Goal: Task Accomplishment & Management: Complete application form

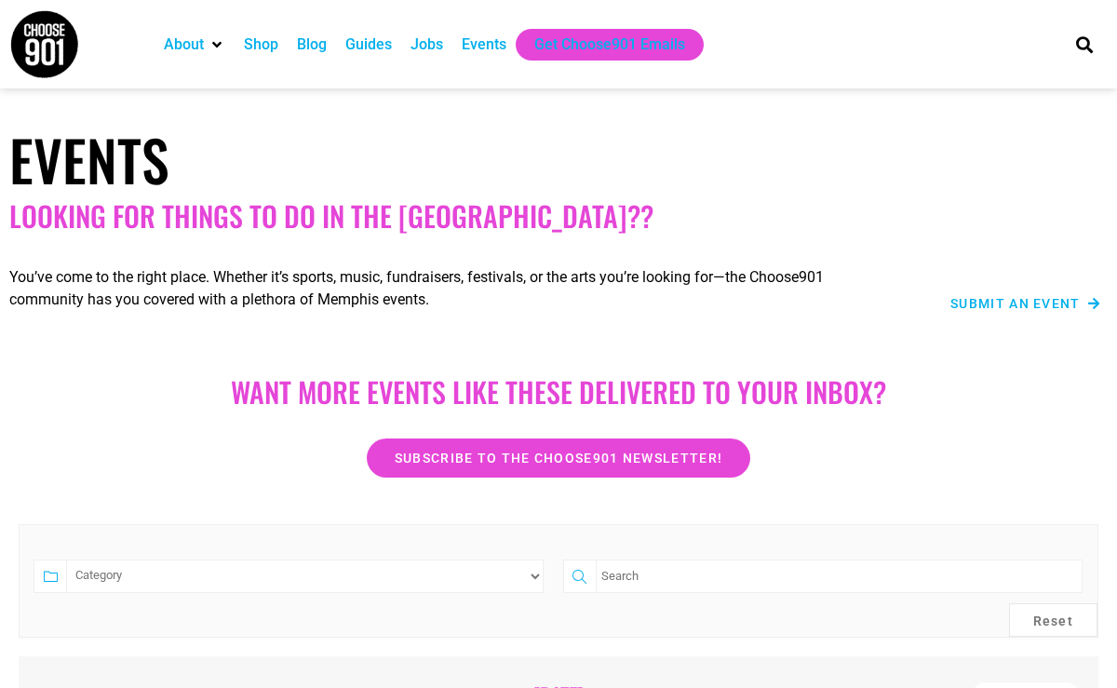
click at [1007, 303] on span "Submit an Event" at bounding box center [1015, 303] width 130 height 13
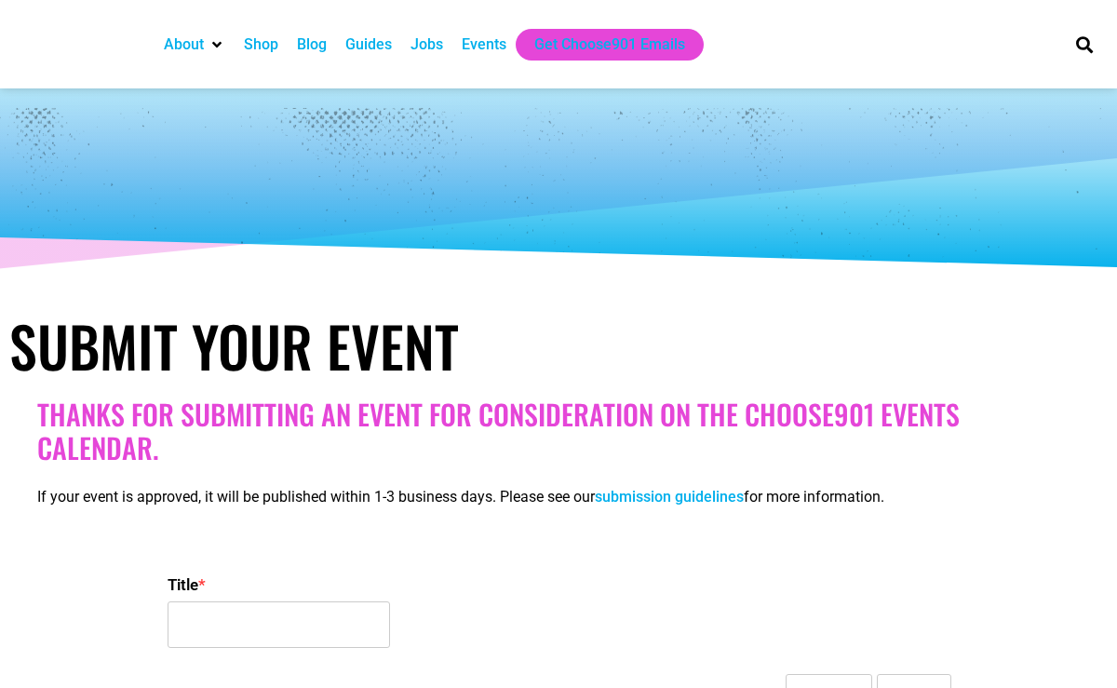
select select
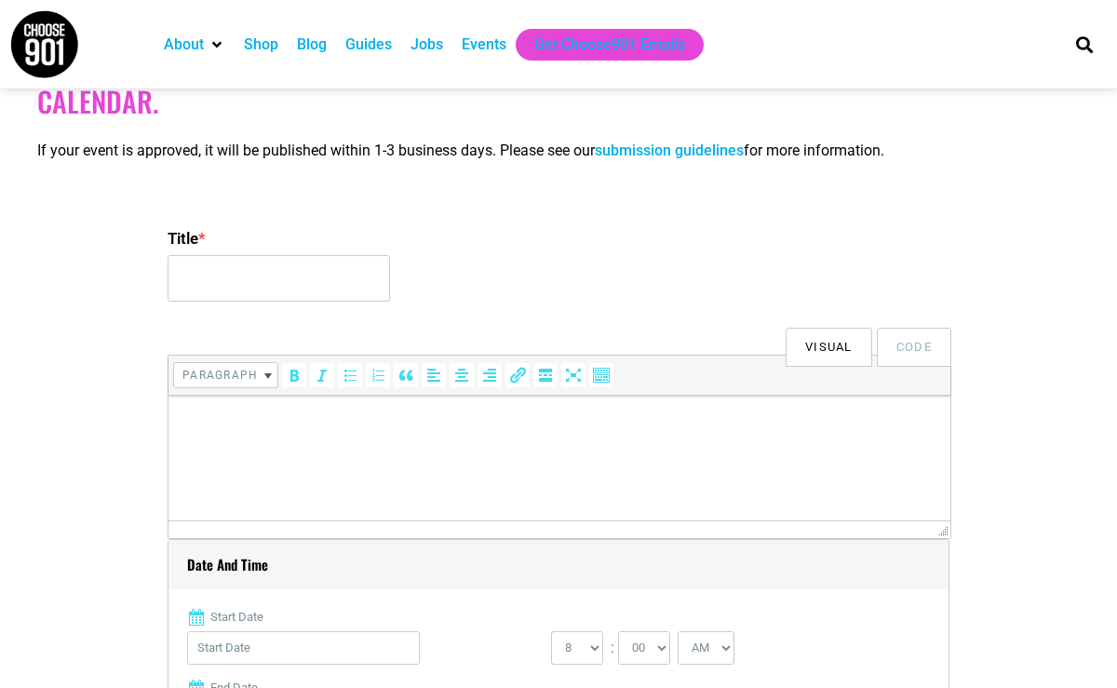
scroll to position [353, 0]
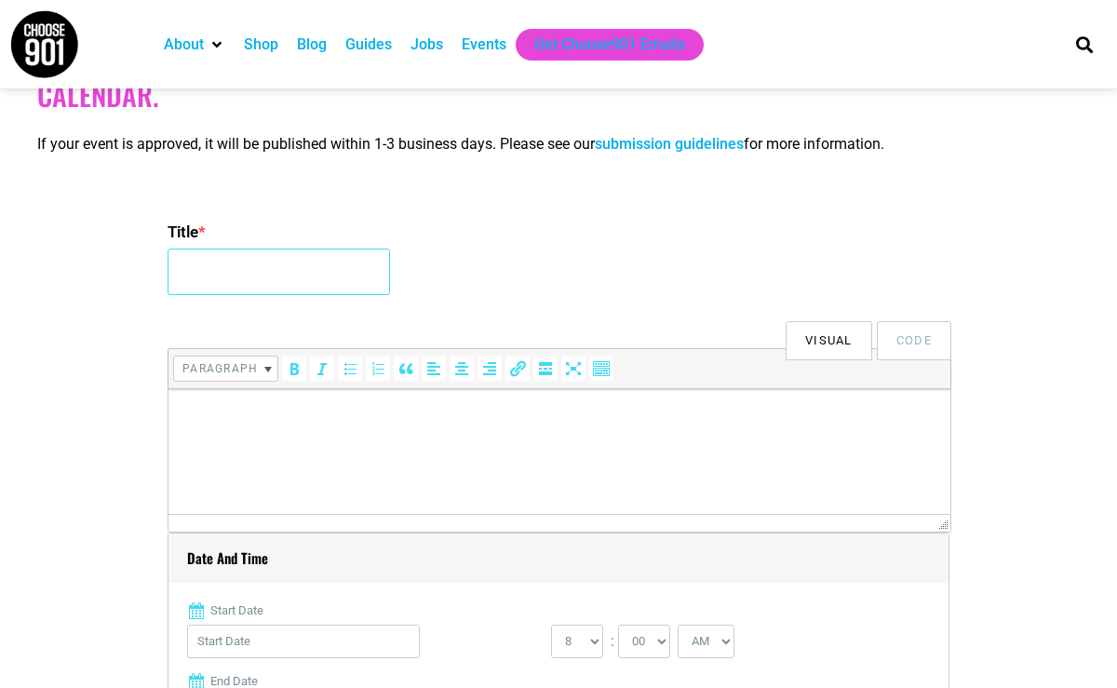
click at [279, 270] on input "Title *" at bounding box center [279, 272] width 222 height 47
type input "Neptune Cinema: 53-Hour Film Fest"
click at [295, 439] on html at bounding box center [560, 415] width 782 height 52
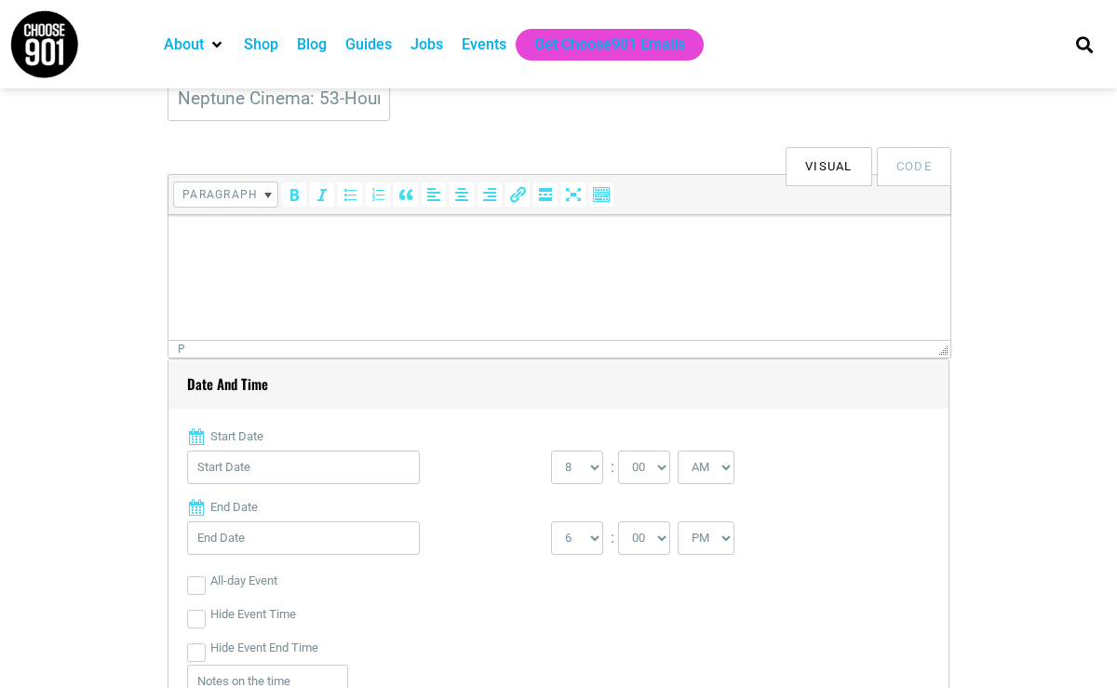
scroll to position [531, 0]
click at [321, 244] on p at bounding box center [559, 237] width 763 height 22
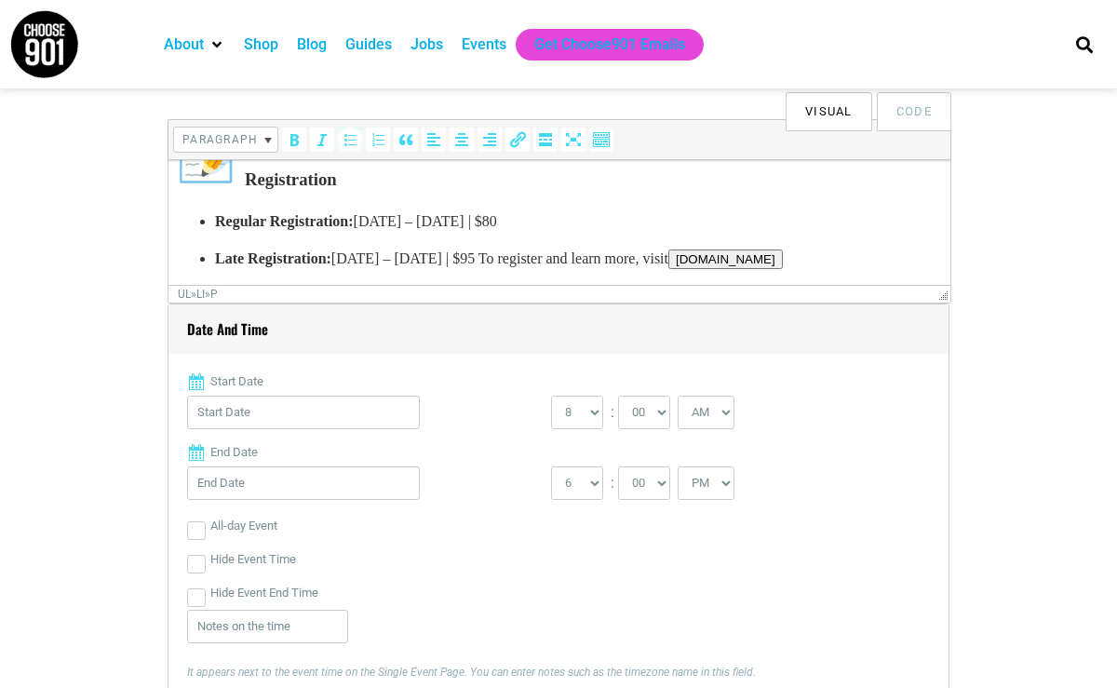
scroll to position [599, 0]
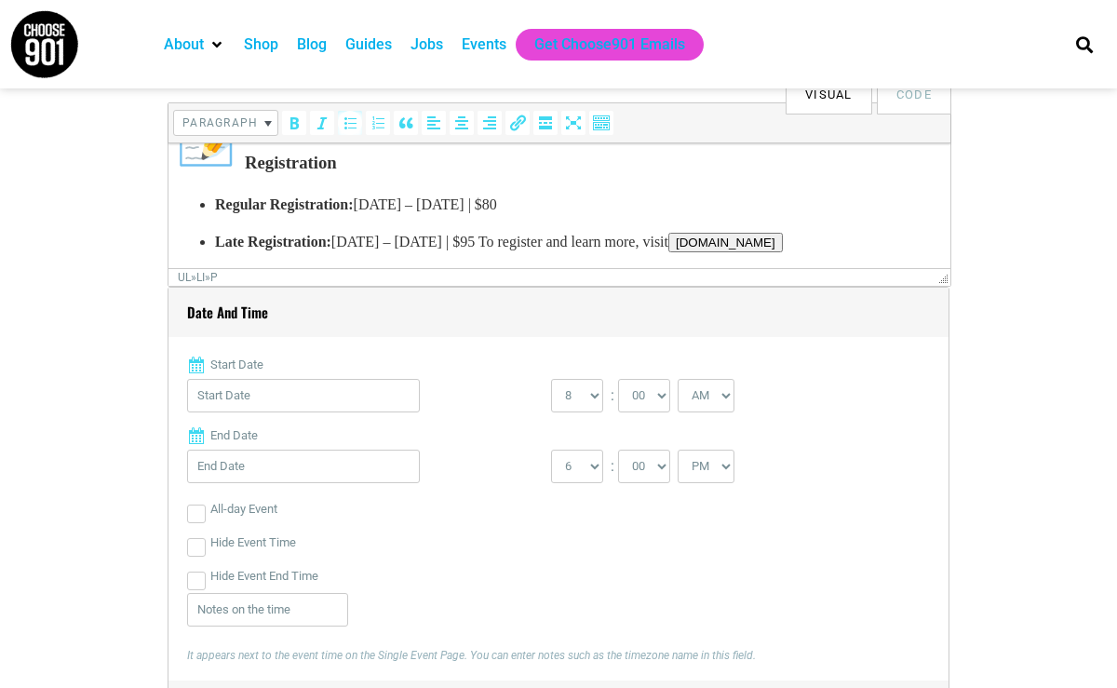
click at [596, 243] on p "Late Registration: [DATE] – [DATE] | $95 To register and learn more, visit [DOM…" at bounding box center [578, 242] width 726 height 22
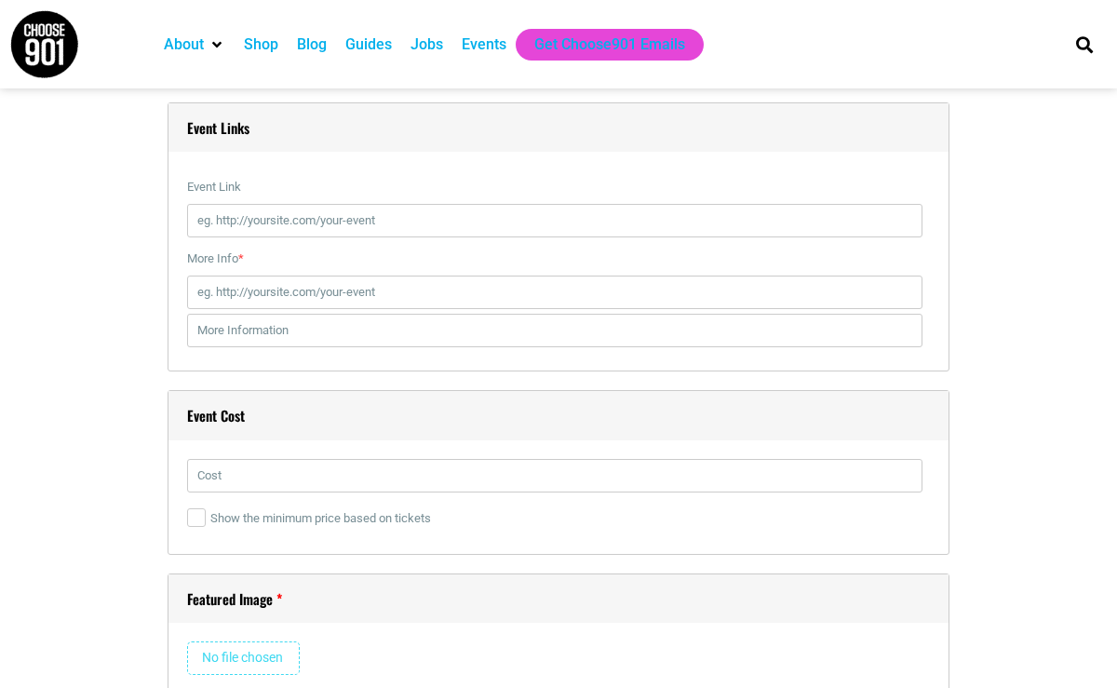
scroll to position [2291, 0]
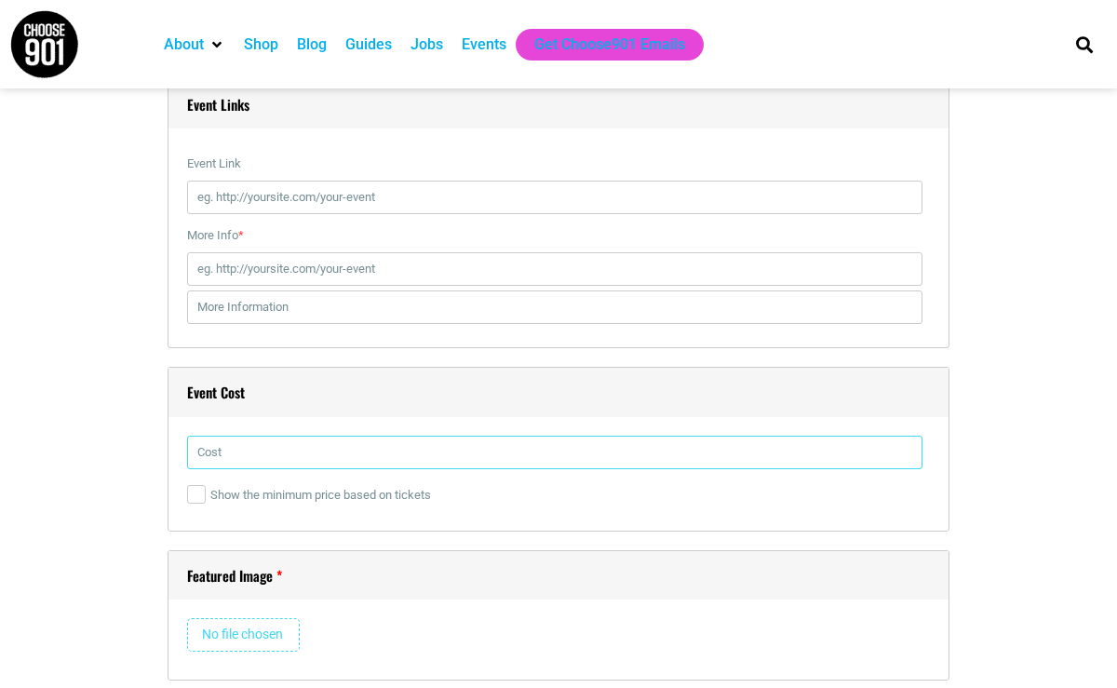
click at [260, 457] on input "text" at bounding box center [554, 453] width 735 height 34
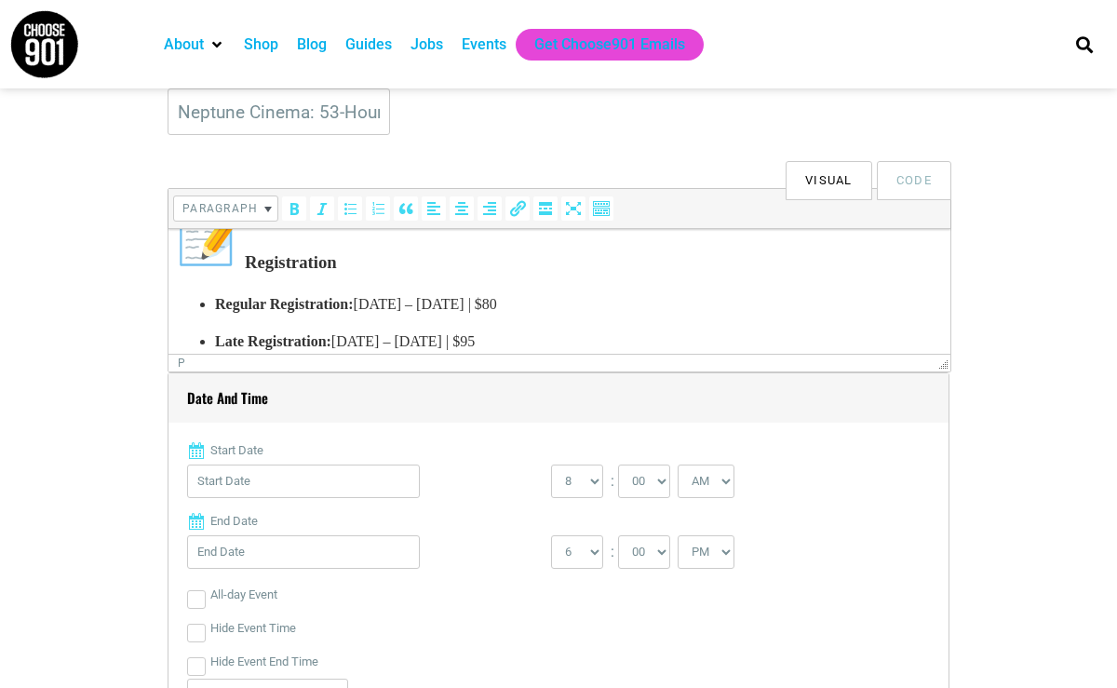
scroll to position [829, 0]
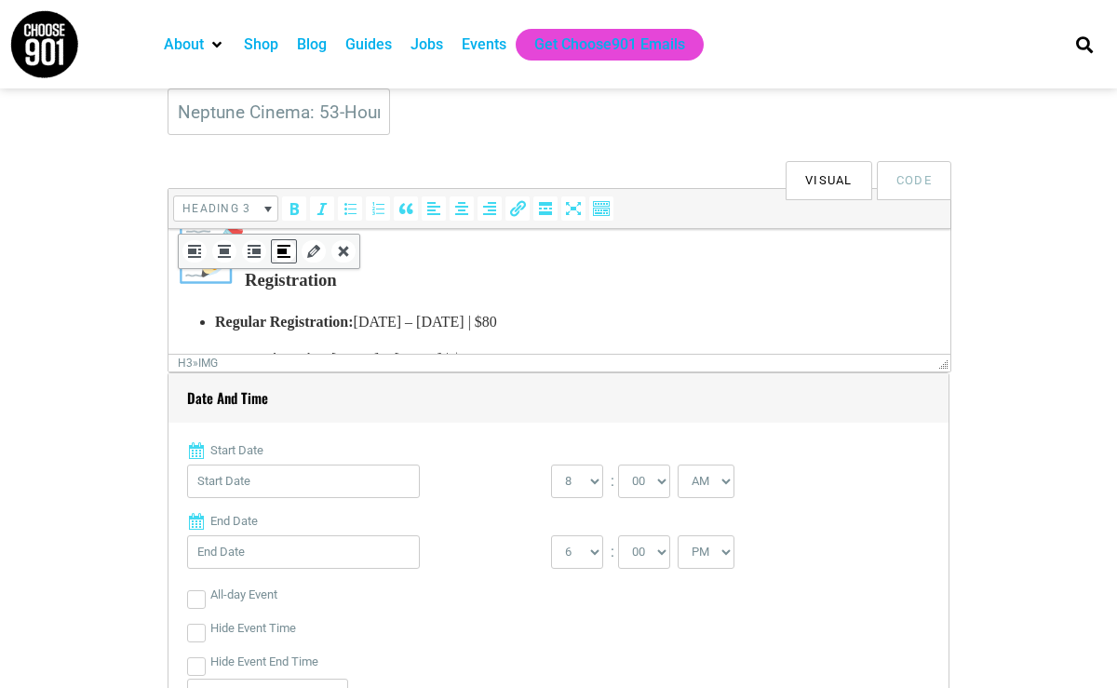
drag, startPoint x: 612, startPoint y: 299, endPoint x: 181, endPoint y: 313, distance: 431.3
copy body "Registration Regular Registration: [DATE] – [DATE] | $80 Late Registration: [DA…"
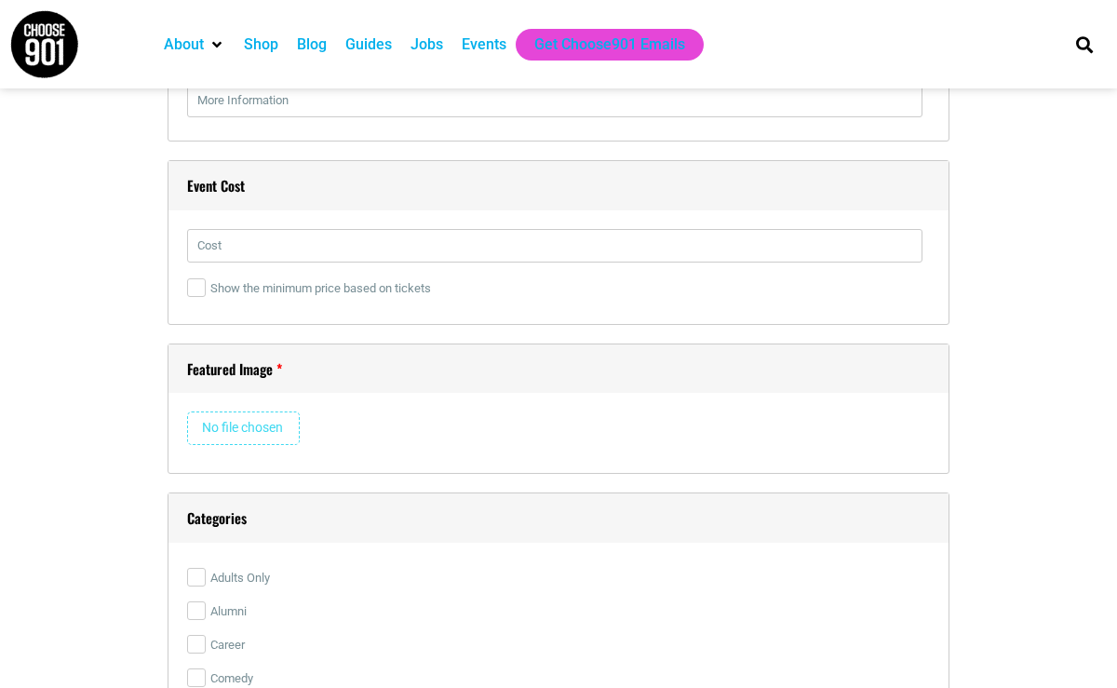
scroll to position [2494, 0]
click at [284, 250] on input "text" at bounding box center [554, 250] width 735 height 34
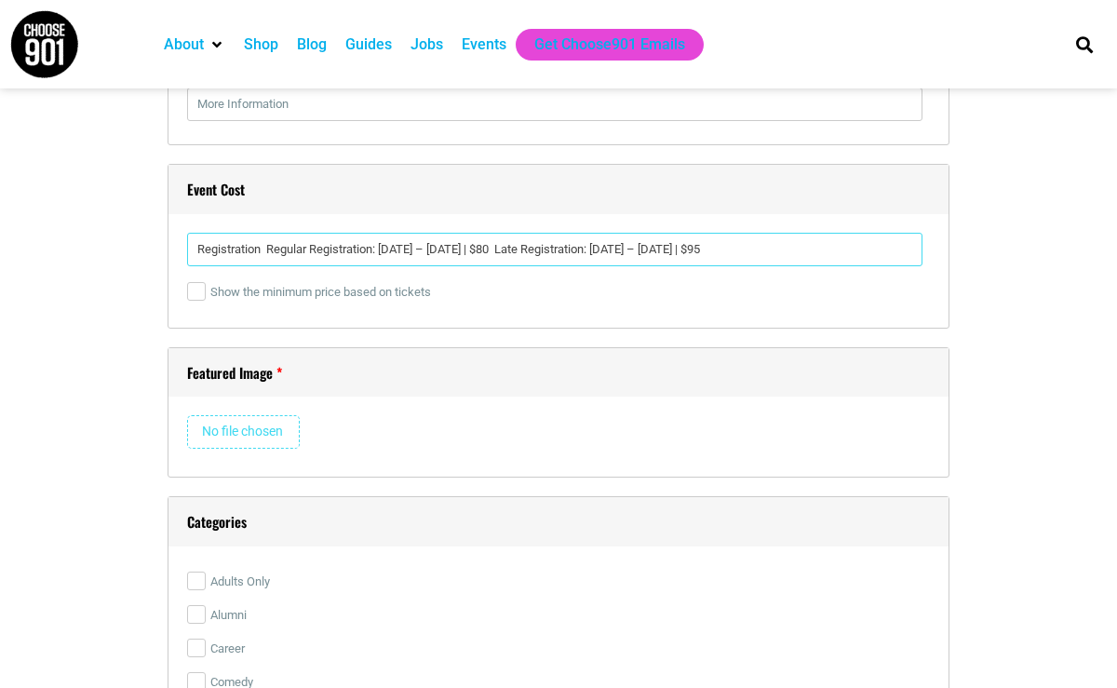
click at [269, 250] on input "Registration Regular Registration: [DATE] – [DATE] | $80 Late Registration: [DA…" at bounding box center [554, 250] width 735 height 34
click at [580, 250] on input "Registration: Regular Registration: [DATE] – [DATE] | $80 Late Registration: [D…" at bounding box center [554, 250] width 735 height 34
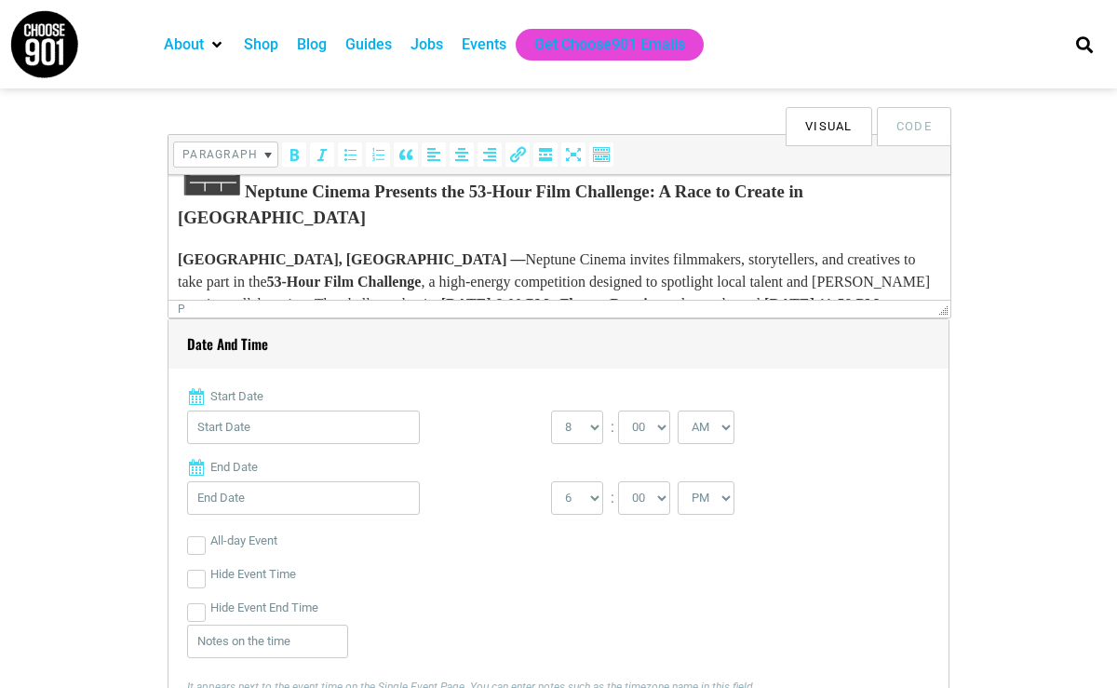
scroll to position [30, 0]
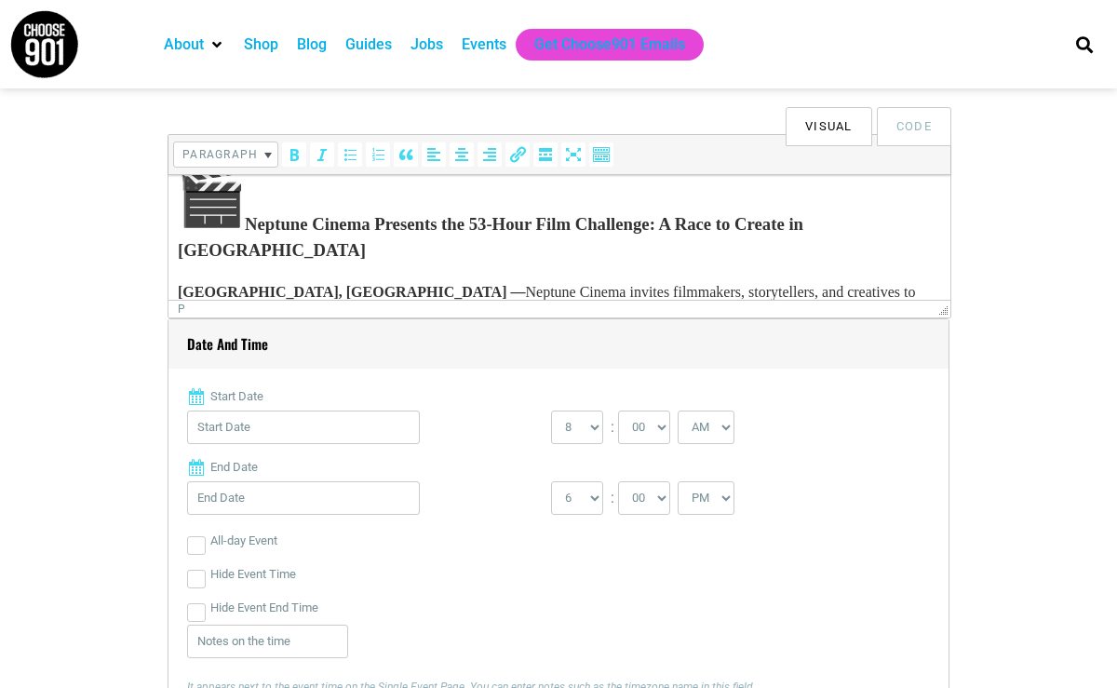
type input "Registration: Regular Registration: [DATE] – [DATE] | $80 --- Late Registration…"
click at [250, 225] on h3 "Neptune Cinema Presents the 53-Hour Film Challenge: A Race to Create in [GEOGRA…" at bounding box center [559, 213] width 763 height 101
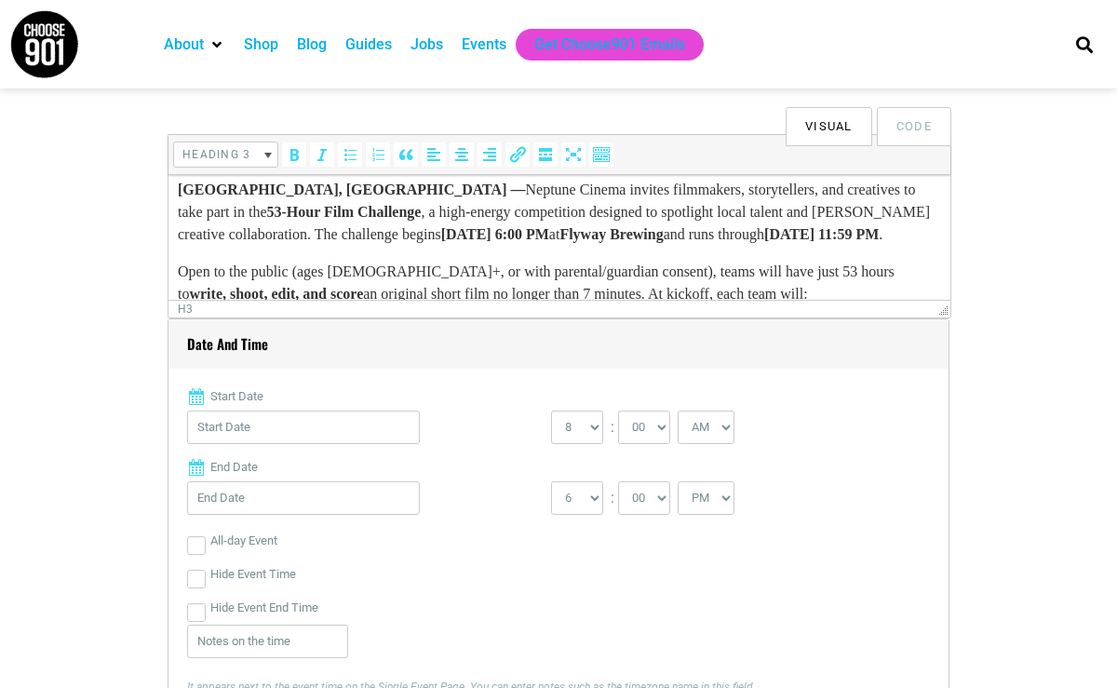
scroll to position [0, 0]
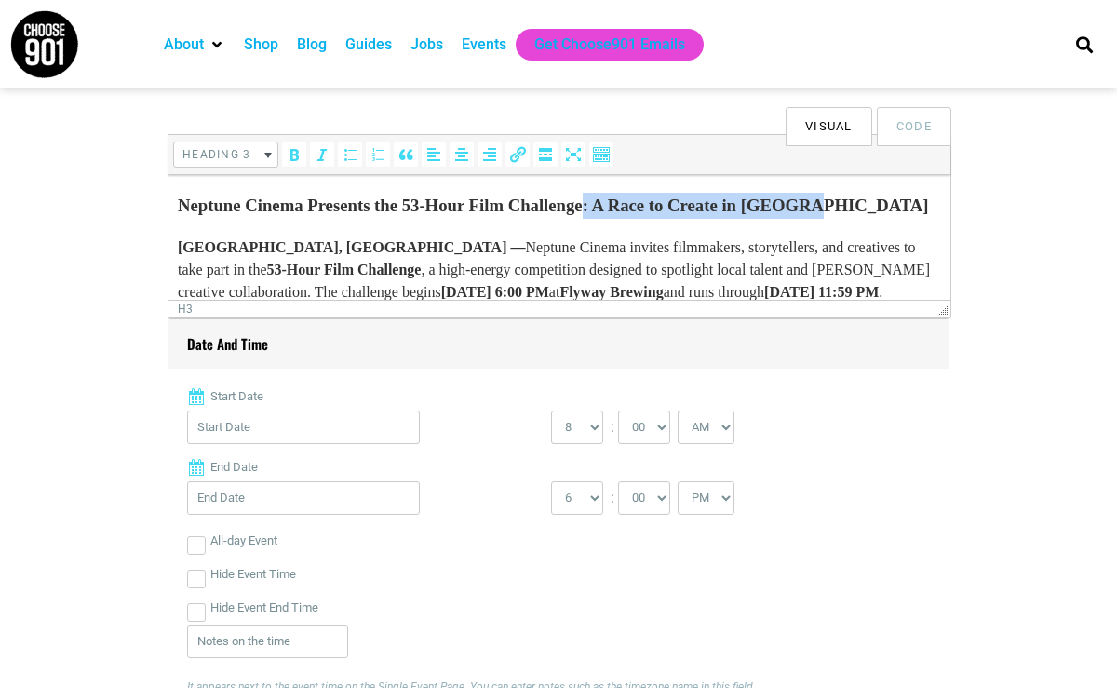
drag, startPoint x: 665, startPoint y: 209, endPoint x: 932, endPoint y: 209, distance: 267.2
click at [932, 209] on h3 "Neptune Cinema Presents the 53-Hour Film Challenge: A Race to Create in [GEOGRA…" at bounding box center [559, 206] width 763 height 26
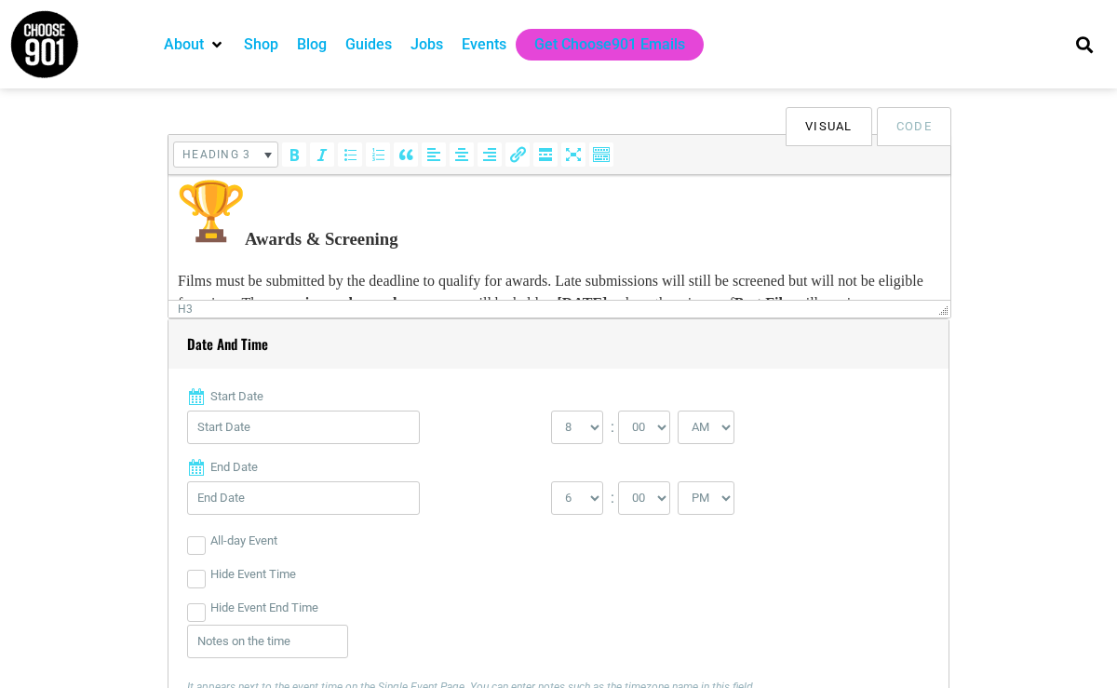
scroll to position [321, 0]
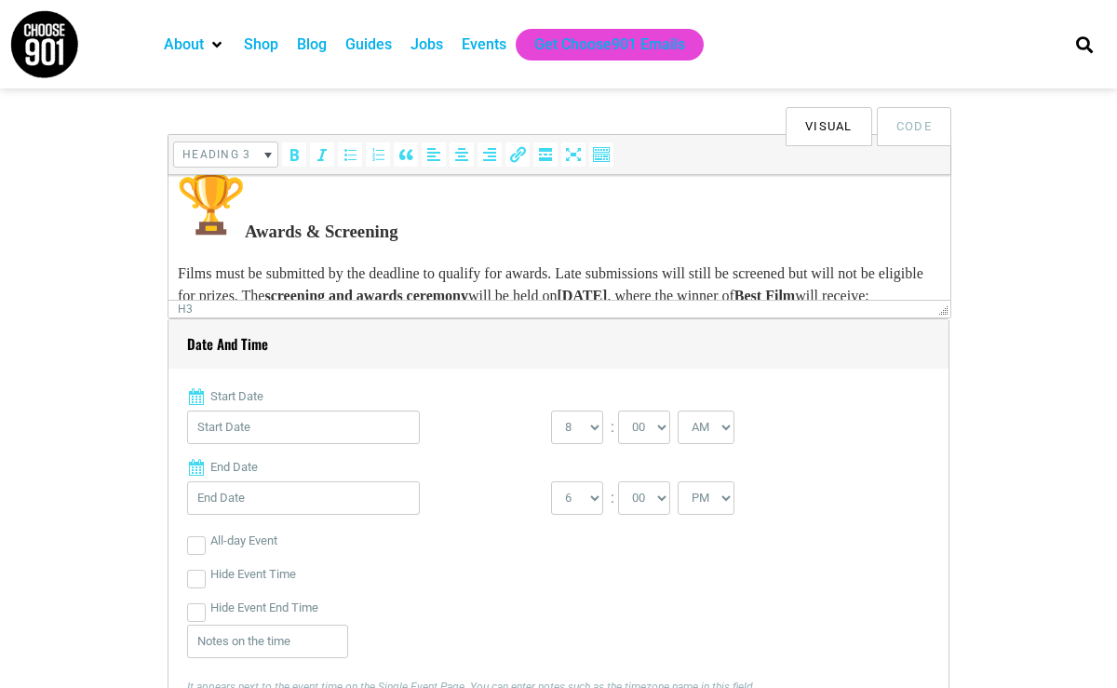
click at [247, 245] on h3 "Awards & Screening" at bounding box center [559, 207] width 763 height 74
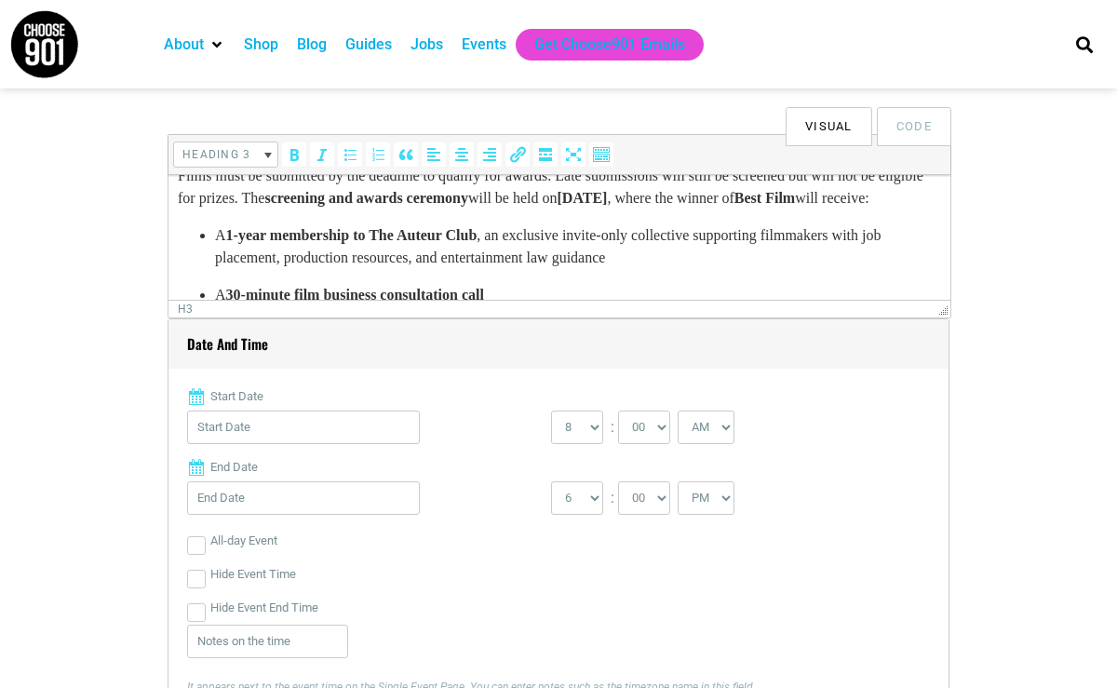
scroll to position [373, 0]
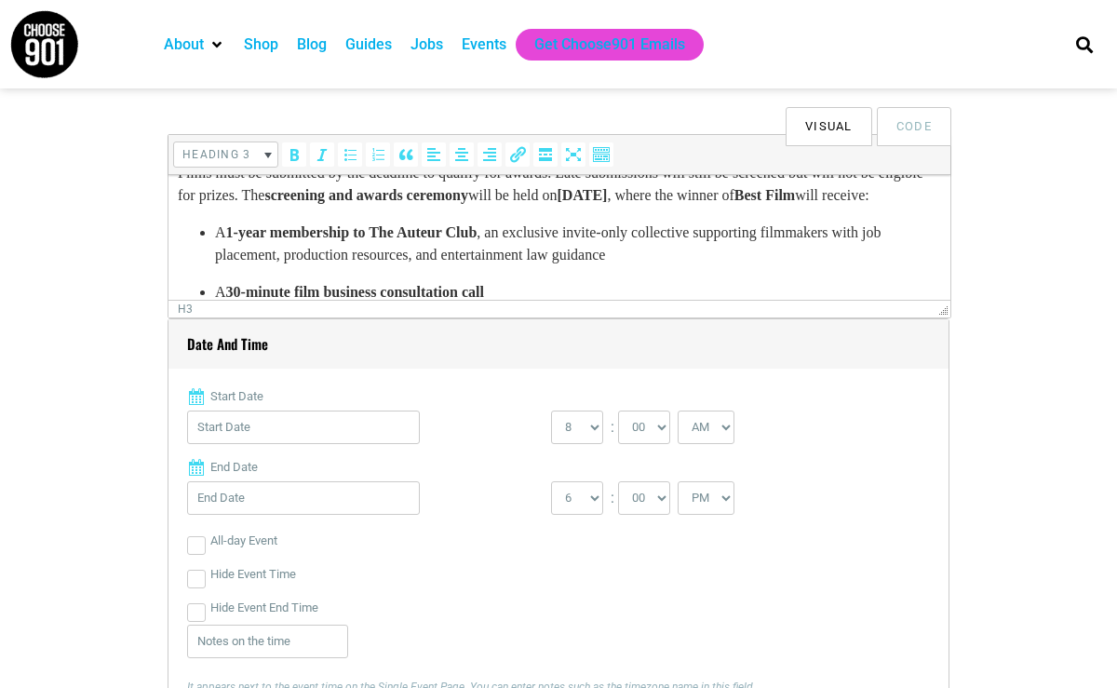
click at [657, 207] on p "Films must be submitted by the deadline to qualify for awards. Late submissions…" at bounding box center [559, 184] width 763 height 45
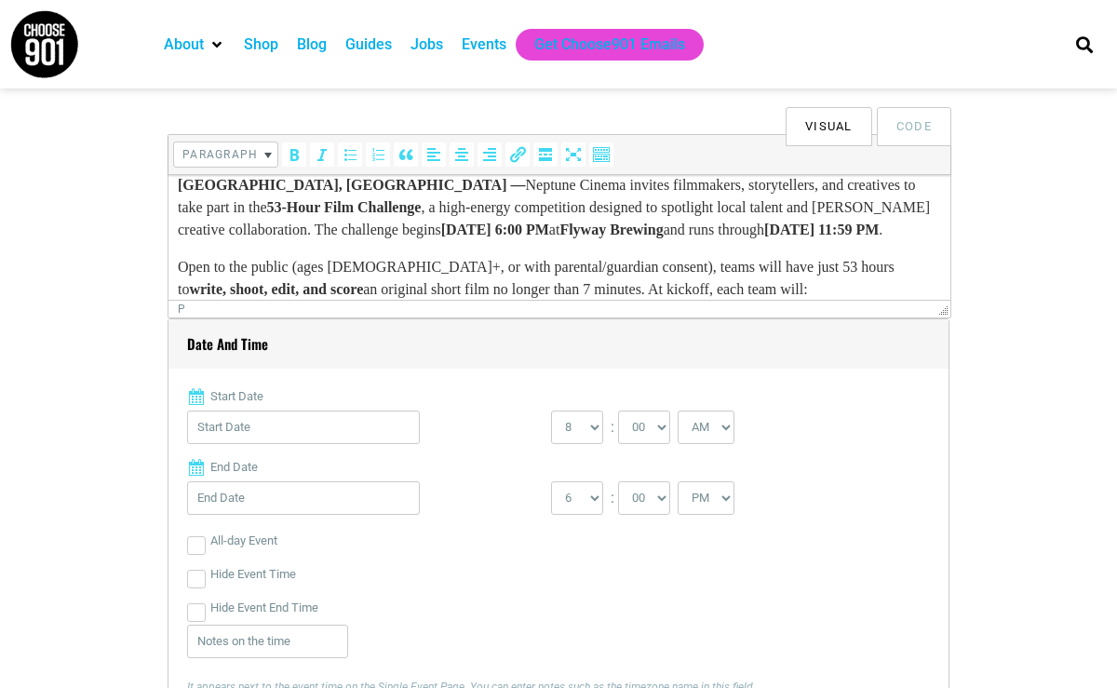
scroll to position [70, 0]
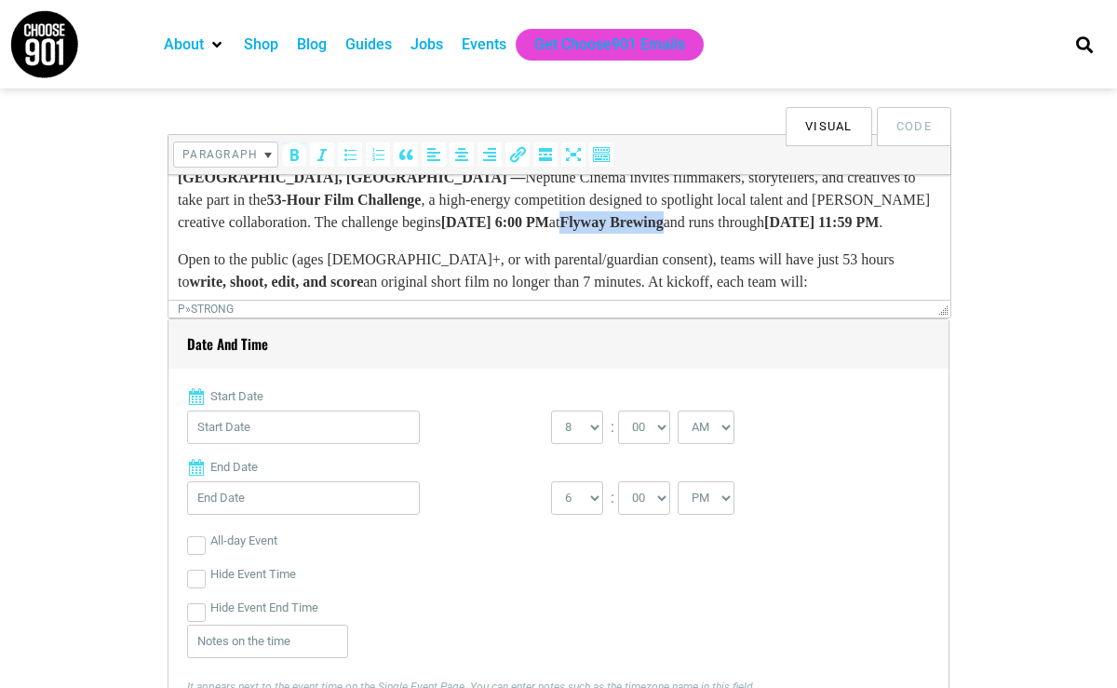
drag, startPoint x: 559, startPoint y: 223, endPoint x: 681, endPoint y: 224, distance: 121.0
click at [663, 224] on strong "Flyway Brewing" at bounding box center [610, 222] width 103 height 16
copy strong "Flyway Brewing"
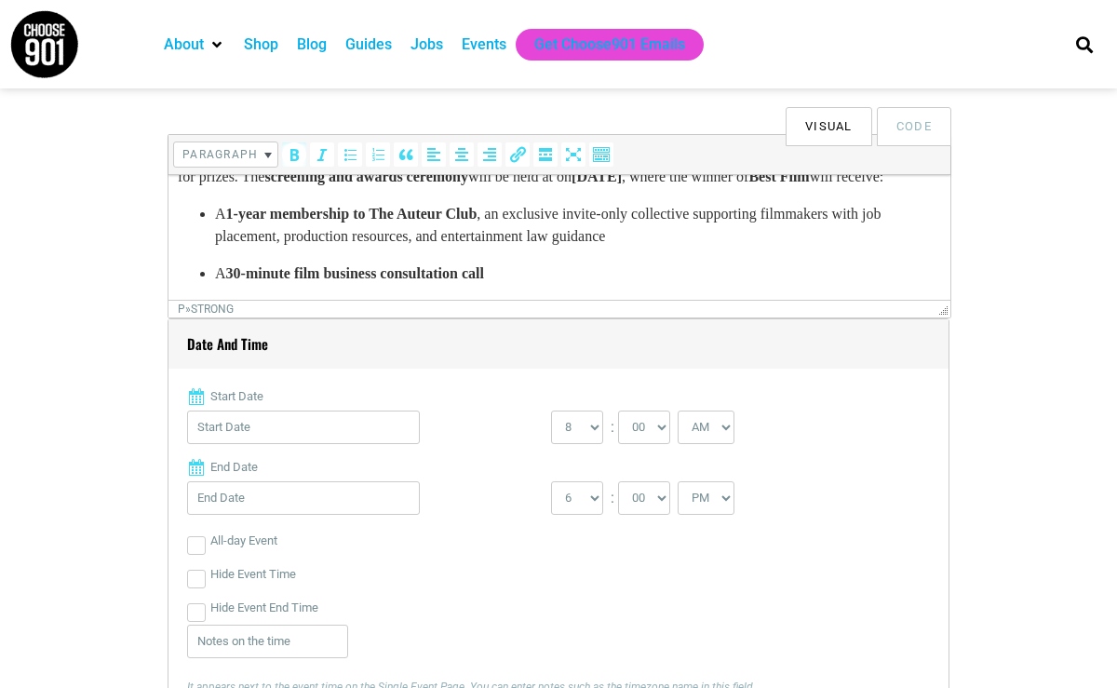
scroll to position [396, 0]
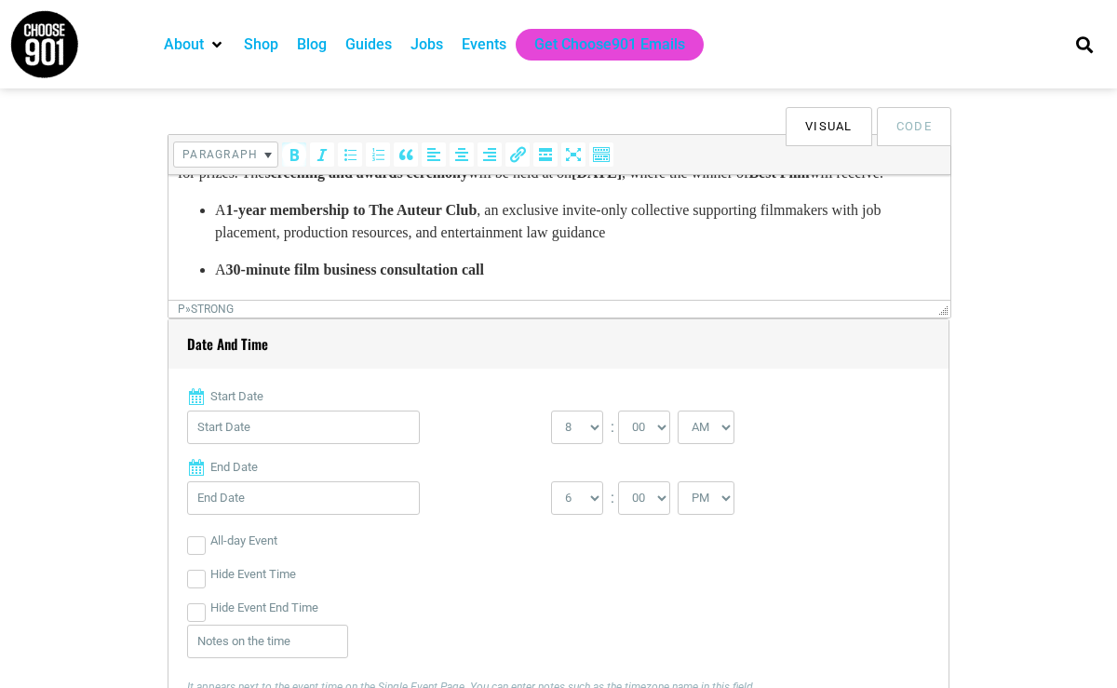
click at [672, 184] on p "Films must be submitted by the deadline to qualify for awards. Late submissions…" at bounding box center [559, 162] width 763 height 45
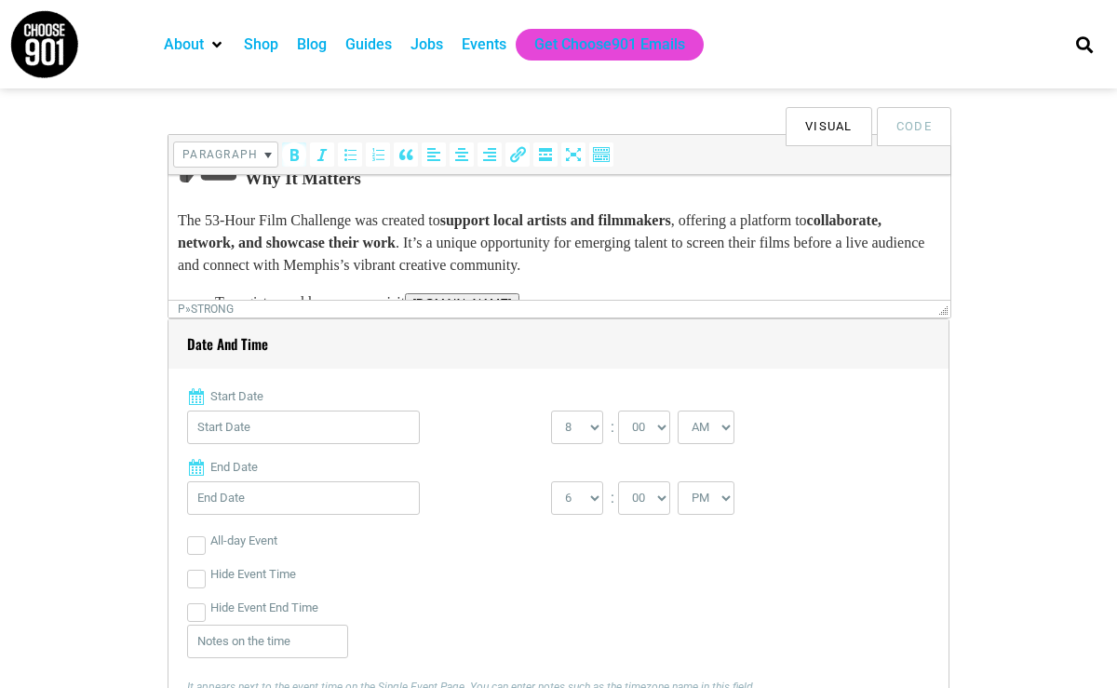
scroll to position [602, 0]
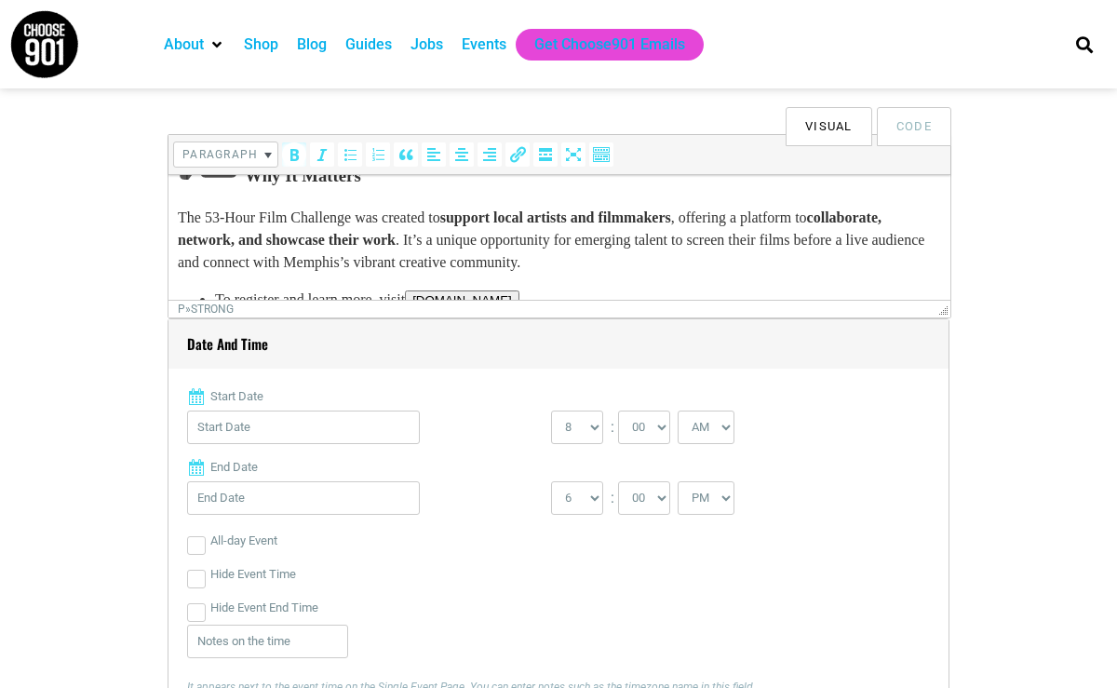
click at [257, 189] on h3 "Why It Matters" at bounding box center [559, 152] width 763 height 74
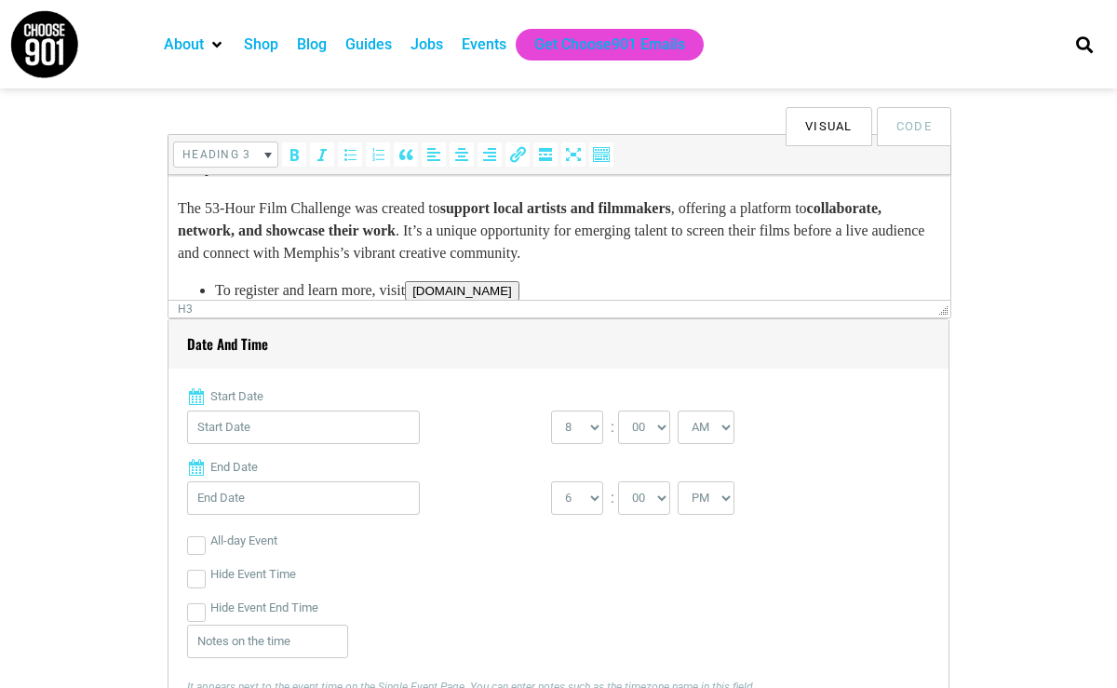
click at [314, 180] on h3 "Why It Matters" at bounding box center [559, 167] width 763 height 26
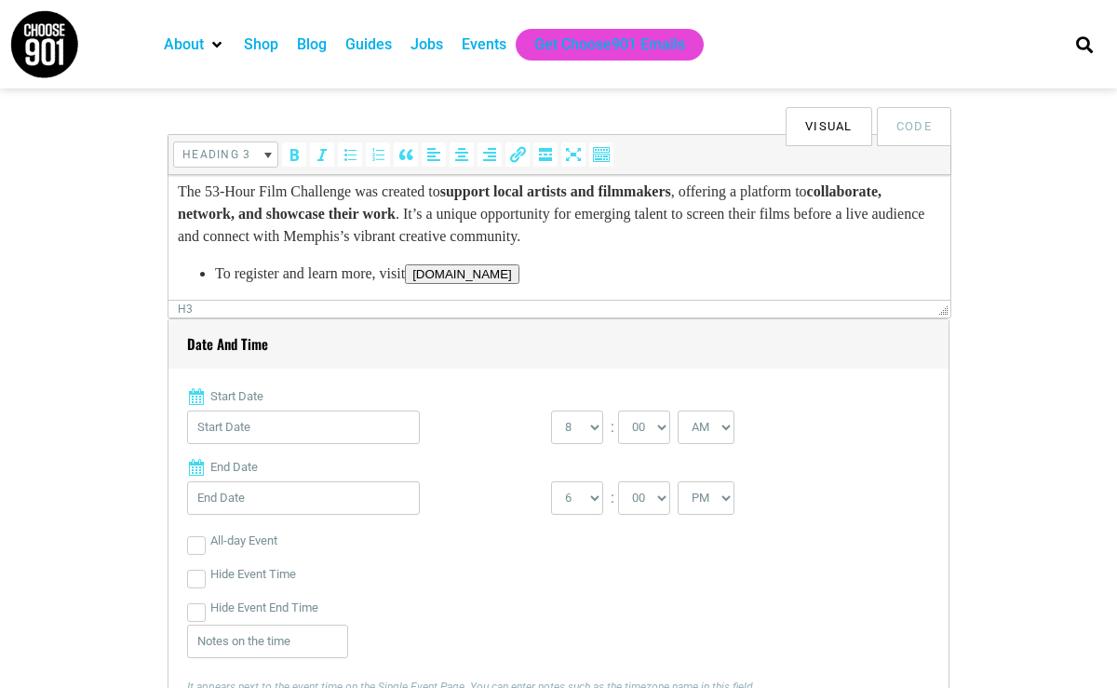
scroll to position [597, 0]
click at [860, 222] on p "The 53-Hour Film Challenge was created to support local artists and filmmakers …" at bounding box center [559, 214] width 763 height 67
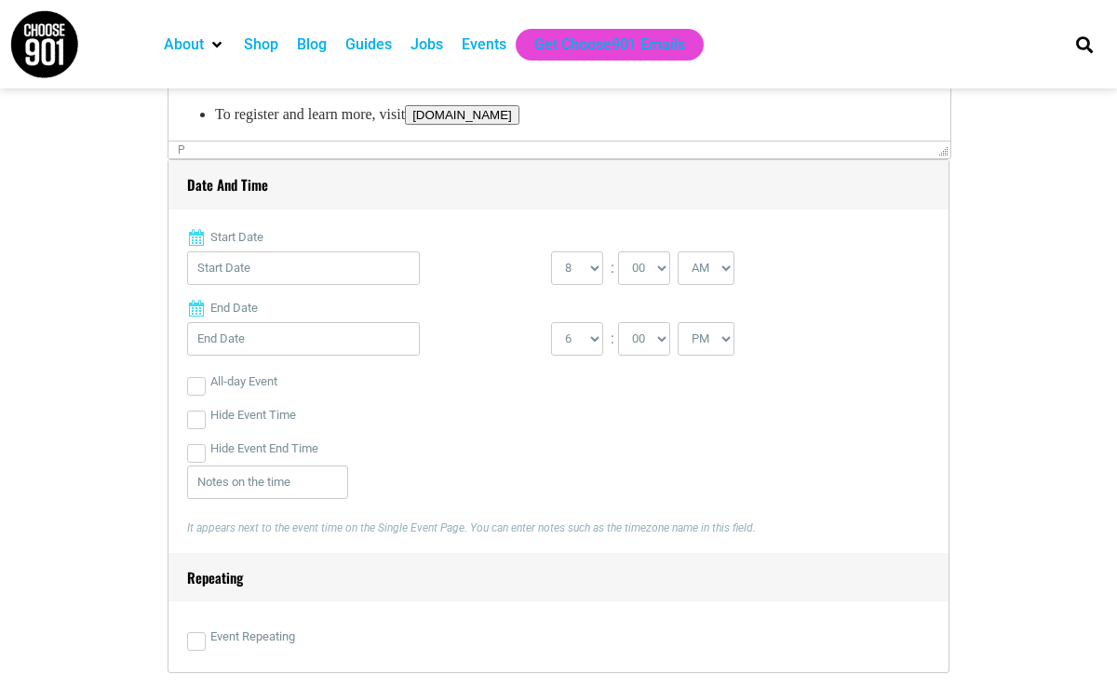
scroll to position [728, 0]
click at [277, 262] on input "Start Date" at bounding box center [303, 266] width 233 height 34
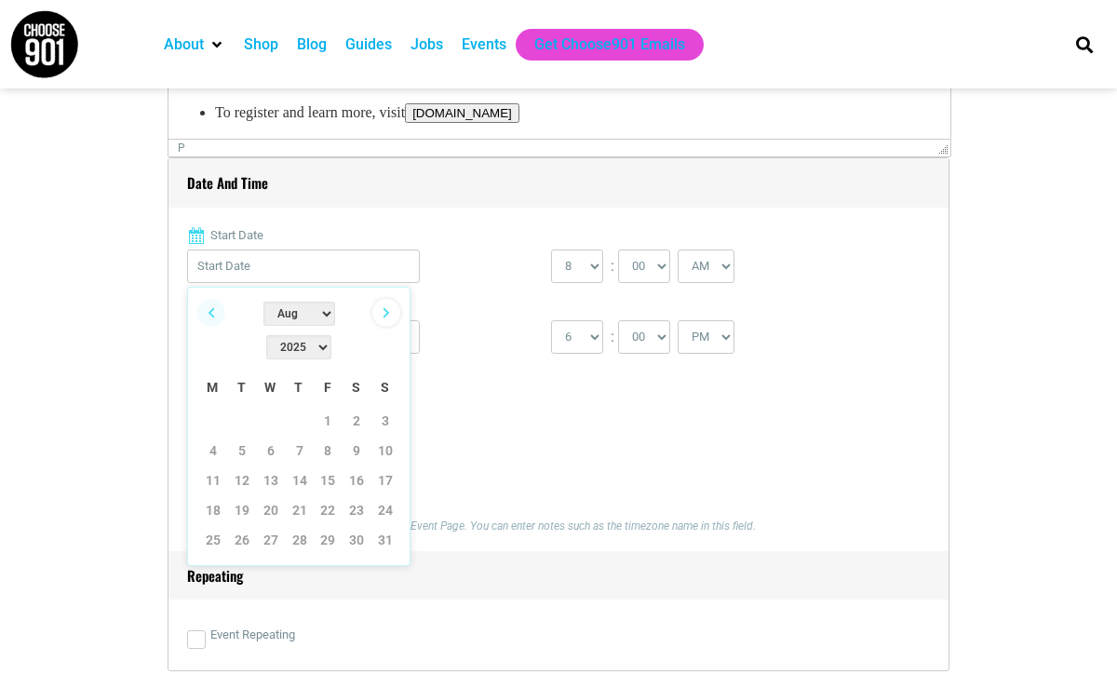
click at [385, 306] on link "Next" at bounding box center [386, 313] width 28 height 28
click at [328, 466] on link "19" at bounding box center [328, 480] width 28 height 28
type input "[DATE]"
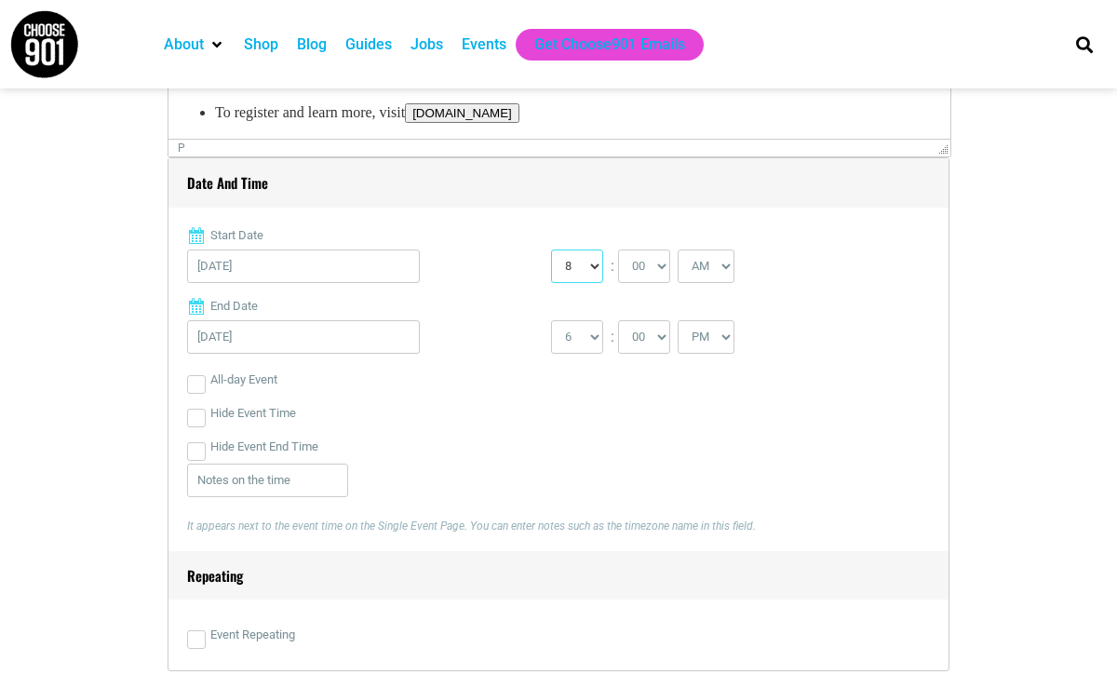
click at [589, 265] on select "0 1 2 3 4 5 6 7 8 9 10 11 12" at bounding box center [577, 266] width 52 height 34
select select "7"
click at [724, 263] on select "AM PM" at bounding box center [706, 266] width 57 height 34
select select "PM"
click at [305, 339] on input "[DATE]" at bounding box center [303, 337] width 233 height 34
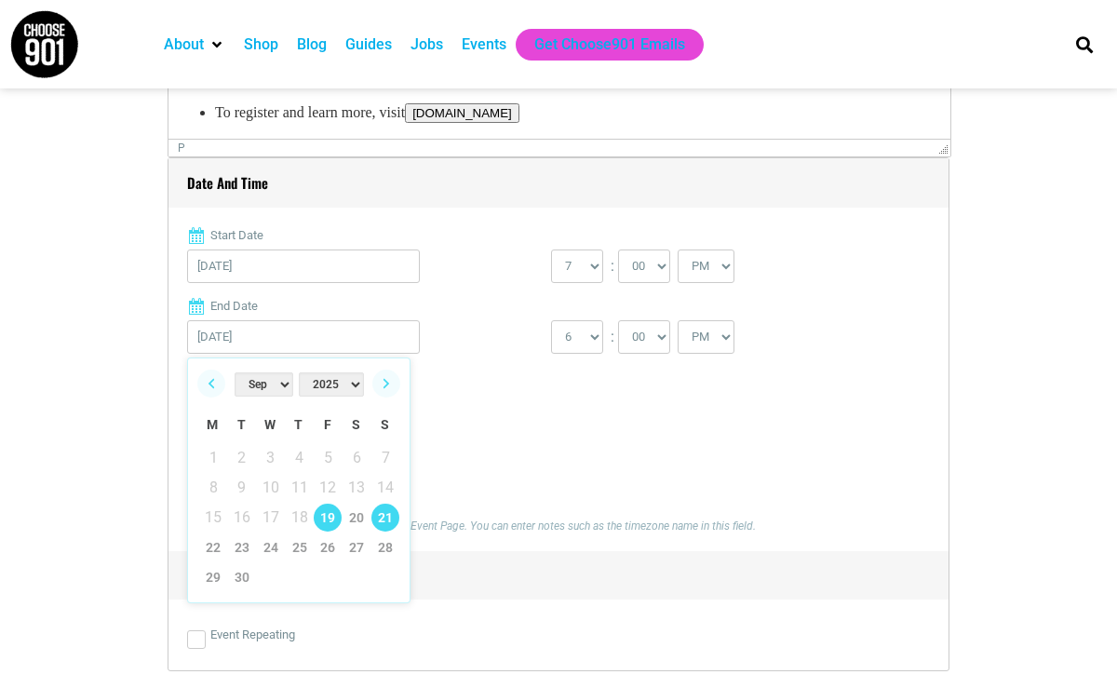
click at [386, 518] on link "21" at bounding box center [385, 518] width 28 height 28
type input "[DATE]"
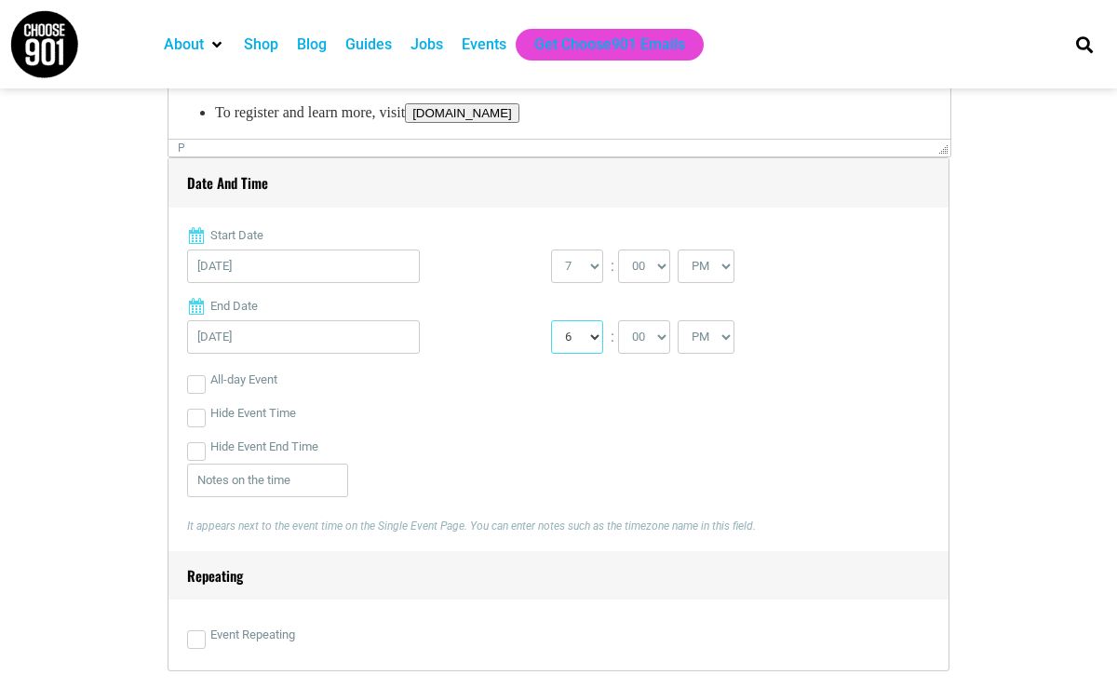
click at [591, 334] on select "1 2 3 4 5 6 7 8 9 10 11 12" at bounding box center [577, 337] width 52 height 34
click at [663, 336] on select "00 05 10 15 20 25 30 35 40 45 50 55" at bounding box center [644, 337] width 52 height 34
click at [642, 340] on select "00 05 10 15 20 25 30 35 40 45 50 55" at bounding box center [644, 337] width 52 height 34
click at [578, 339] on select "1 2 3 4 5 6 7 8 9 10 11 12" at bounding box center [577, 337] width 52 height 34
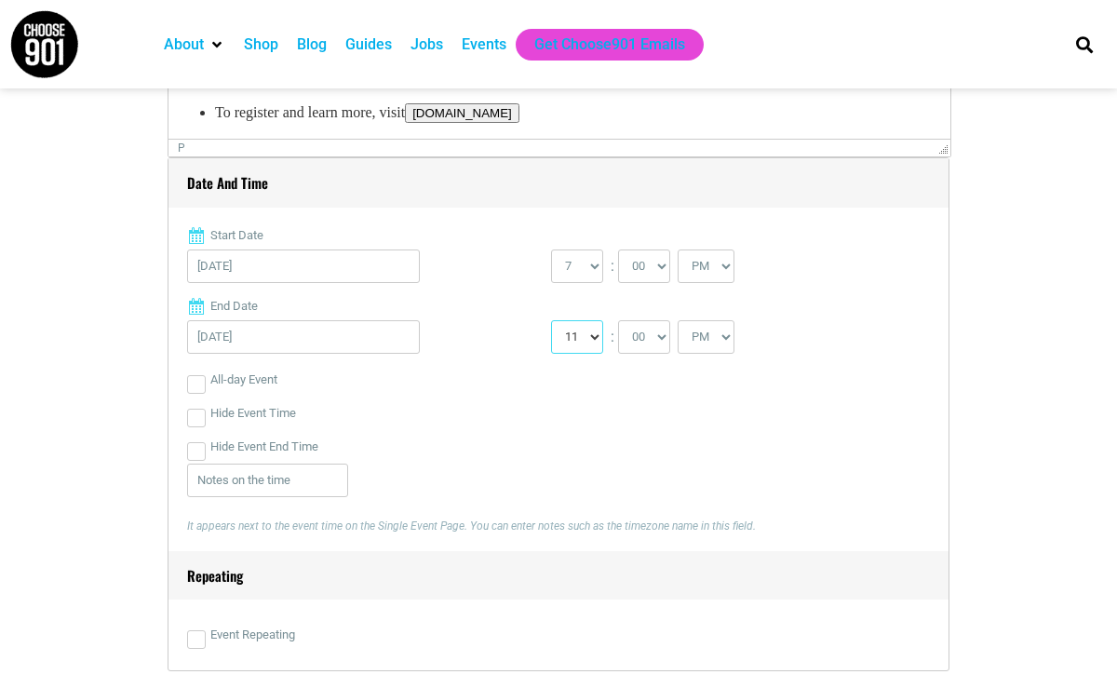
select select "12"
click at [711, 334] on select "AM PM" at bounding box center [706, 337] width 57 height 34
select select "AM"
click at [263, 337] on input "[DATE]" at bounding box center [303, 337] width 233 height 34
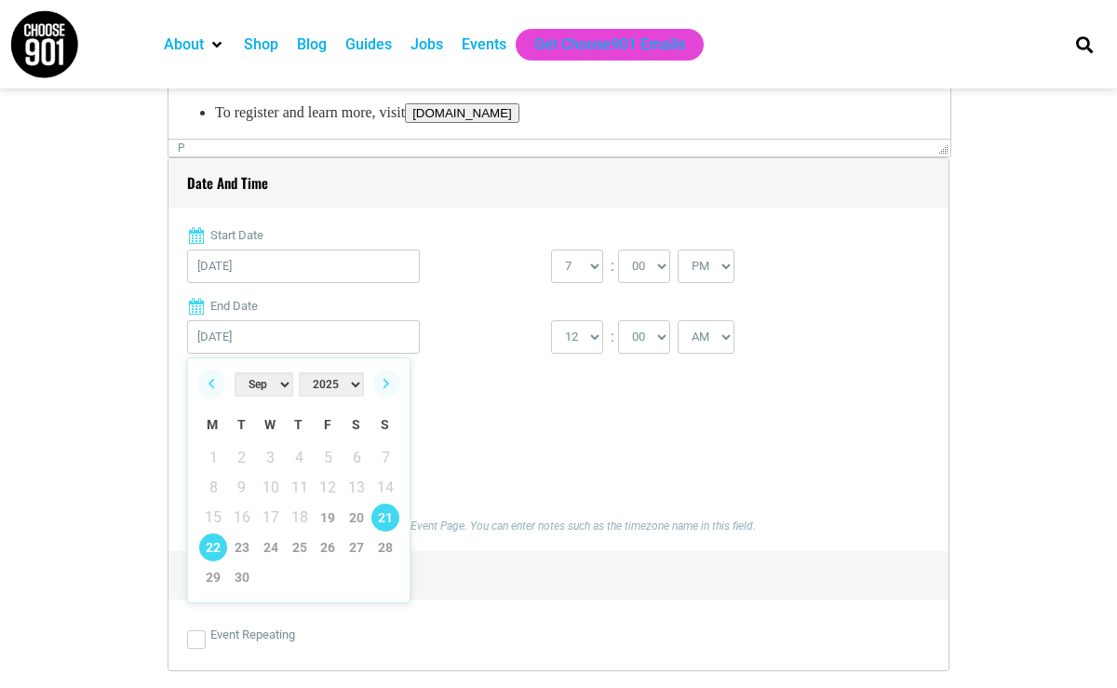
click at [209, 546] on link "22" at bounding box center [213, 547] width 28 height 28
type input "[DATE]"
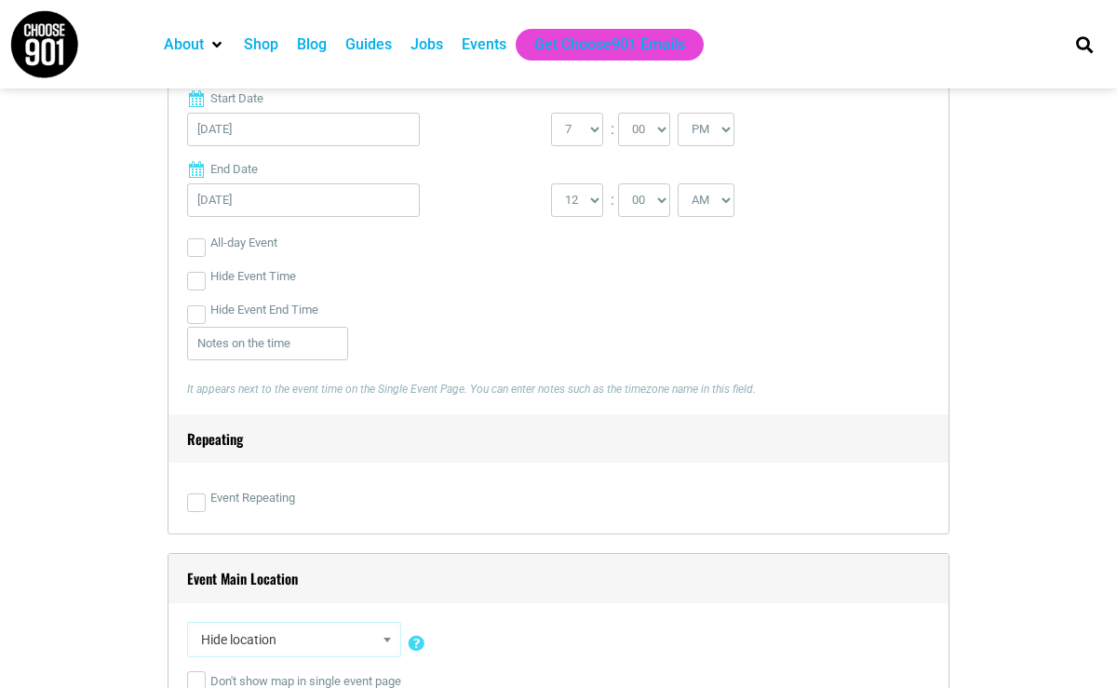
scroll to position [874, 0]
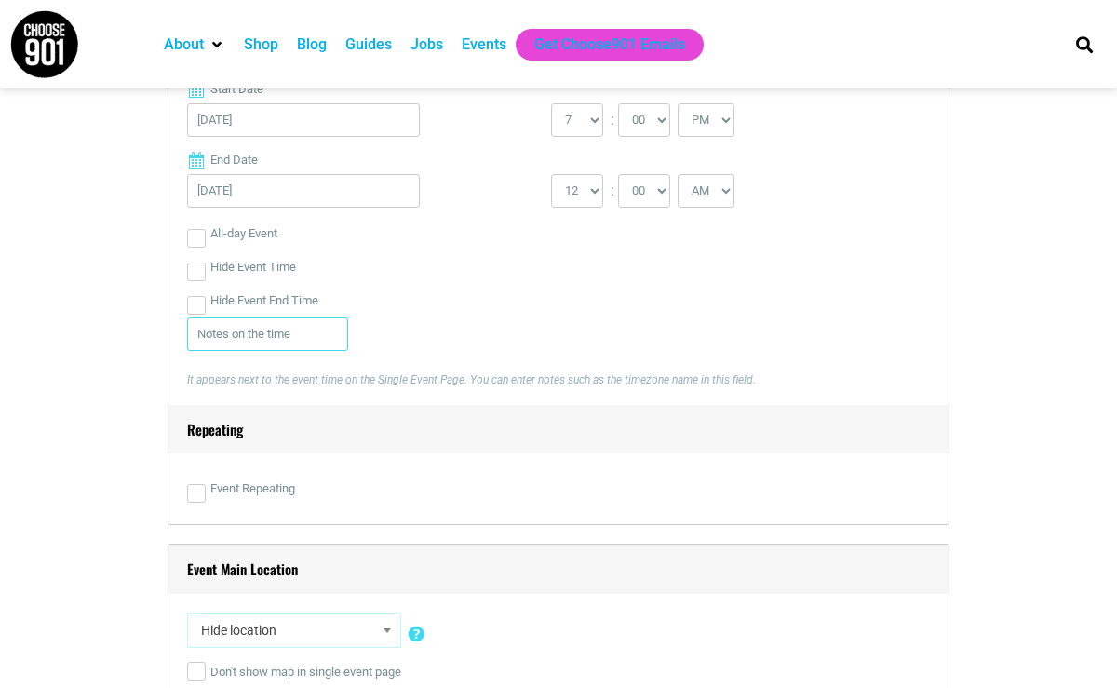
click at [232, 337] on input "text" at bounding box center [267, 334] width 161 height 34
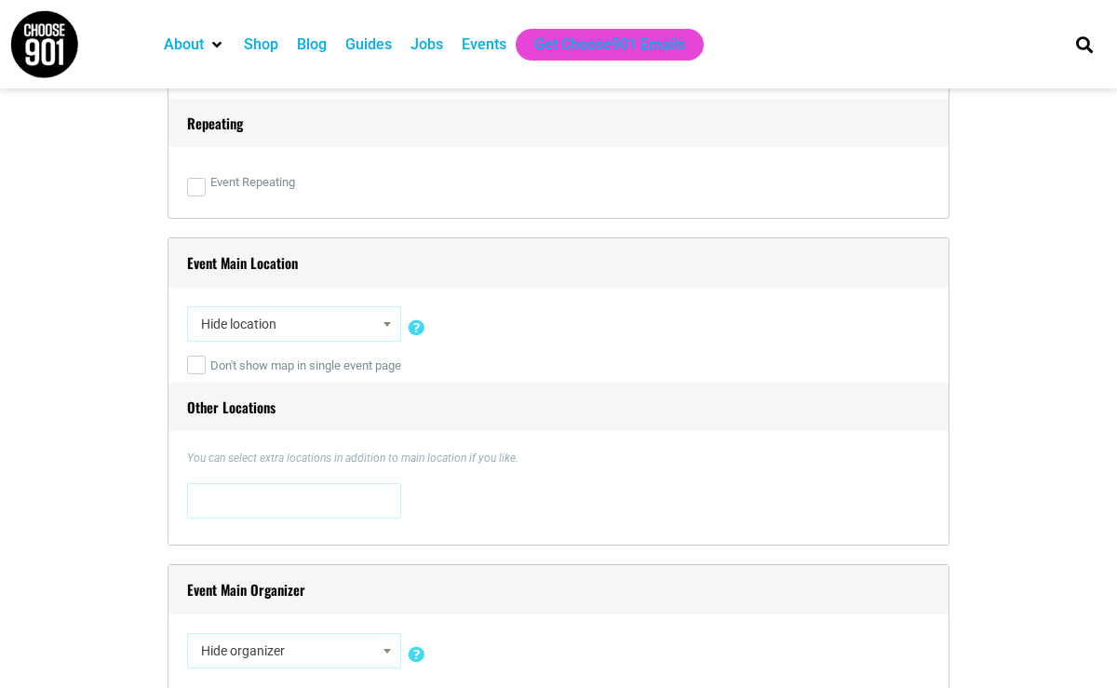
scroll to position [1181, 0]
type input "Kickoff starts at 6pm on the 19th and the clock starts at 7pm for the Challenge…"
click at [278, 320] on span "Hide location" at bounding box center [294, 323] width 201 height 34
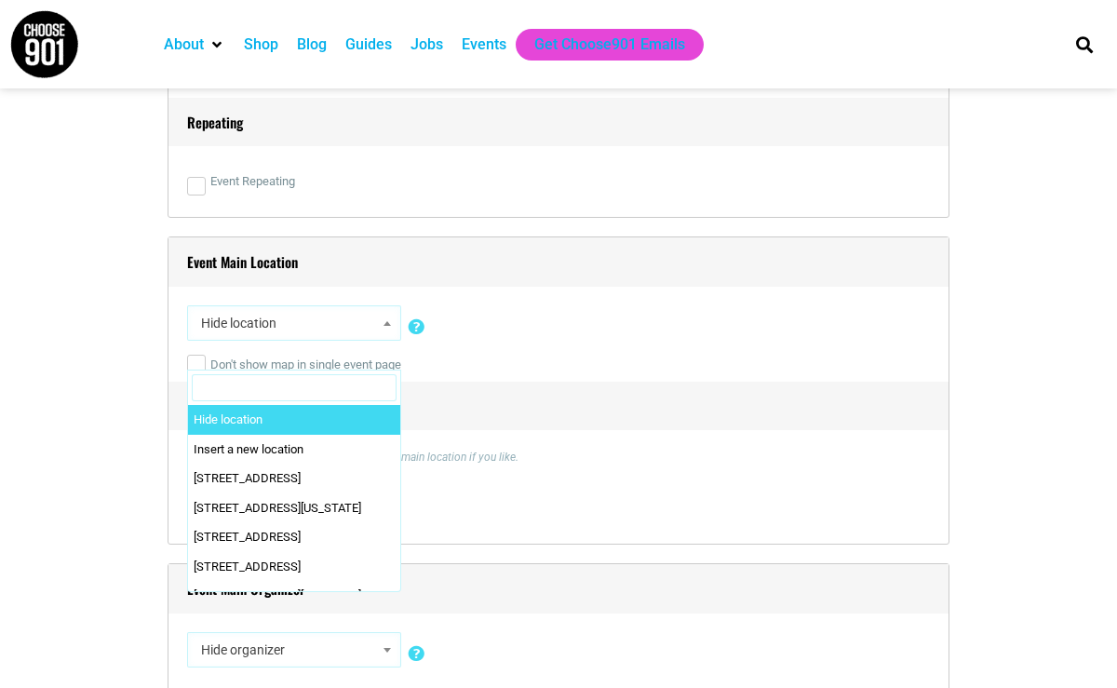
scroll to position [0, 0]
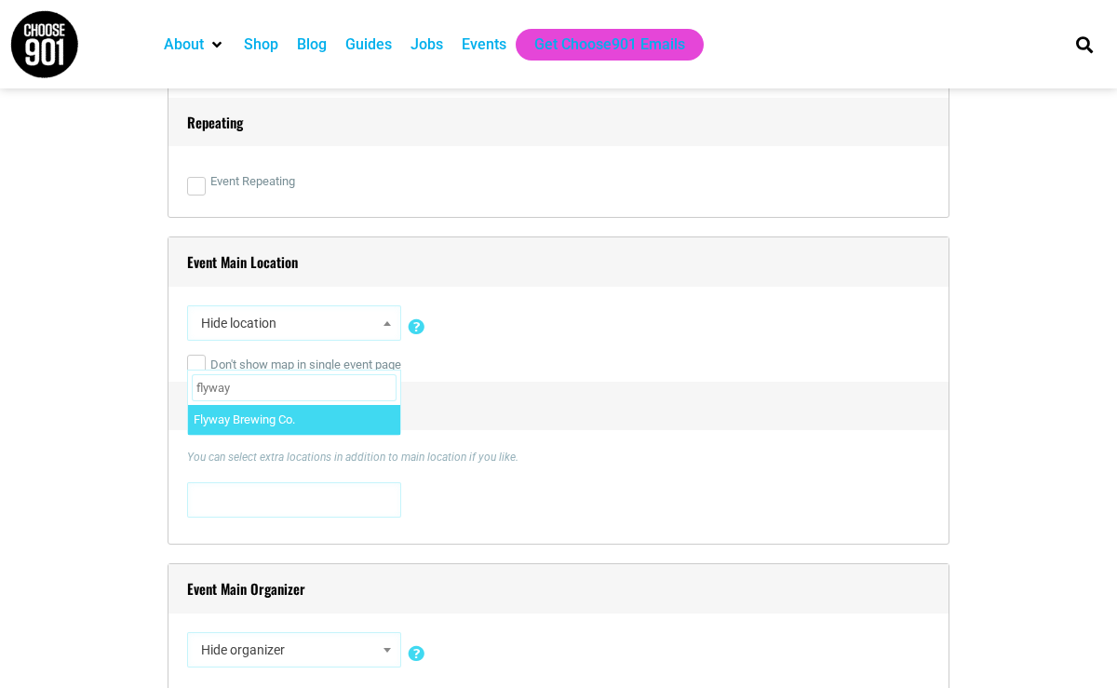
type input "flyway"
select select "4795"
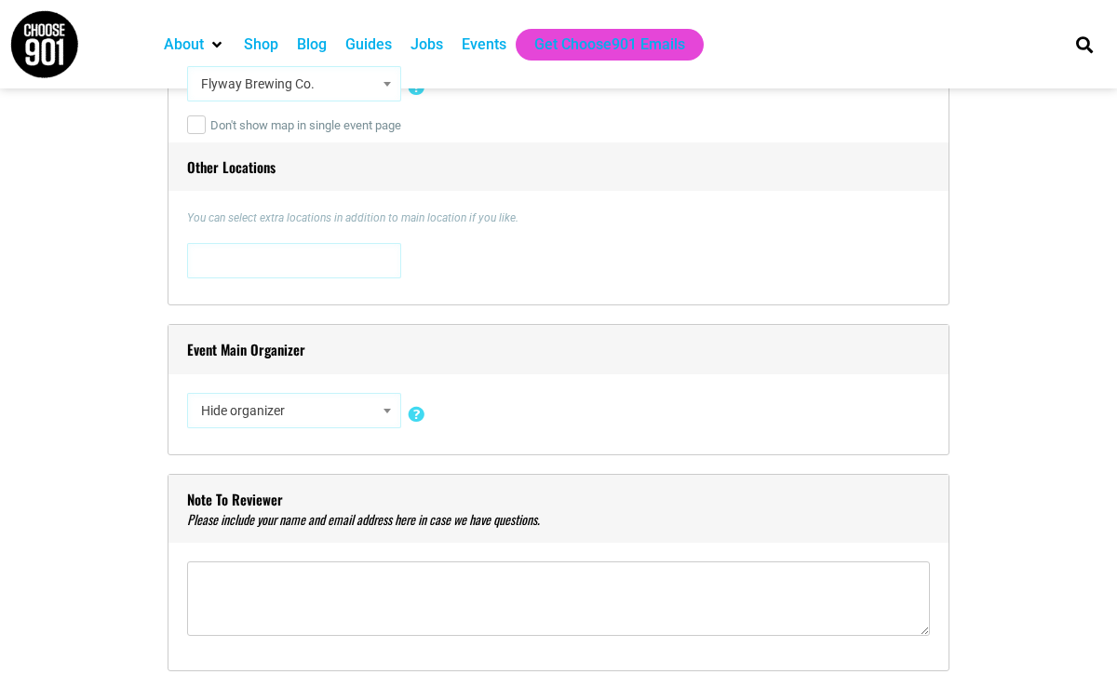
scroll to position [1426, 0]
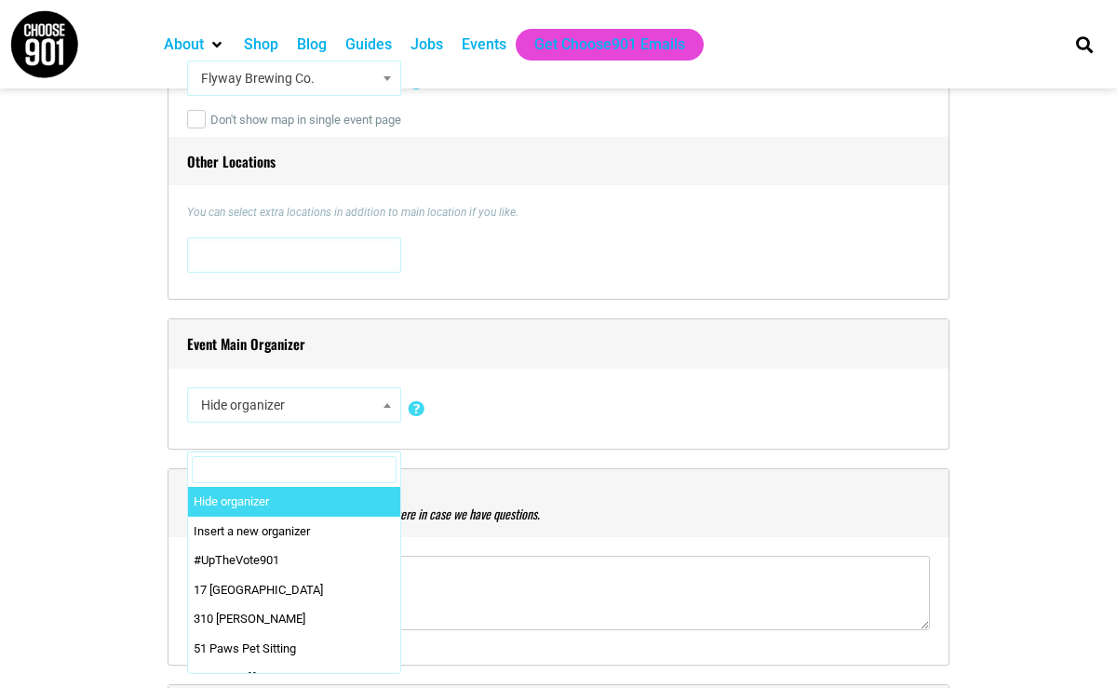
click at [289, 407] on span "Hide organizer" at bounding box center [294, 405] width 201 height 34
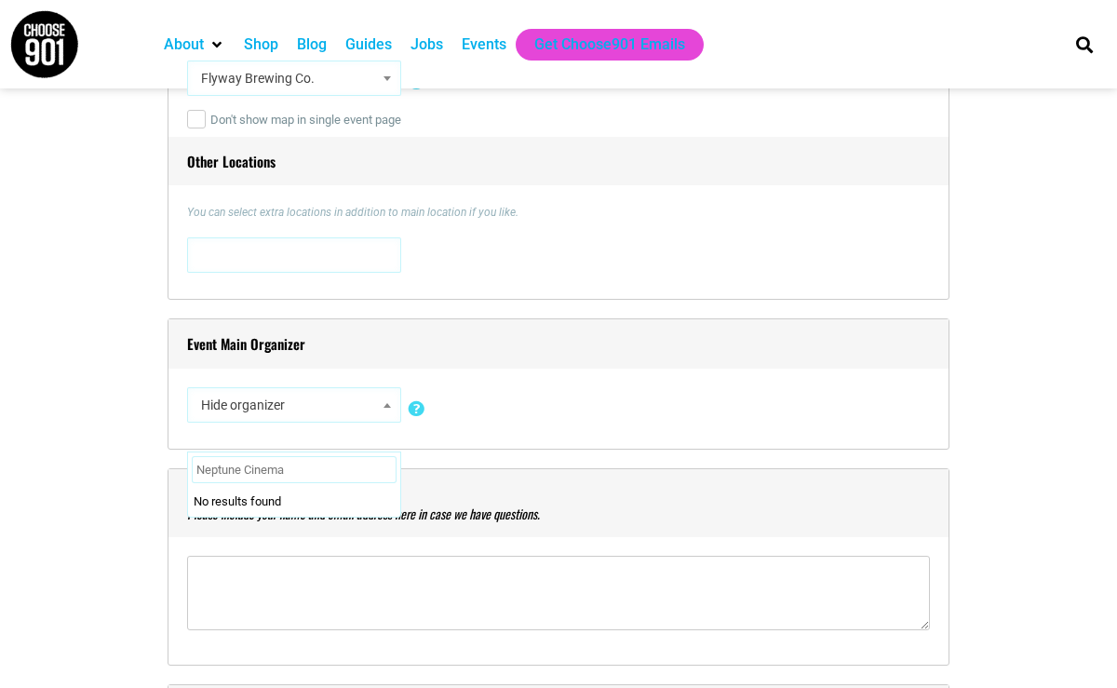
type input "Neptune Cinema"
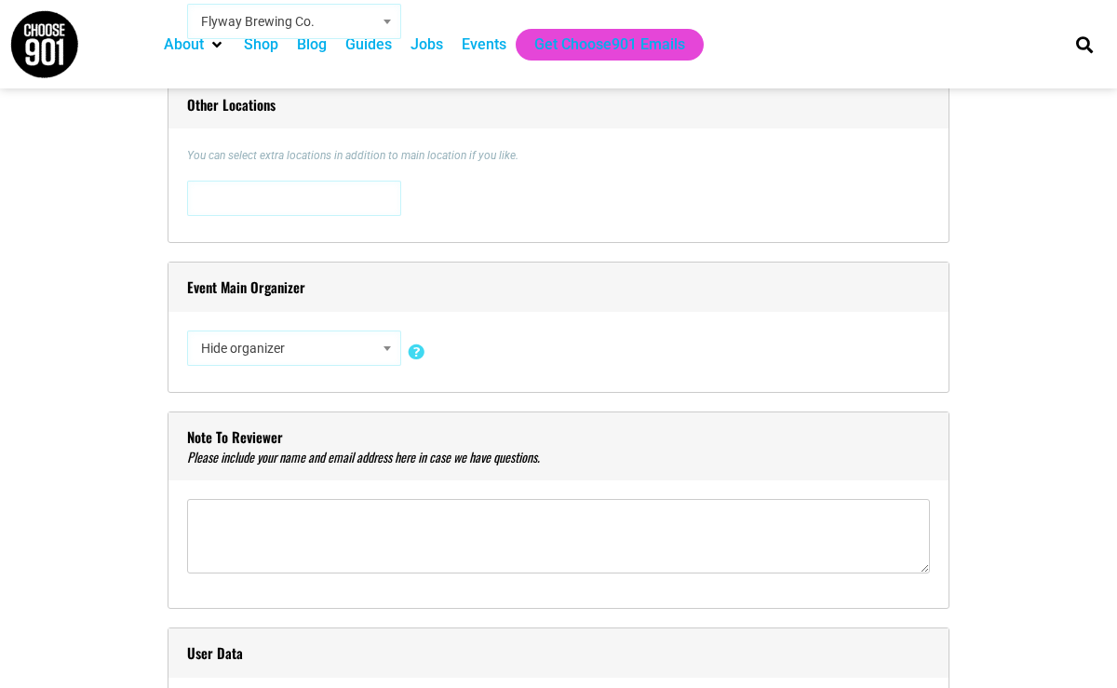
scroll to position [1489, 0]
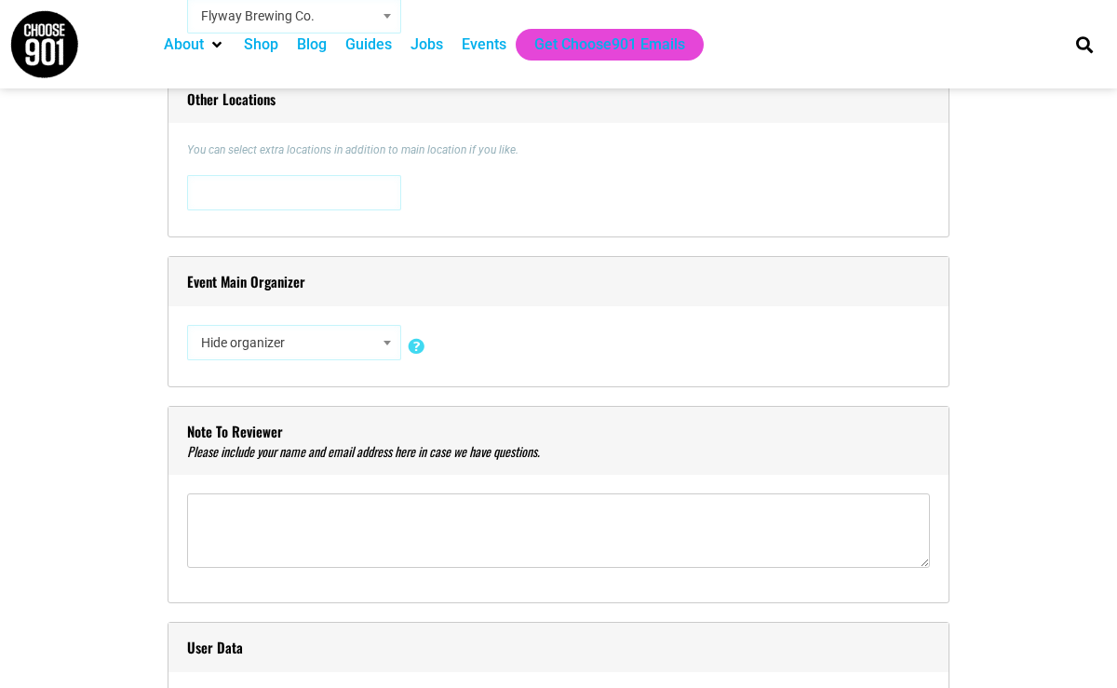
click at [358, 346] on span "Hide organizer" at bounding box center [294, 343] width 201 height 34
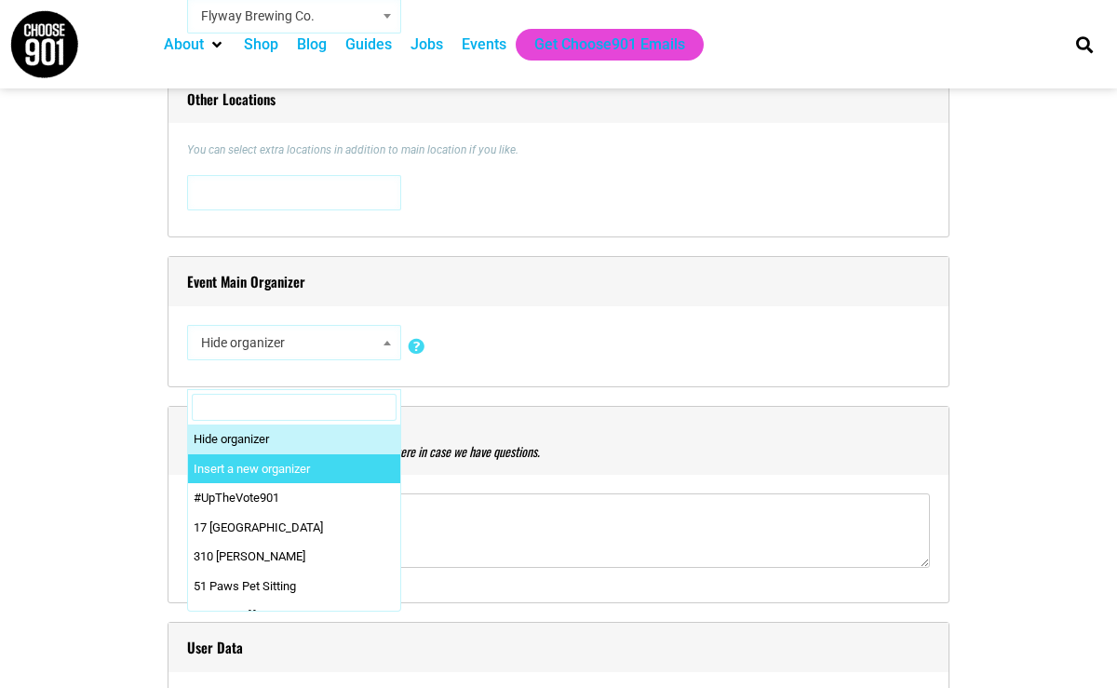
select select "0"
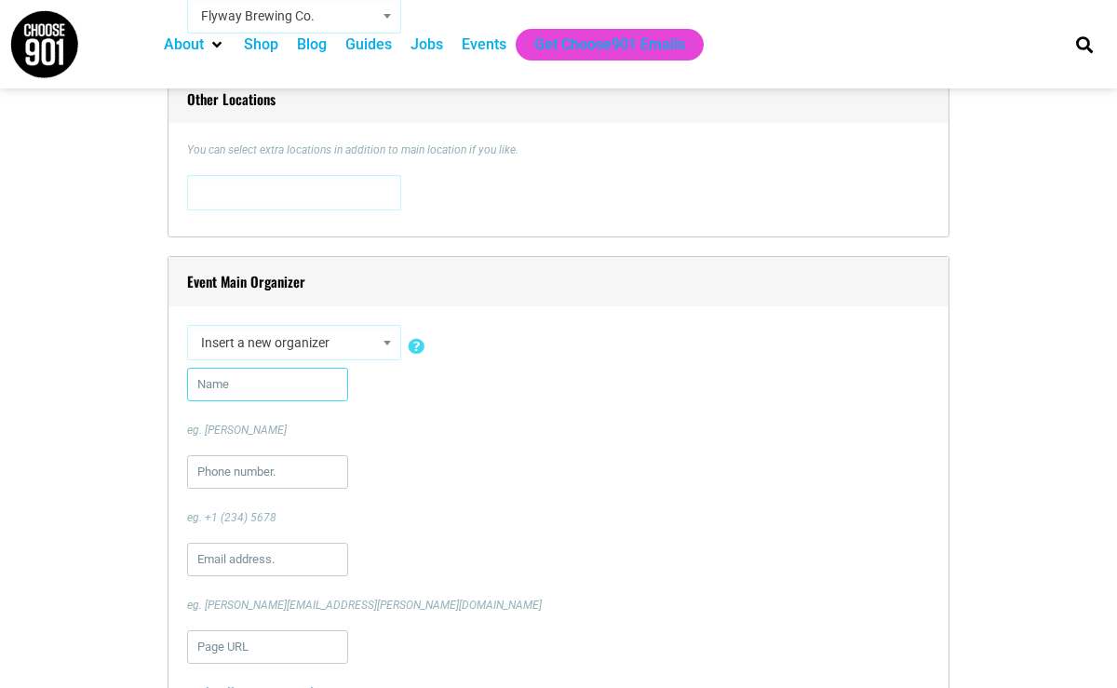
click at [254, 391] on input "text" at bounding box center [267, 385] width 161 height 34
type input "[PERSON_NAME] [PERSON_NAME]"
type input "9015015591"
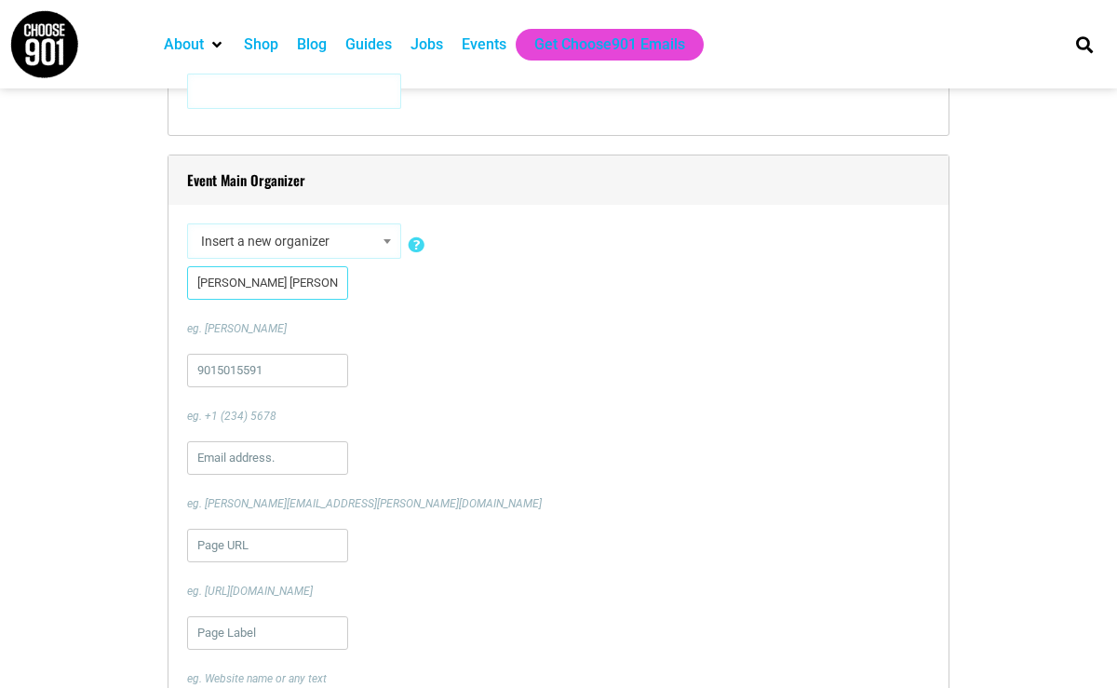
scroll to position [1607, 0]
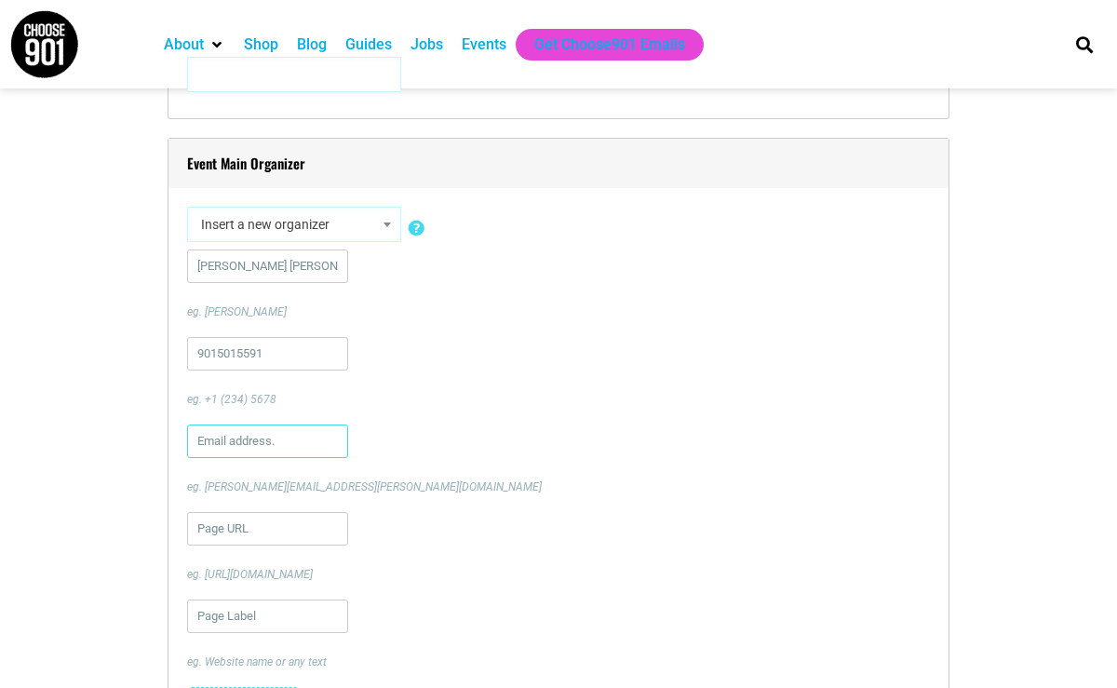
click at [249, 452] on input "text" at bounding box center [267, 442] width 161 height 34
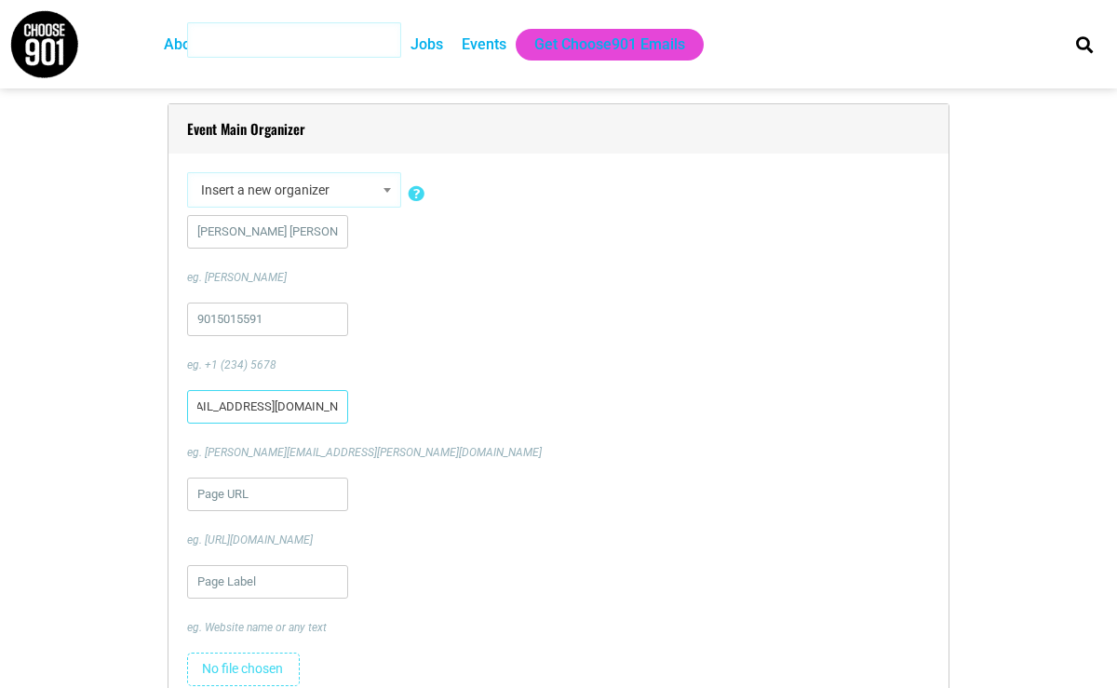
scroll to position [1645, 0]
type input "[EMAIL_ADDRESS][DOMAIN_NAME]"
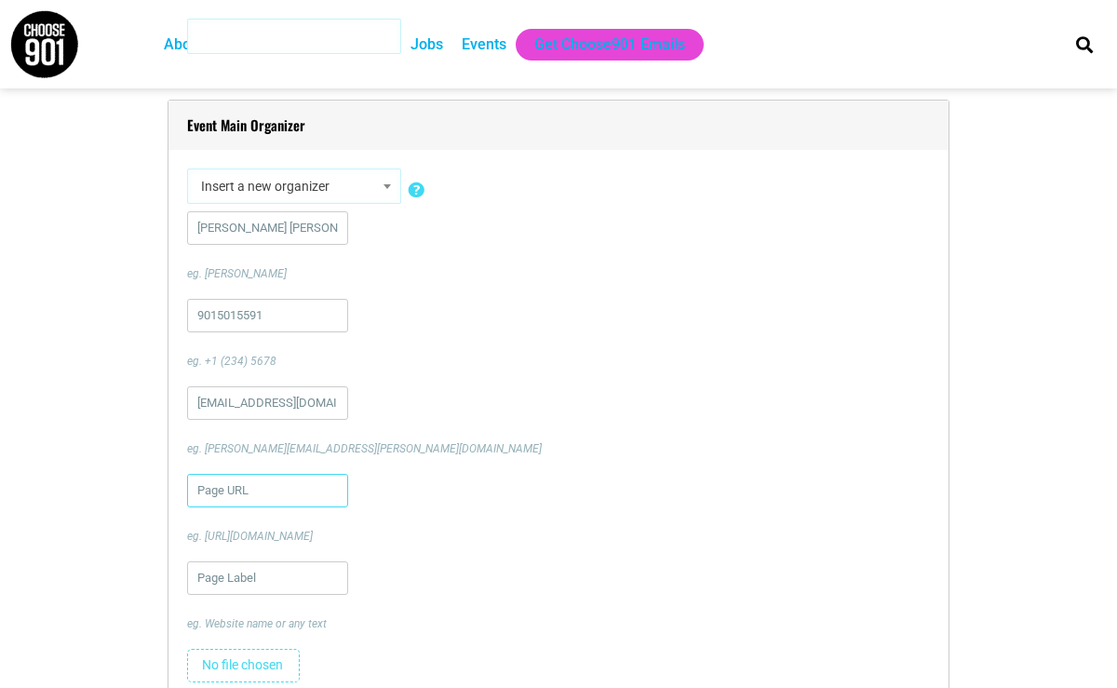
click at [257, 489] on input "url" at bounding box center [267, 491] width 161 height 34
paste input "[URL][DOMAIN_NAME]"
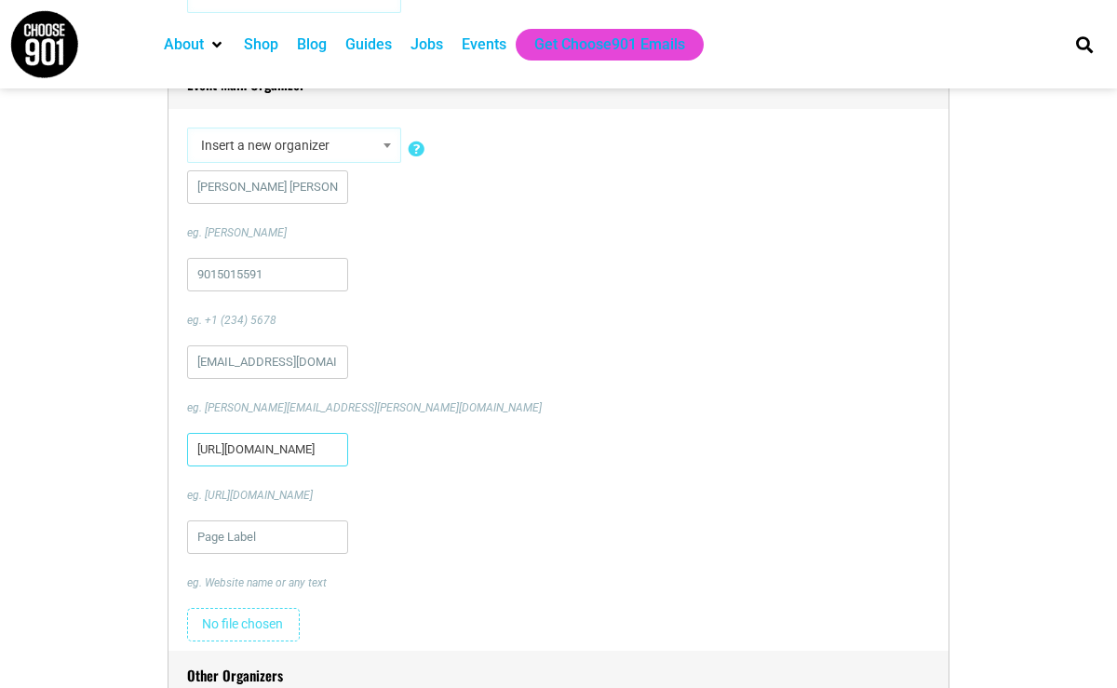
scroll to position [1682, 0]
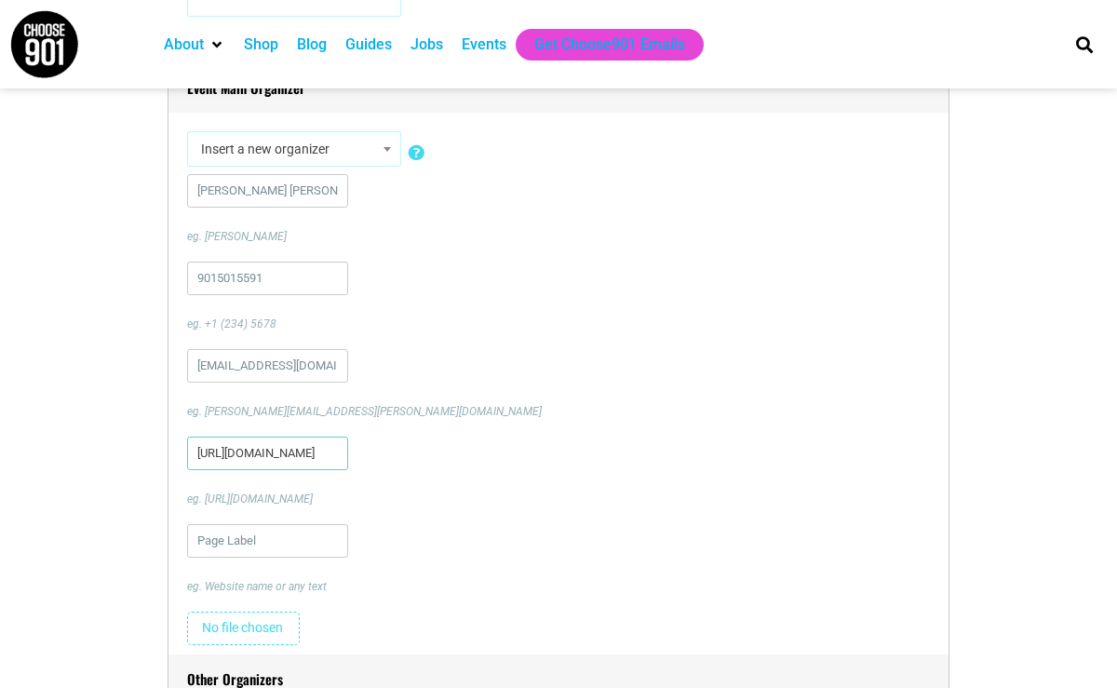
type input "[URL][DOMAIN_NAME]"
click at [441, 417] on p "eg. [PERSON_NAME][EMAIL_ADDRESS][PERSON_NAME][DOMAIN_NAME]" at bounding box center [558, 411] width 743 height 17
click at [383, 357] on div "[EMAIL_ADDRESS][DOMAIN_NAME] eg. [PERSON_NAME][EMAIL_ADDRESS][PERSON_NAME][DOMA…" at bounding box center [558, 384] width 743 height 71
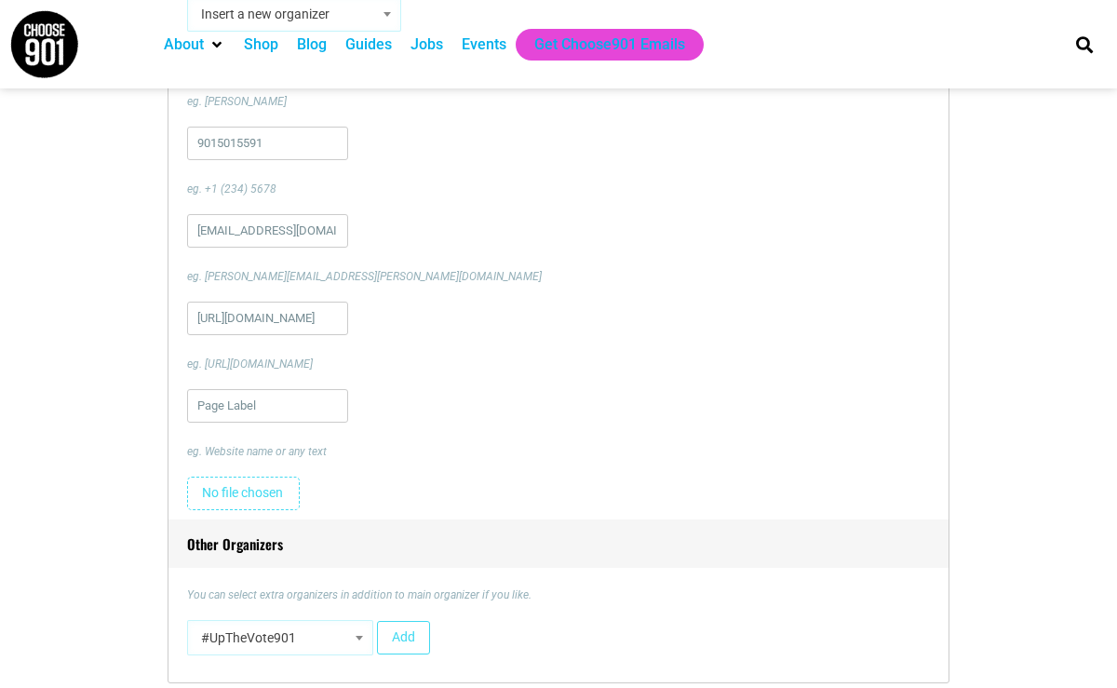
scroll to position [1850, 0]
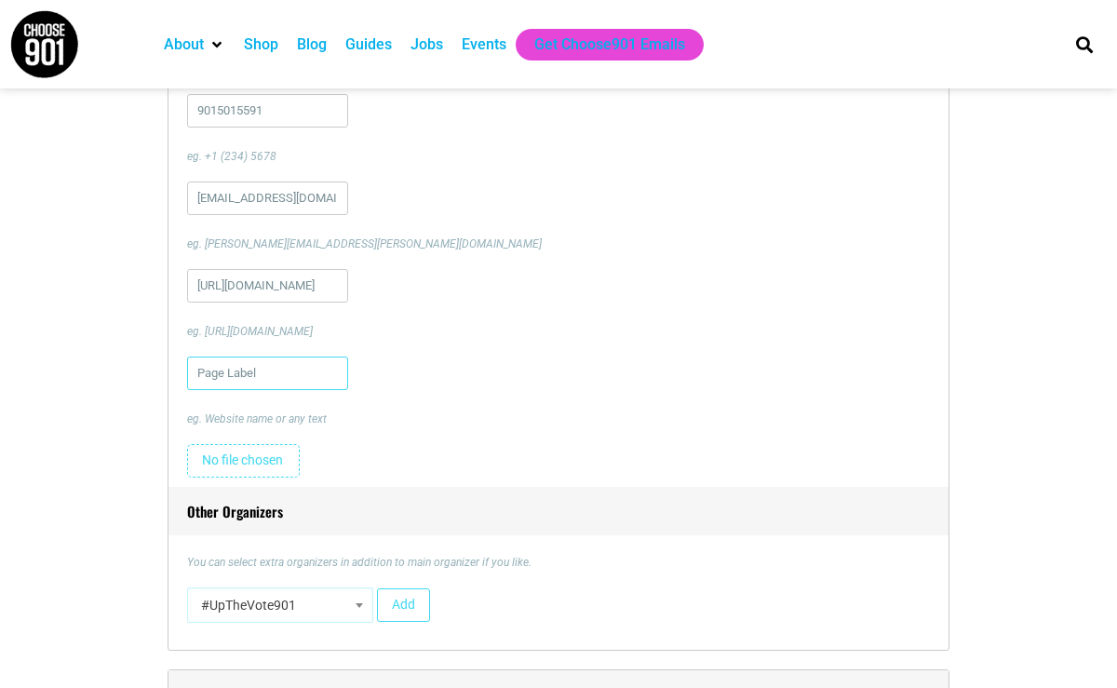
click at [239, 377] on input "text" at bounding box center [267, 374] width 161 height 34
click at [251, 378] on input "Neptune Film Challenge" at bounding box center [267, 374] width 161 height 34
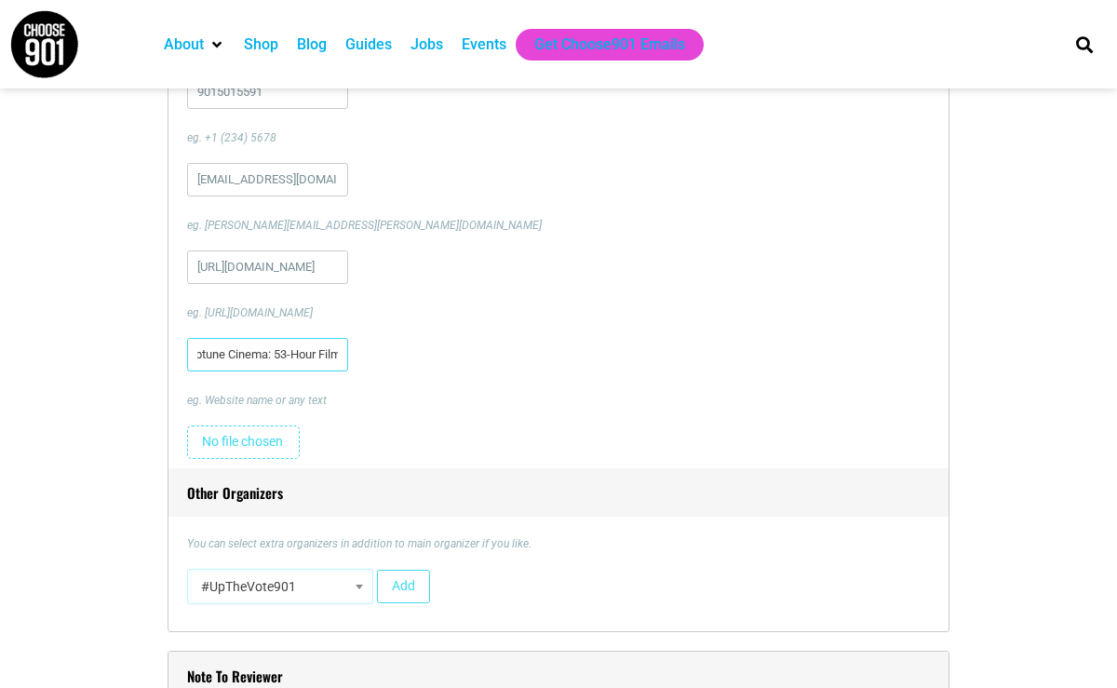
scroll to position [1870, 0]
type input "Neptune Cinema: 53-Hour Film Challenge"
click at [265, 445] on input "file" at bounding box center [243, 441] width 113 height 34
type input "C:\fakepath\Neptune 53-Hour Flyer.HEIC"
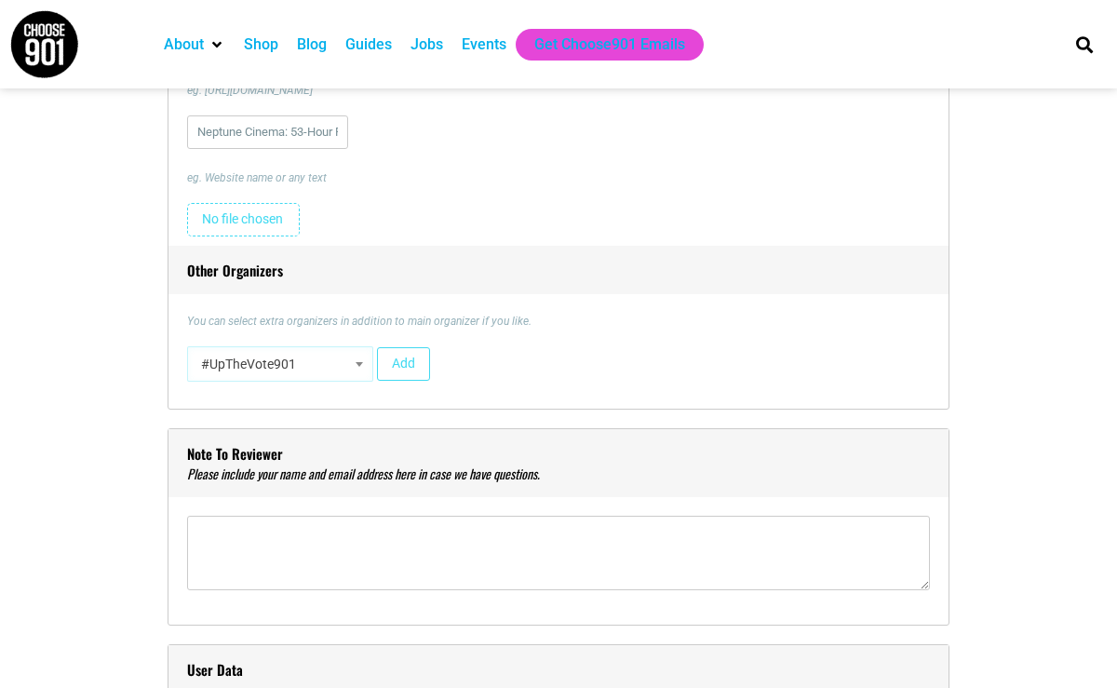
scroll to position [2113, 0]
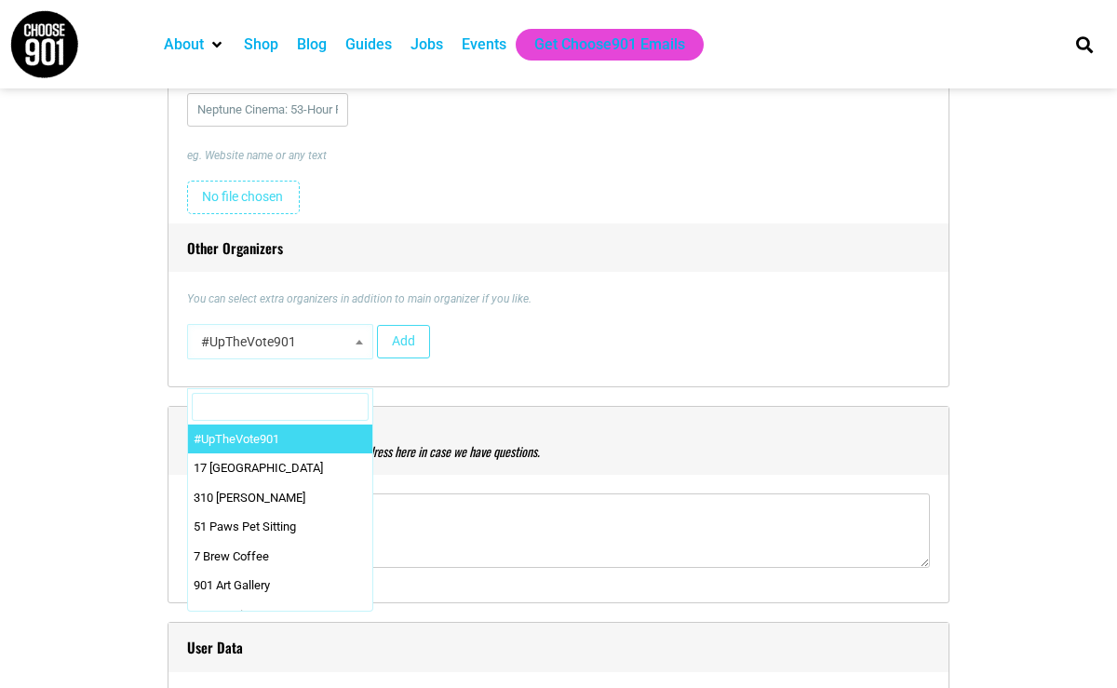
click at [357, 342] on b at bounding box center [359, 342] width 7 height 5
click at [289, 408] on input "Search" at bounding box center [280, 407] width 177 height 28
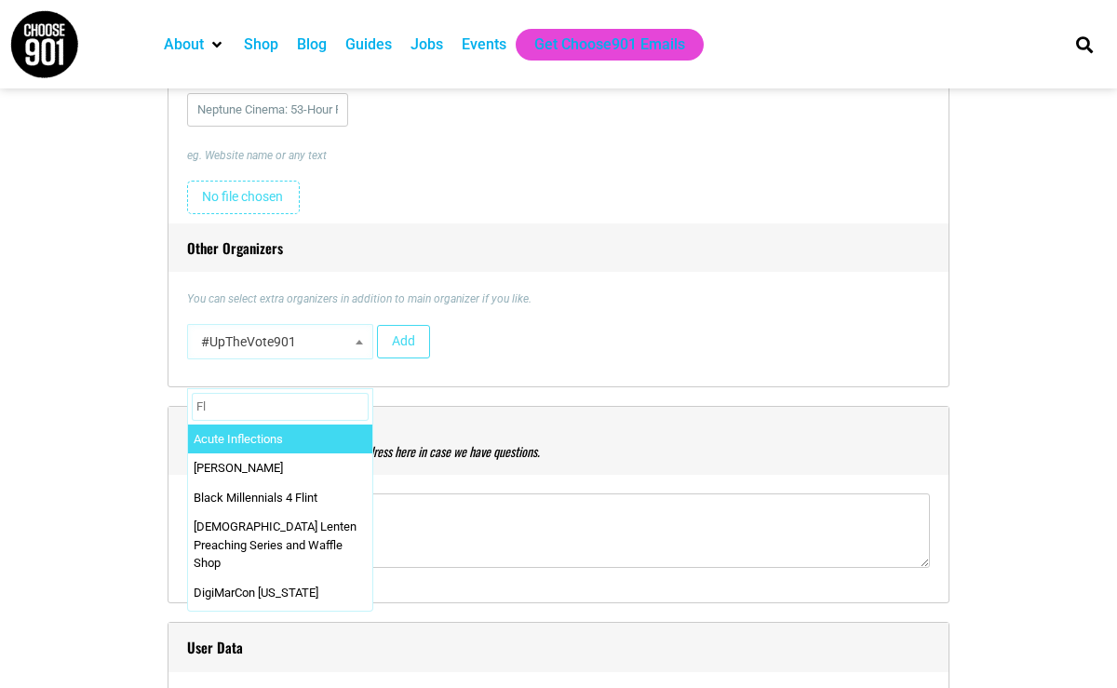
type input "F"
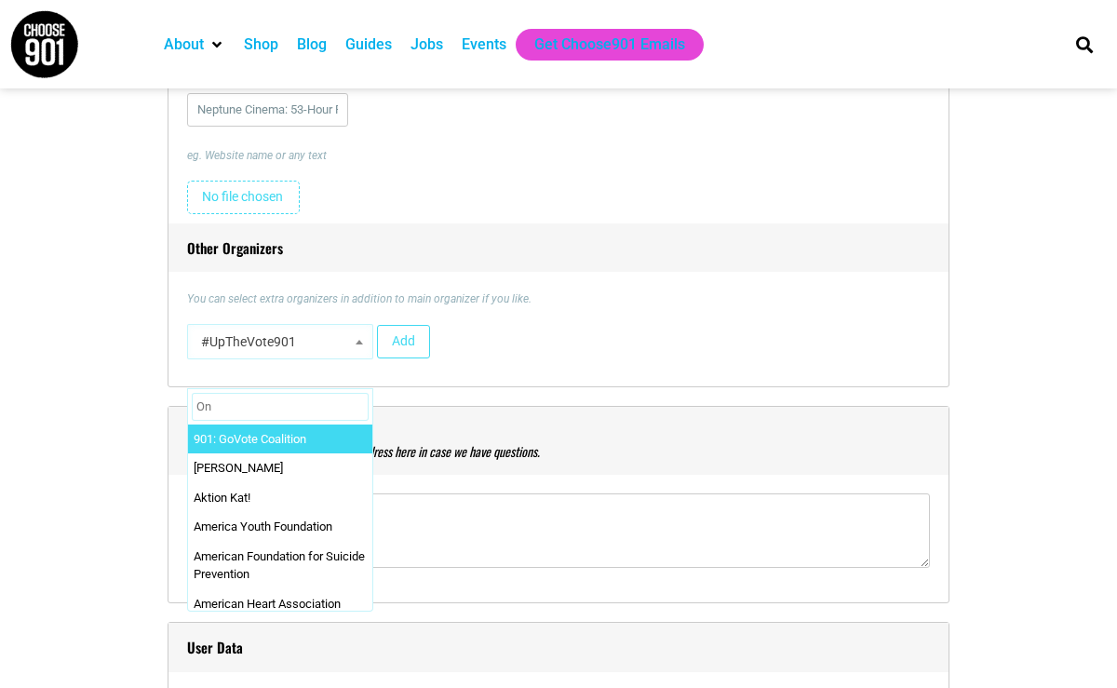
type input "O"
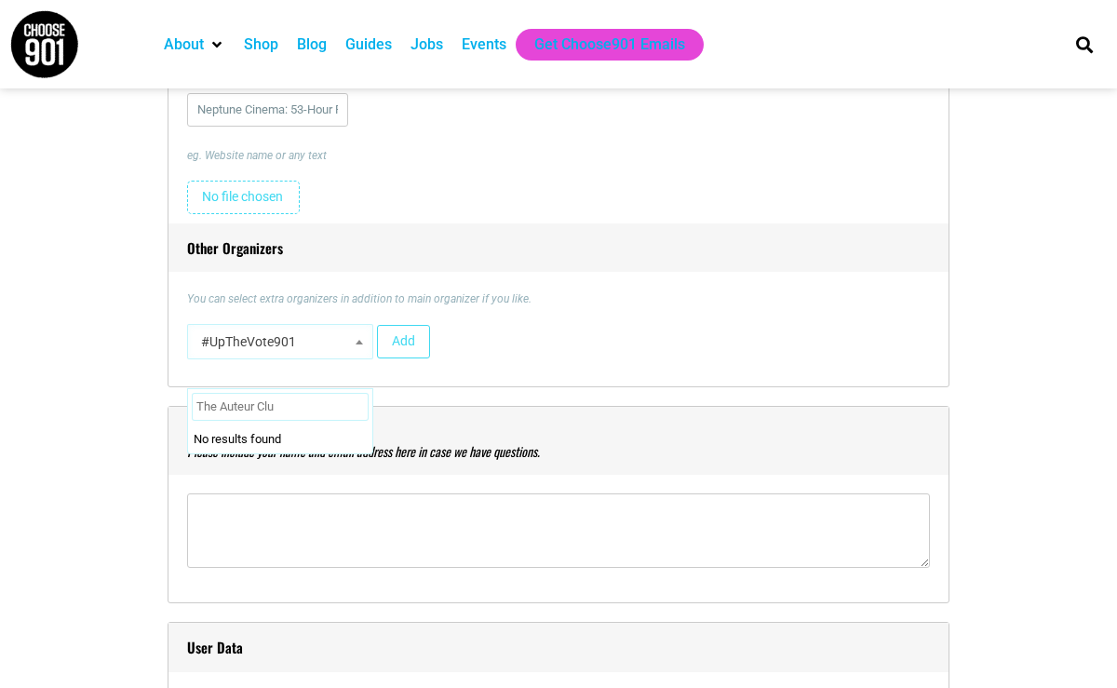
type input "The Auteur Club"
click at [255, 406] on input "The Auteur Club" at bounding box center [280, 407] width 177 height 28
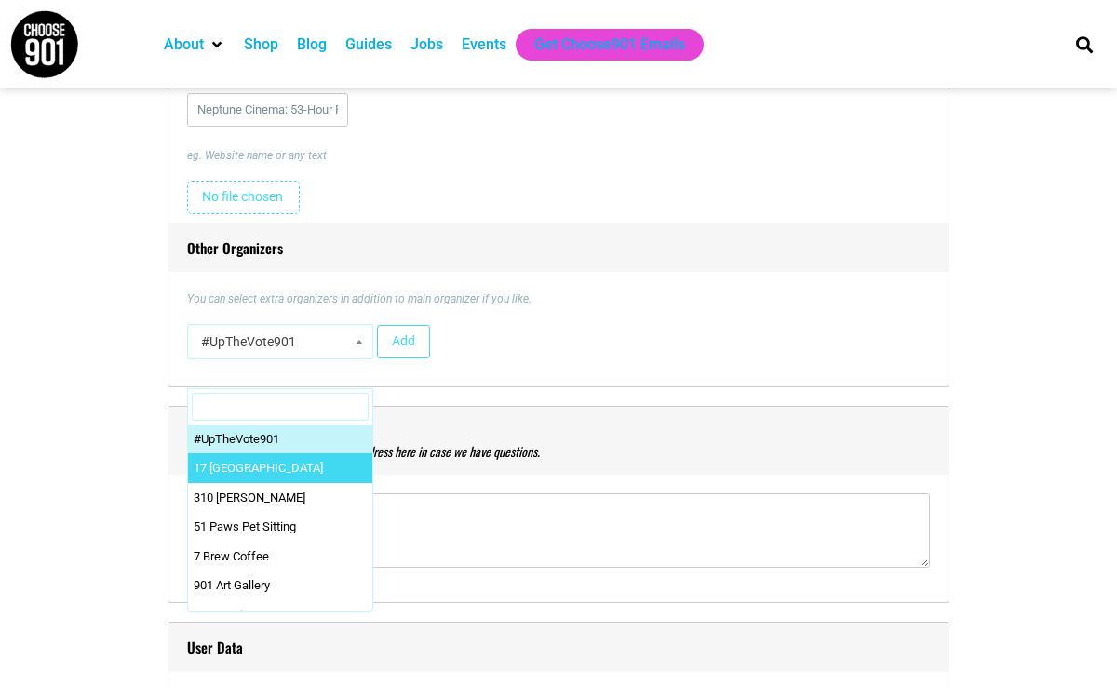
click at [85, 444] on div "Title * Neptune Cinema: 53-Hour Film Fest Visual Code b i link b-quote del ins …" at bounding box center [558, 454] width 1099 height 4074
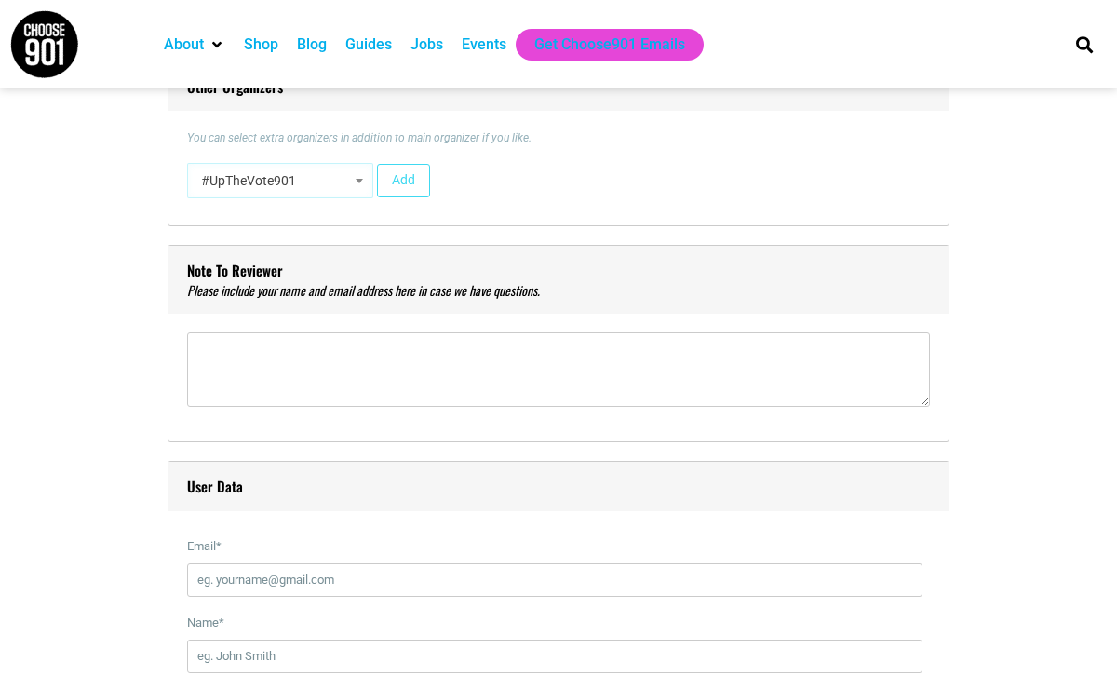
scroll to position [2279, 0]
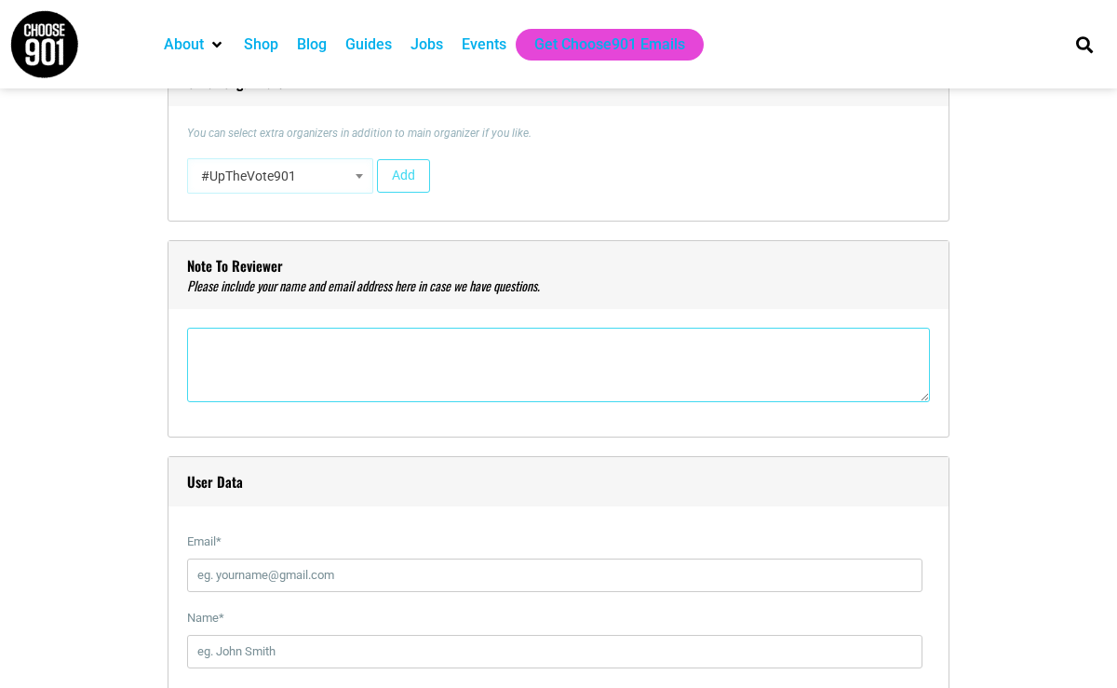
click at [230, 356] on textarea"] at bounding box center [558, 365] width 743 height 74
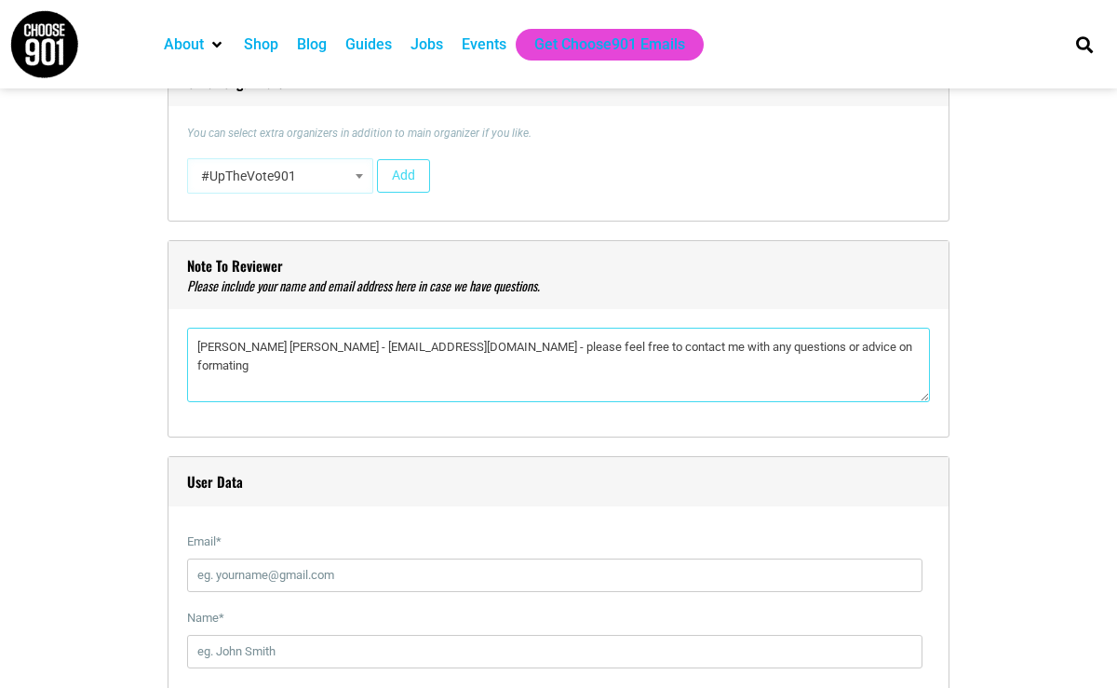
click at [829, 342] on textarea"] "[PERSON_NAME] [PERSON_NAME] - [EMAIL_ADDRESS][DOMAIN_NAME] - please feel free t…" at bounding box center [558, 365] width 743 height 74
click at [827, 347] on textarea"] "[PERSON_NAME] [PERSON_NAME] - [EMAIL_ADDRESS][DOMAIN_NAME] - please feel free t…" at bounding box center [558, 365] width 743 height 74
click at [834, 348] on textarea"] "[PERSON_NAME] [PERSON_NAME] - [EMAIL_ADDRESS][DOMAIN_NAME] - please feel free t…" at bounding box center [558, 365] width 743 height 74
click at [882, 340] on textarea"] "[PERSON_NAME] [PERSON_NAME] - [EMAIL_ADDRESS][DOMAIN_NAME] - please feel free t…" at bounding box center [558, 365] width 743 height 74
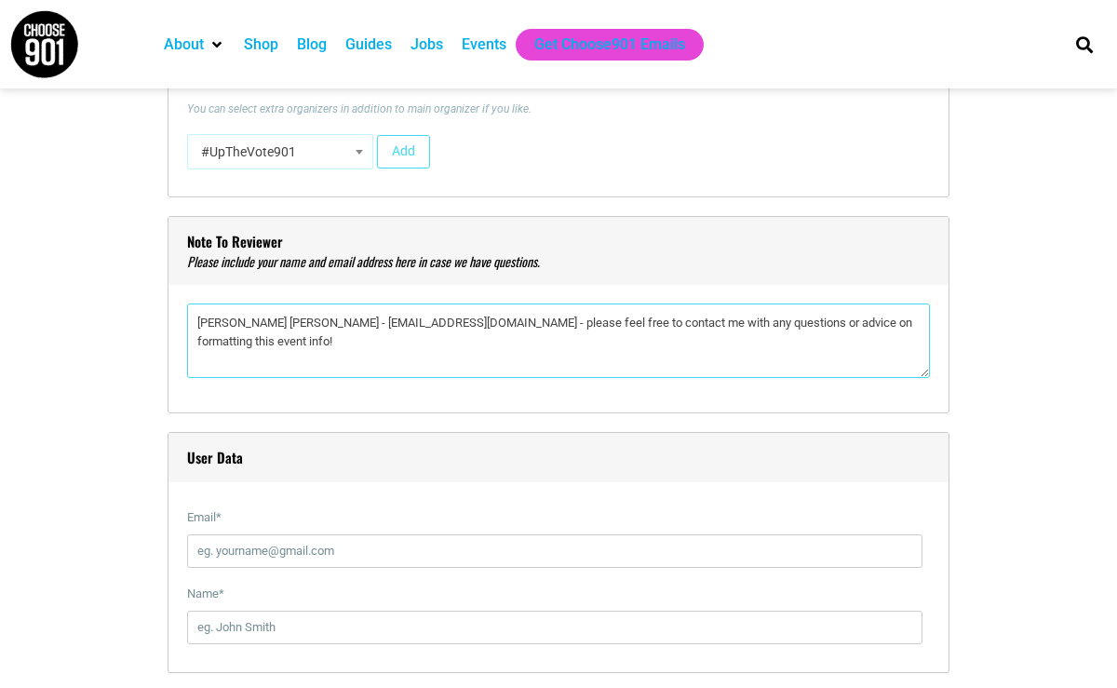
scroll to position [2306, 0]
click at [609, 320] on textarea"] "[PERSON_NAME] [PERSON_NAME] - [EMAIL_ADDRESS][DOMAIN_NAME] - please feel free t…" at bounding box center [558, 338] width 743 height 74
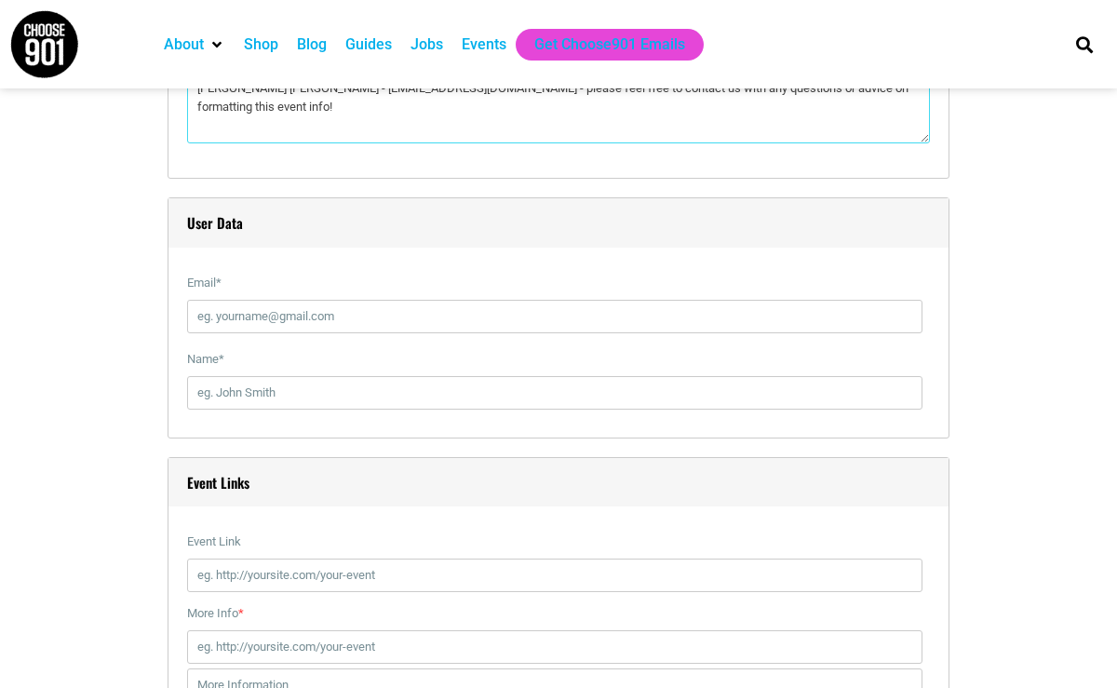
scroll to position [2541, 0]
type textarea"] "[PERSON_NAME] [PERSON_NAME] - [EMAIL_ADDRESS][DOMAIN_NAME] - please feel free t…"
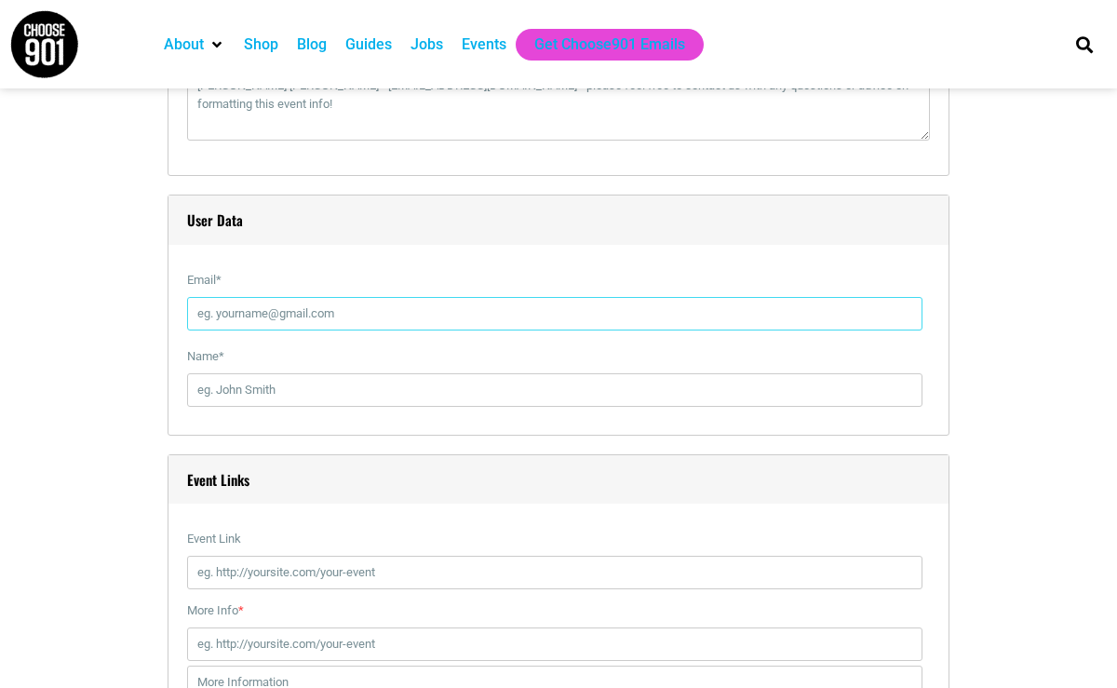
click at [274, 314] on input "Email *" at bounding box center [554, 314] width 735 height 34
type input "[EMAIL_ADDRESS][DOMAIN_NAME]"
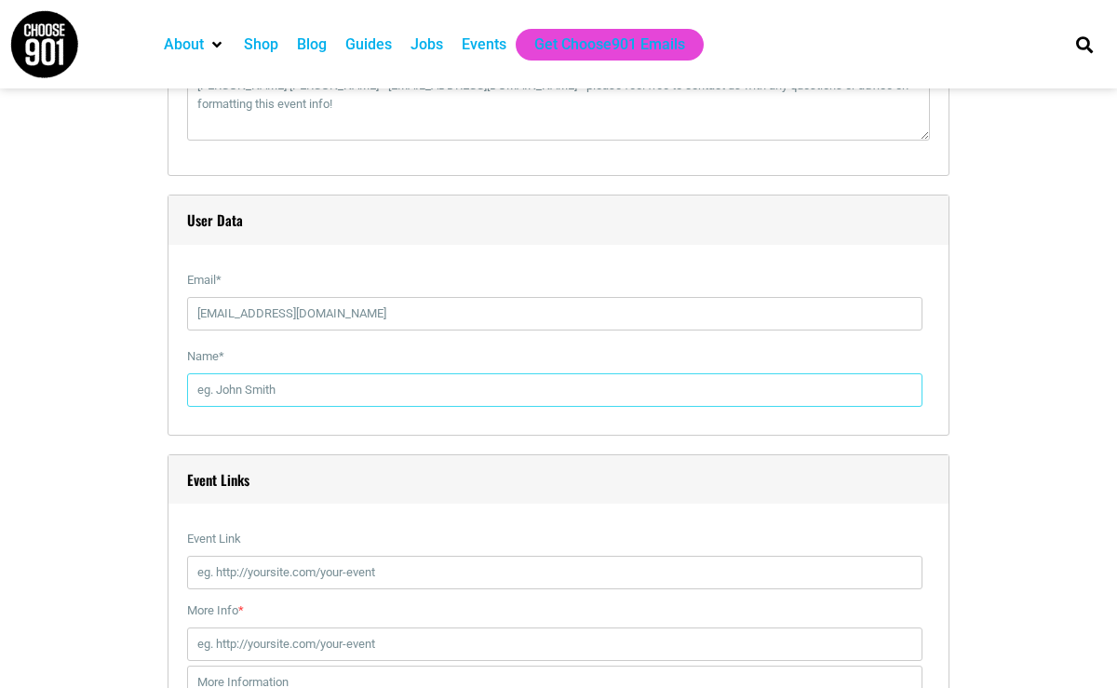
click at [279, 387] on input "Name *" at bounding box center [554, 390] width 735 height 34
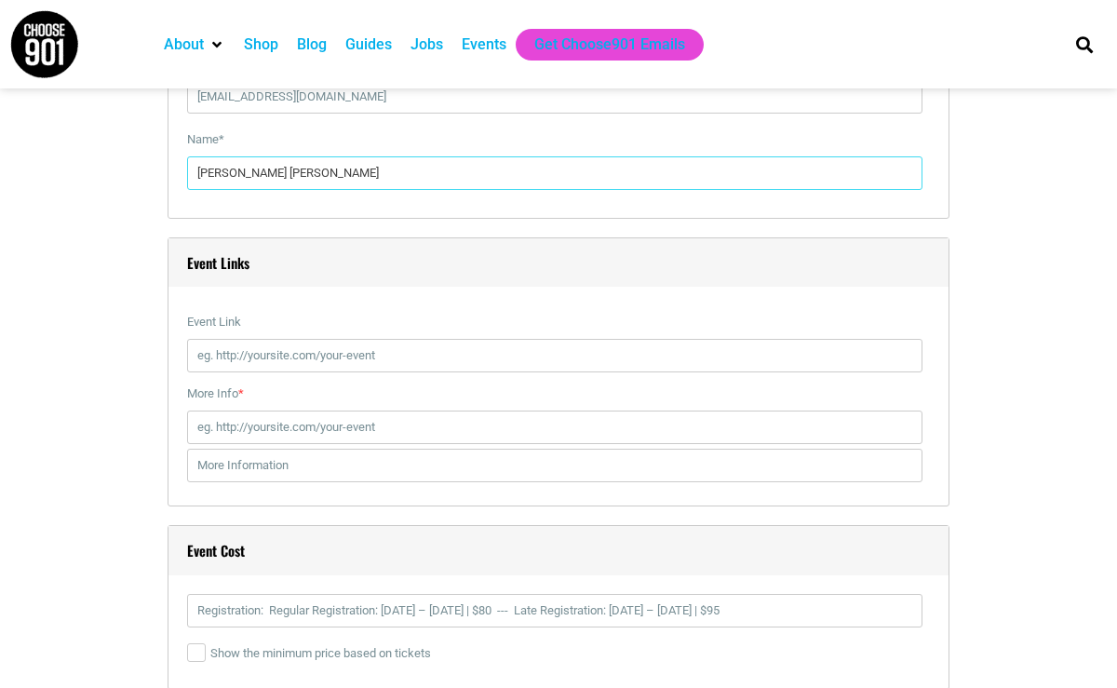
scroll to position [2760, 0]
type input "[PERSON_NAME] [PERSON_NAME]"
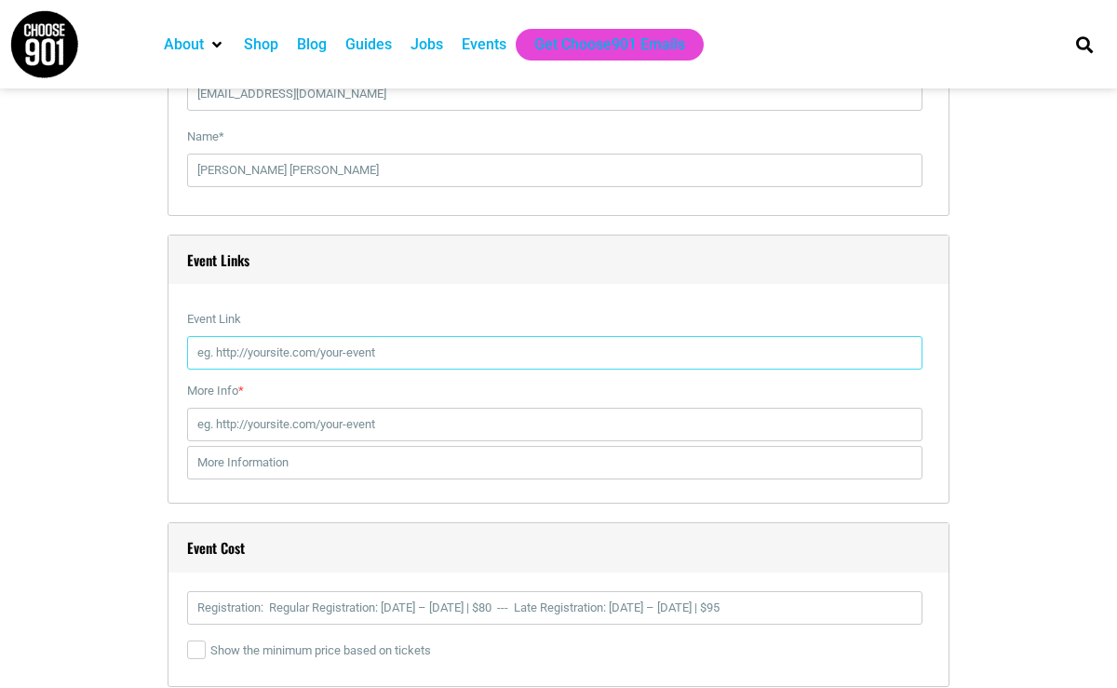
click at [270, 354] on input "Event Link" at bounding box center [554, 353] width 735 height 34
paste input "[URL][DOMAIN_NAME]"
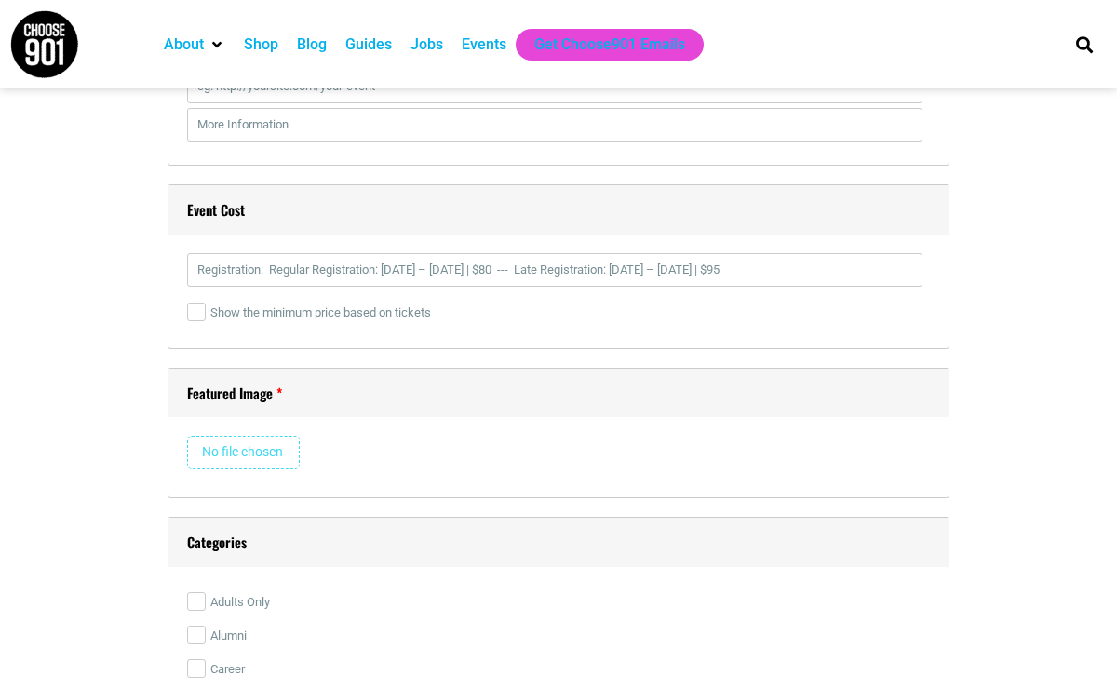
scroll to position [3113, 0]
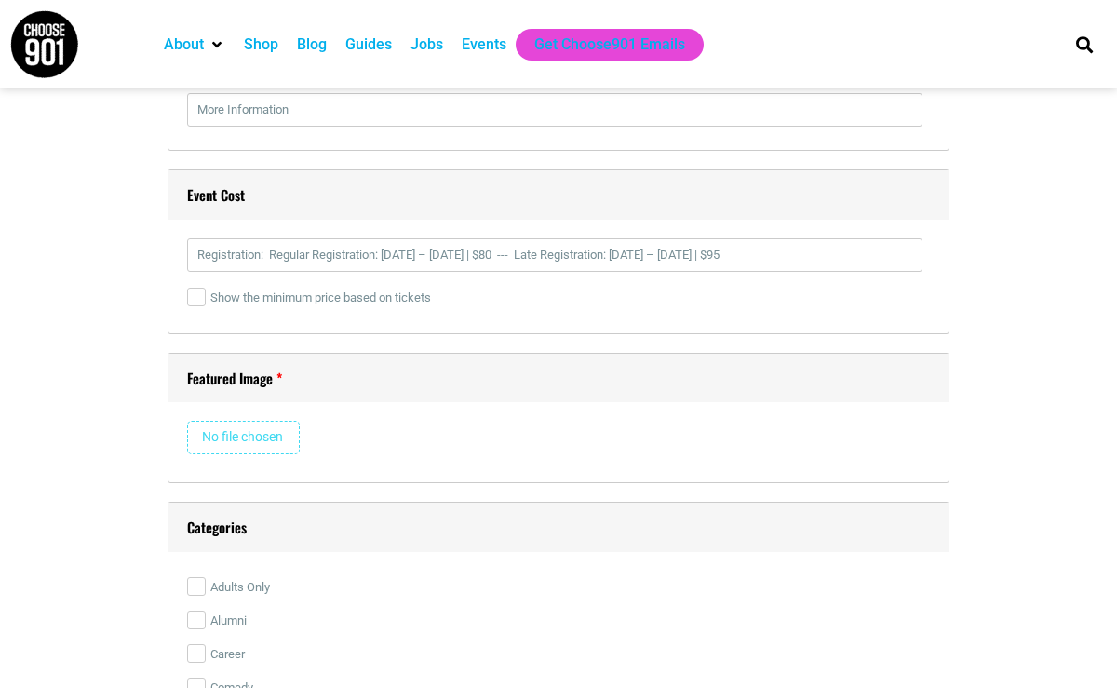
type input "[URL][DOMAIN_NAME]"
click at [238, 438] on input "file" at bounding box center [243, 438] width 113 height 34
type input "C:\fakepath\flyway.webp"
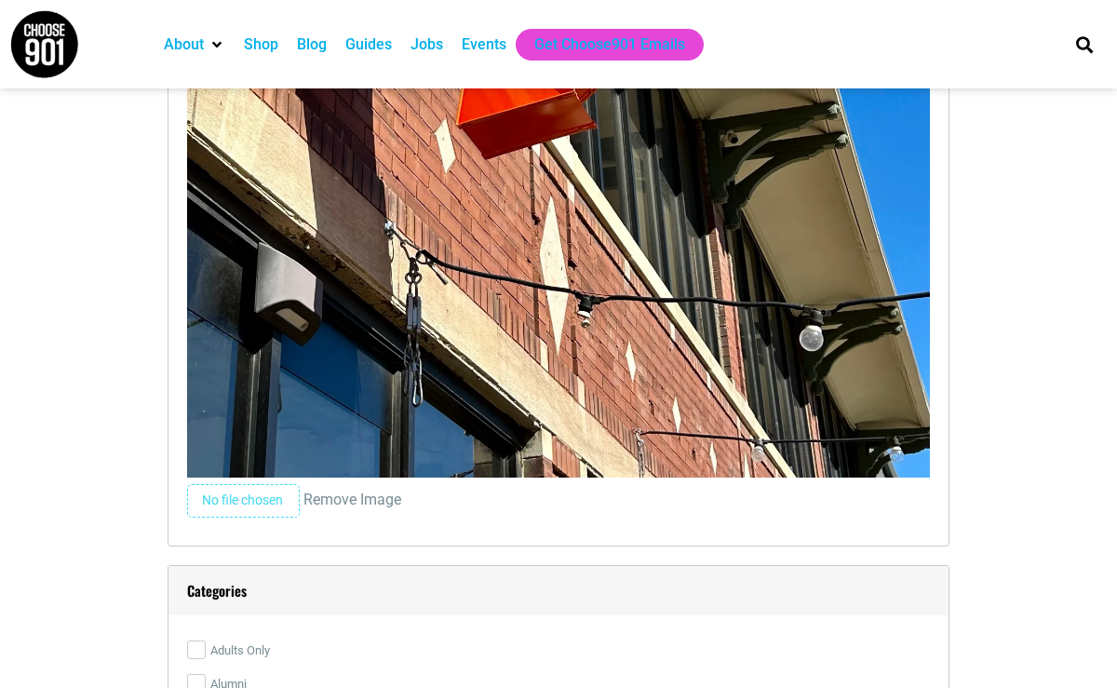
scroll to position [4053, 0]
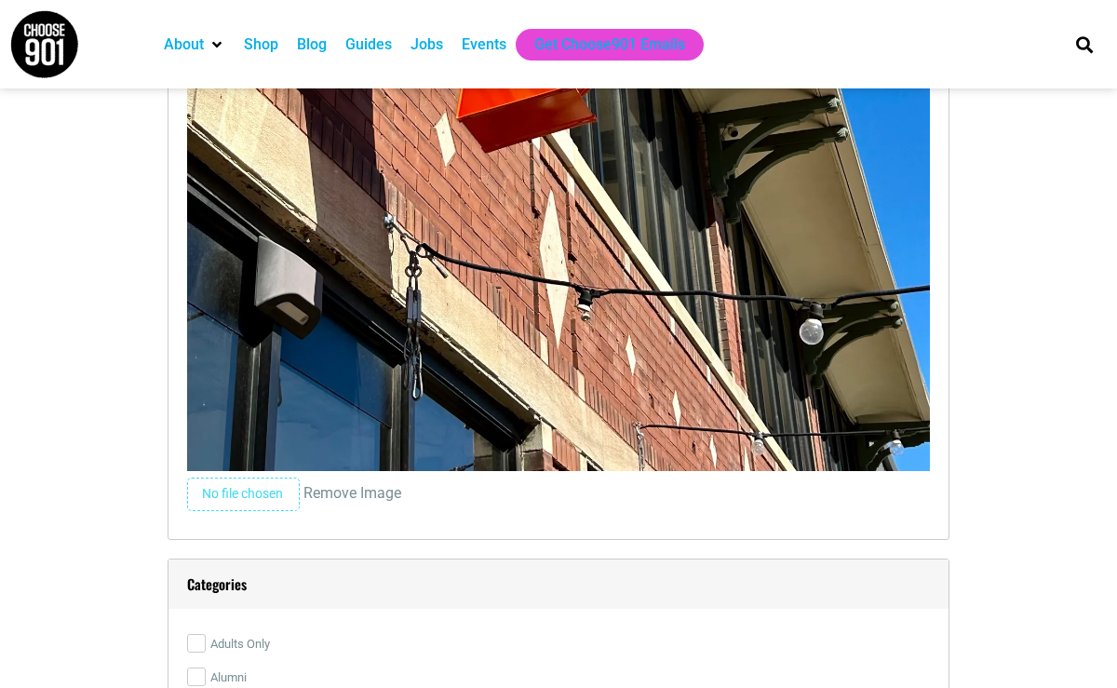
click at [238, 496] on input "file" at bounding box center [243, 495] width 113 height 34
type input "C:\fakepath\Neptune 53-Hour Flyer.HEIC"
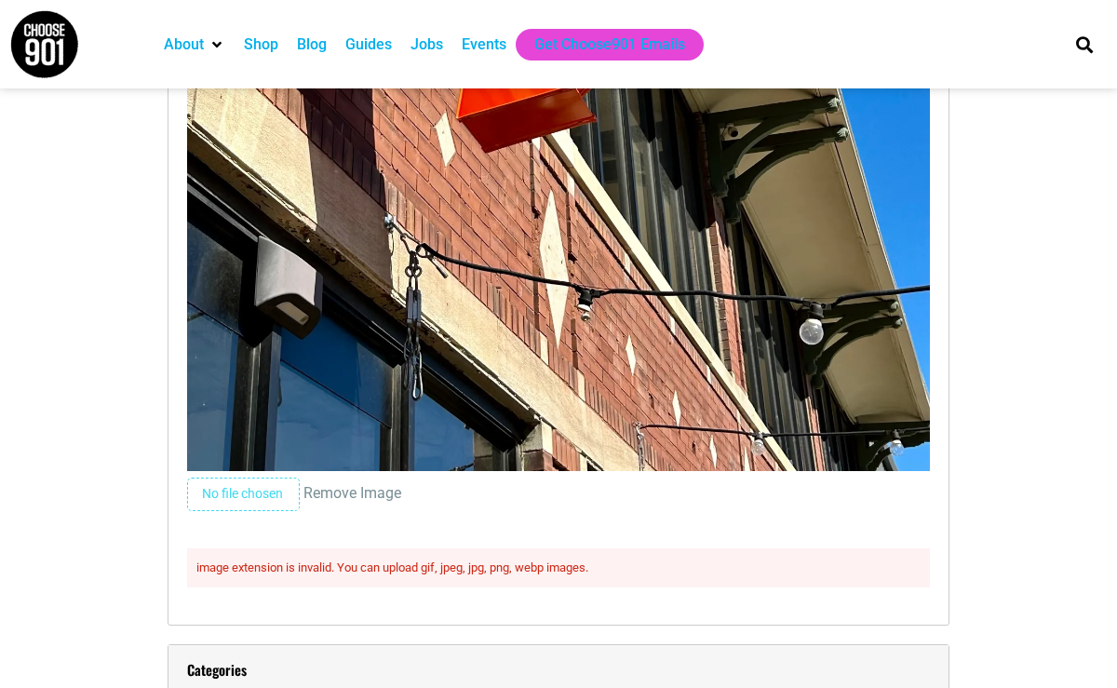
click at [332, 496] on span "Remove Image" at bounding box center [352, 493] width 98 height 18
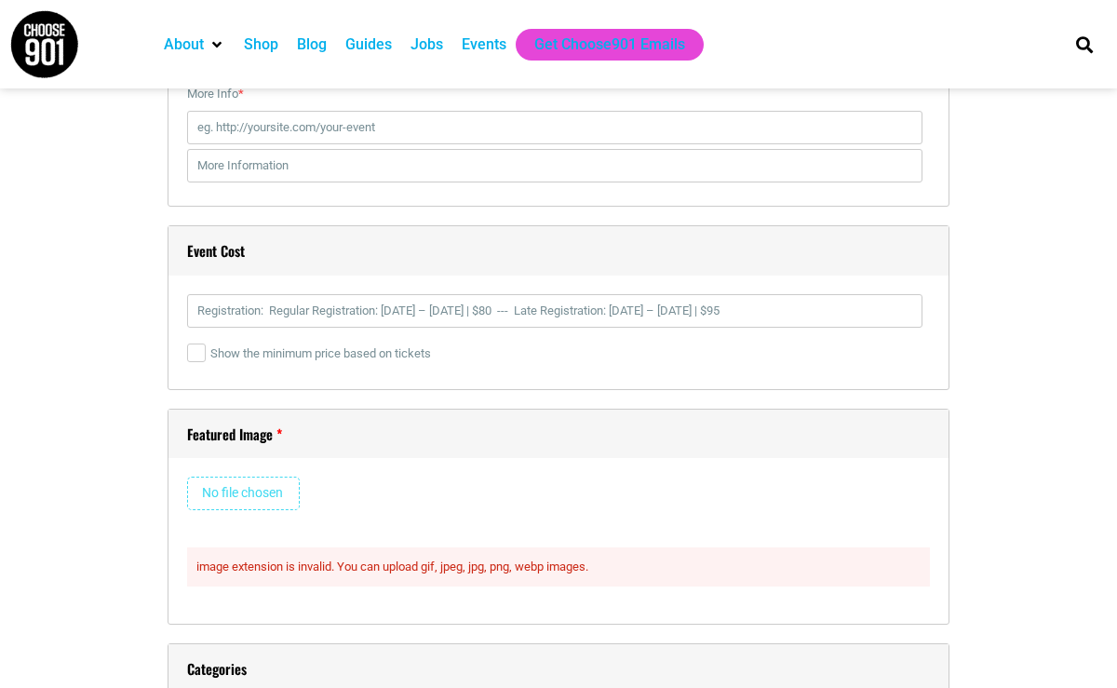
click at [263, 493] on input "file" at bounding box center [243, 494] width 113 height 34
type input "C:\fakepath\Screenshot [DATE] 9.22.26 AM.png"
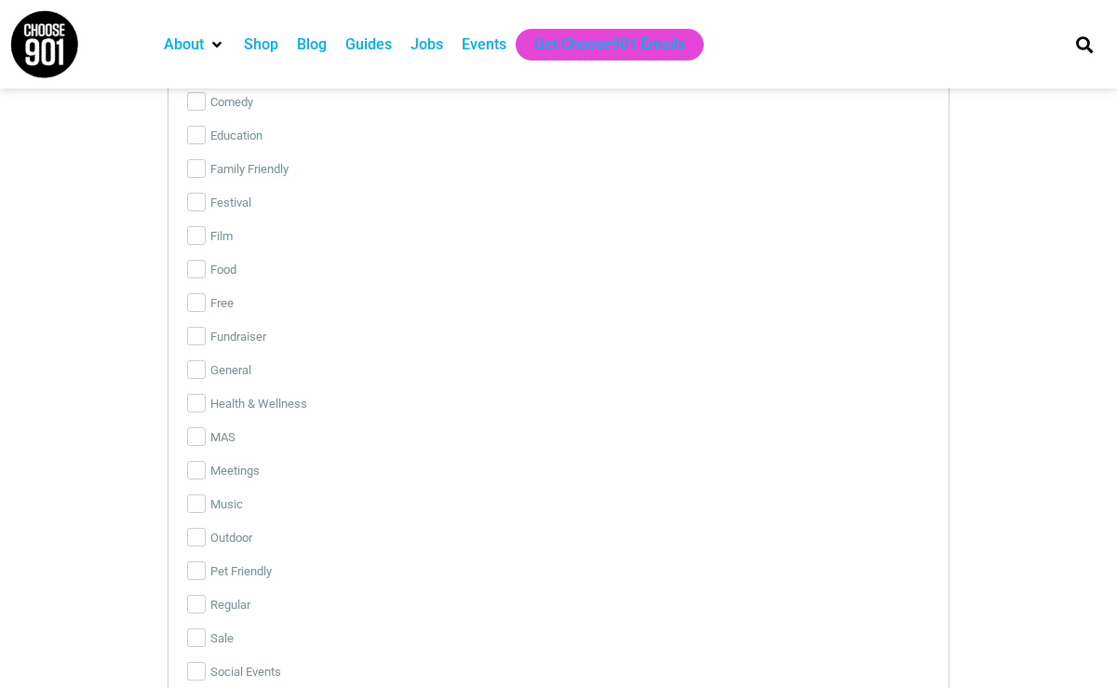
scroll to position [4705, 0]
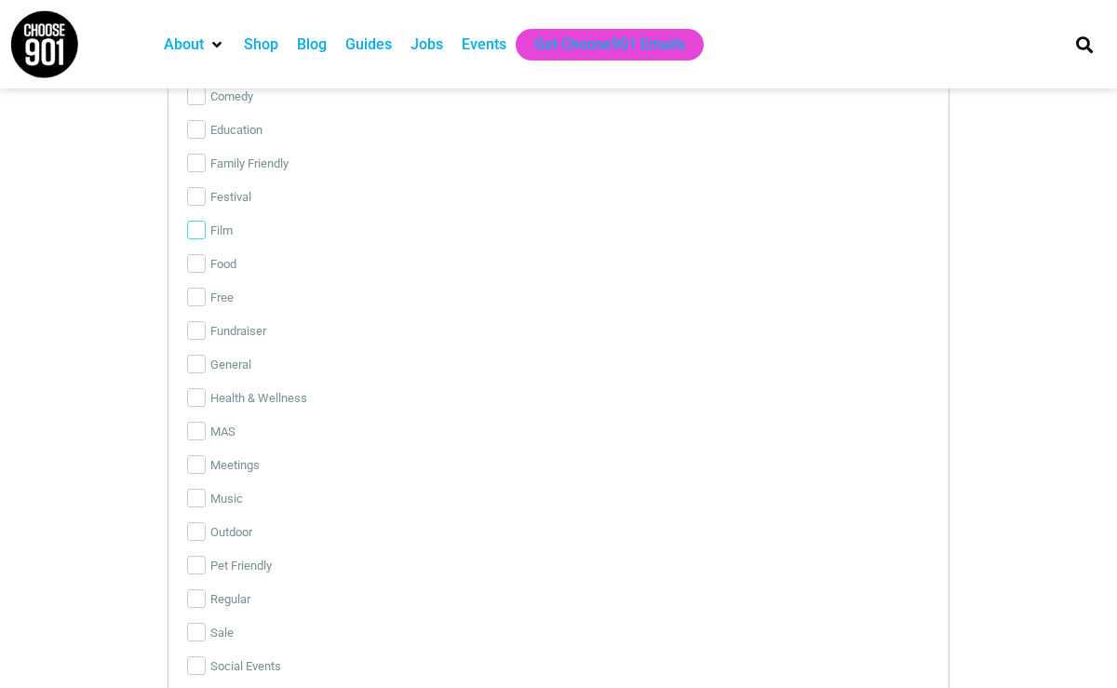
click at [191, 231] on input "Film" at bounding box center [196, 230] width 19 height 19
checkbox input "true"
click at [194, 197] on input "Festival" at bounding box center [196, 196] width 19 height 19
checkbox input "true"
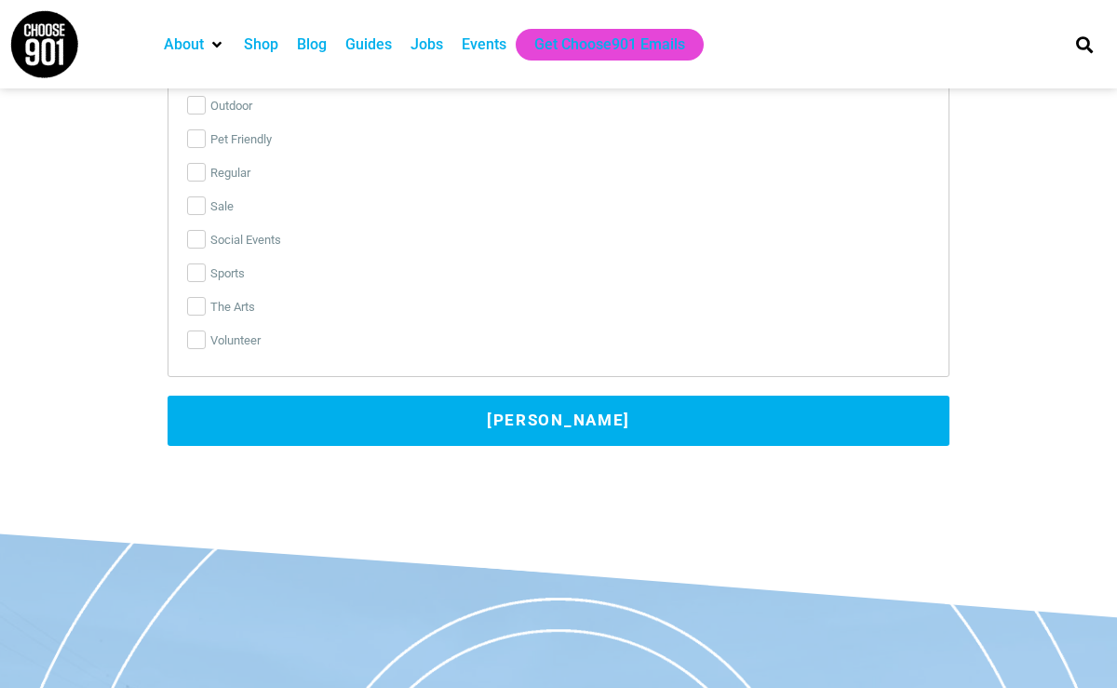
scroll to position [5135, 0]
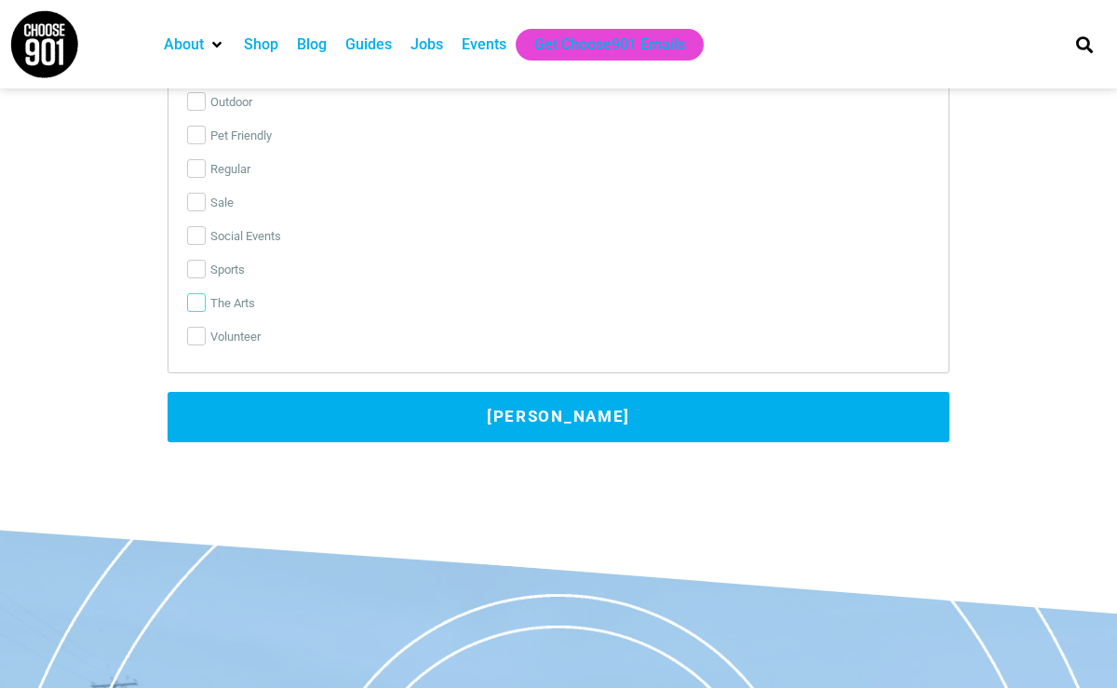
click at [196, 299] on input "The Arts" at bounding box center [196, 302] width 19 height 19
checkbox input "true"
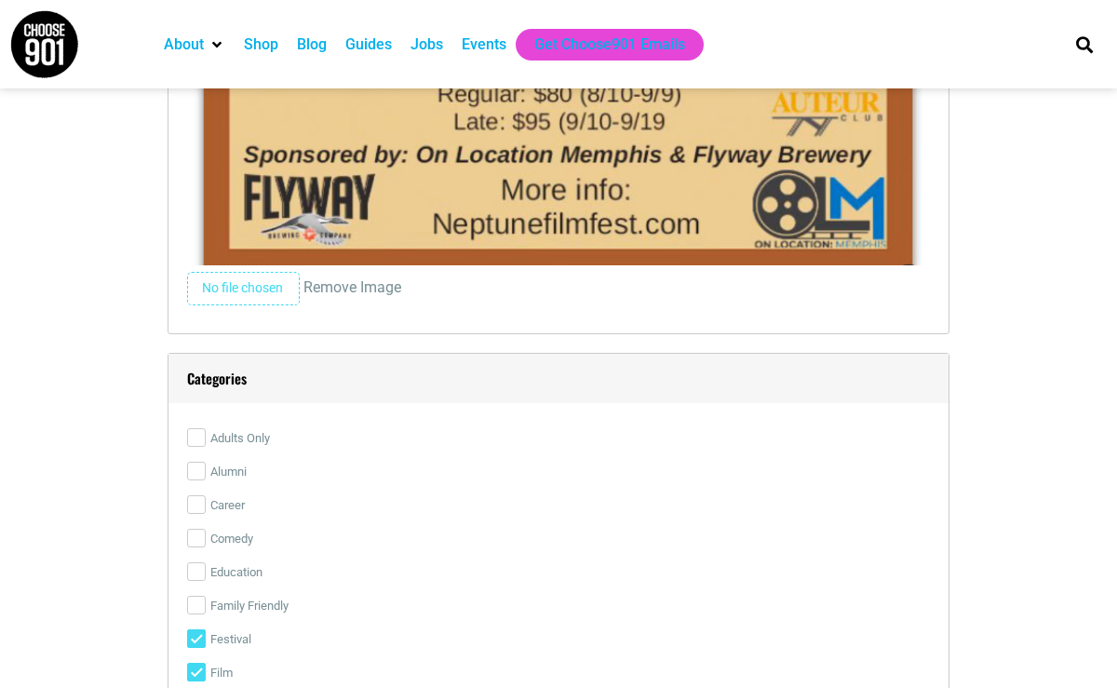
scroll to position [4301, 0]
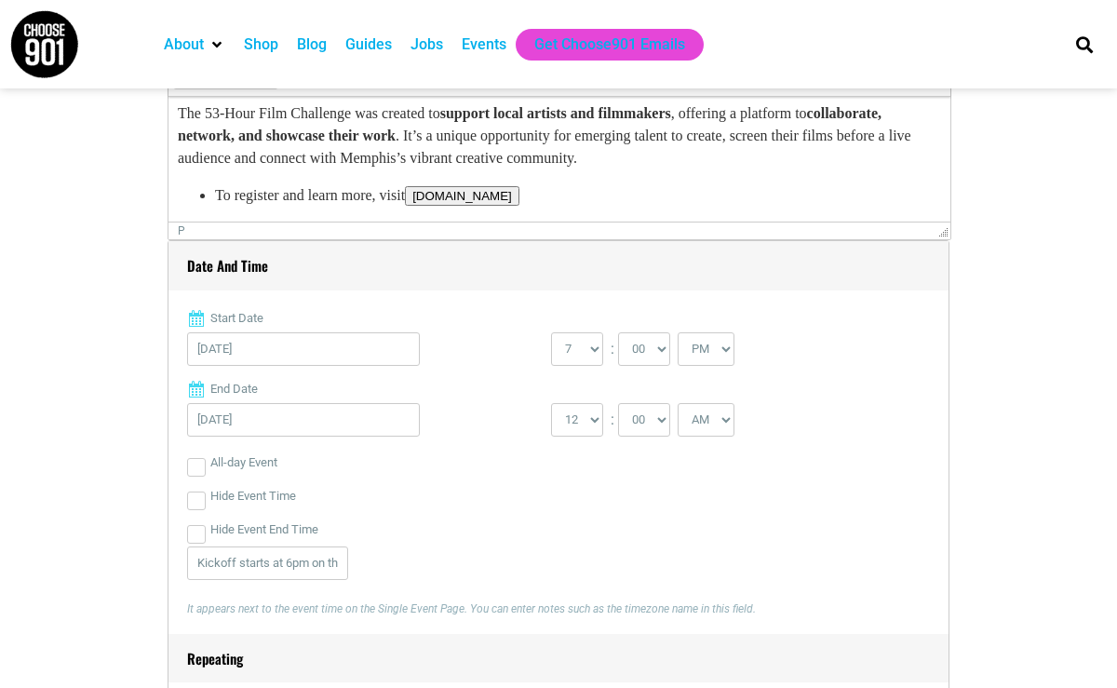
scroll to position [621, 0]
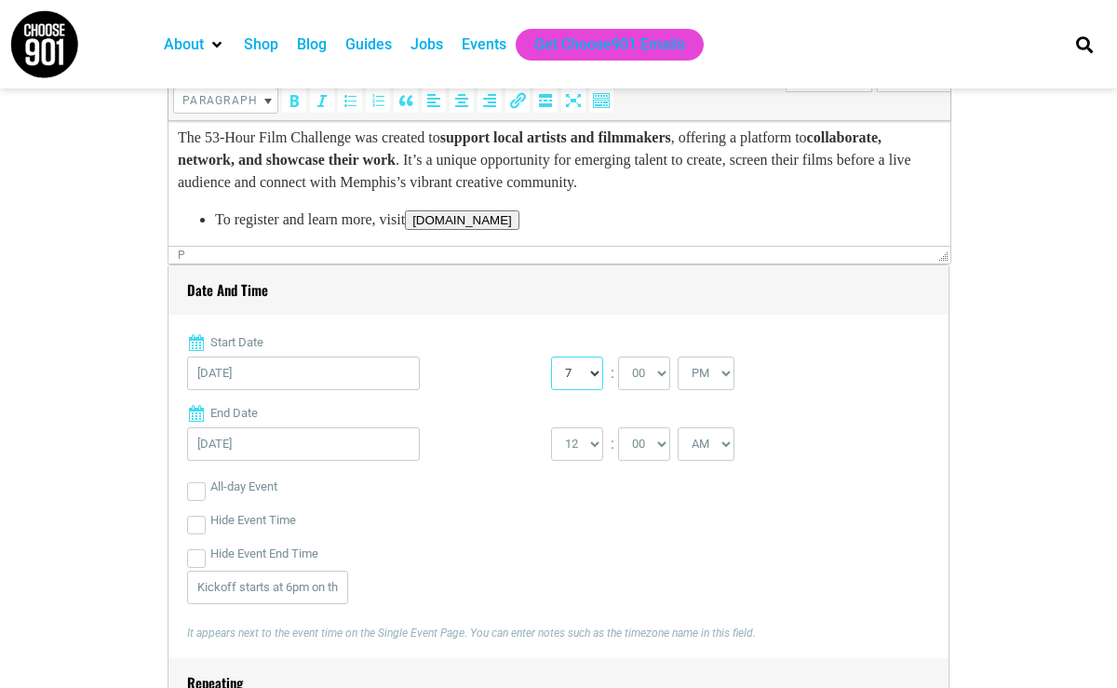
click at [588, 370] on select "0 1 2 3 4 5 6 7 8 9 10 11 12" at bounding box center [577, 374] width 52 height 34
select select "6"
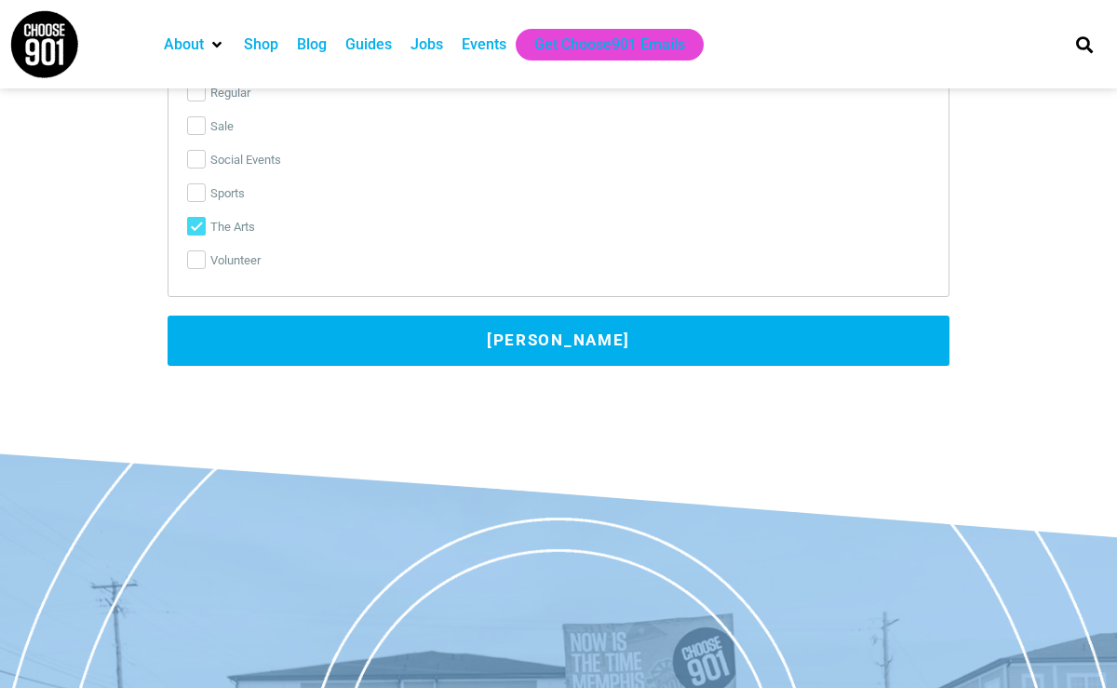
scroll to position [5030, 0]
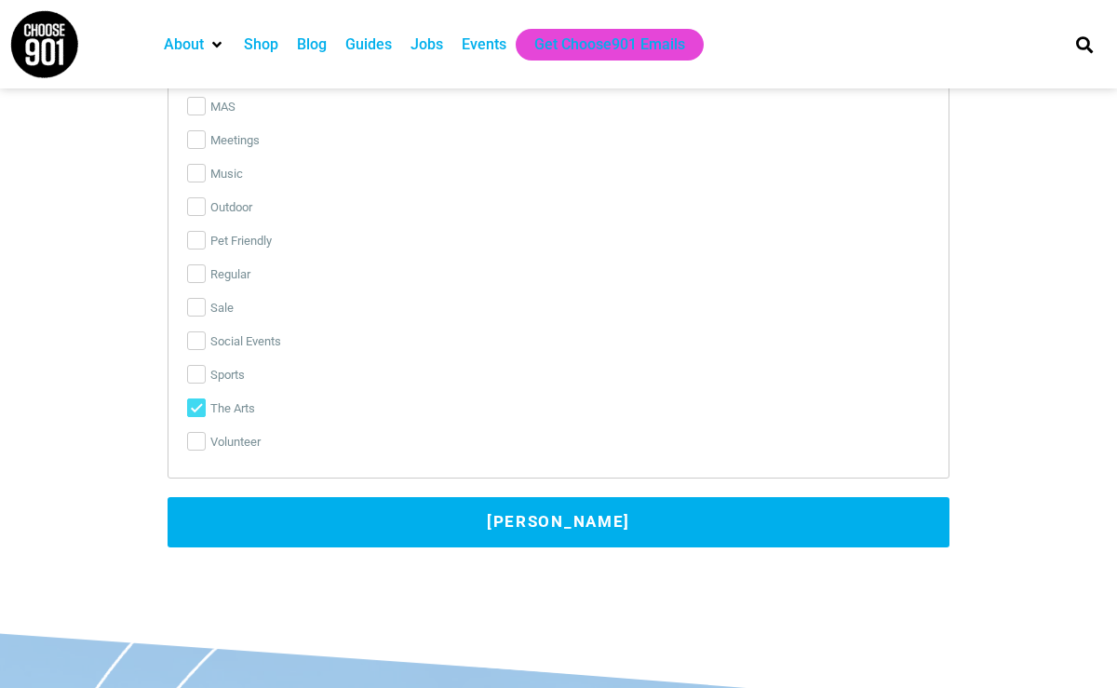
click at [475, 516] on button "[PERSON_NAME]" at bounding box center [559, 522] width 782 height 50
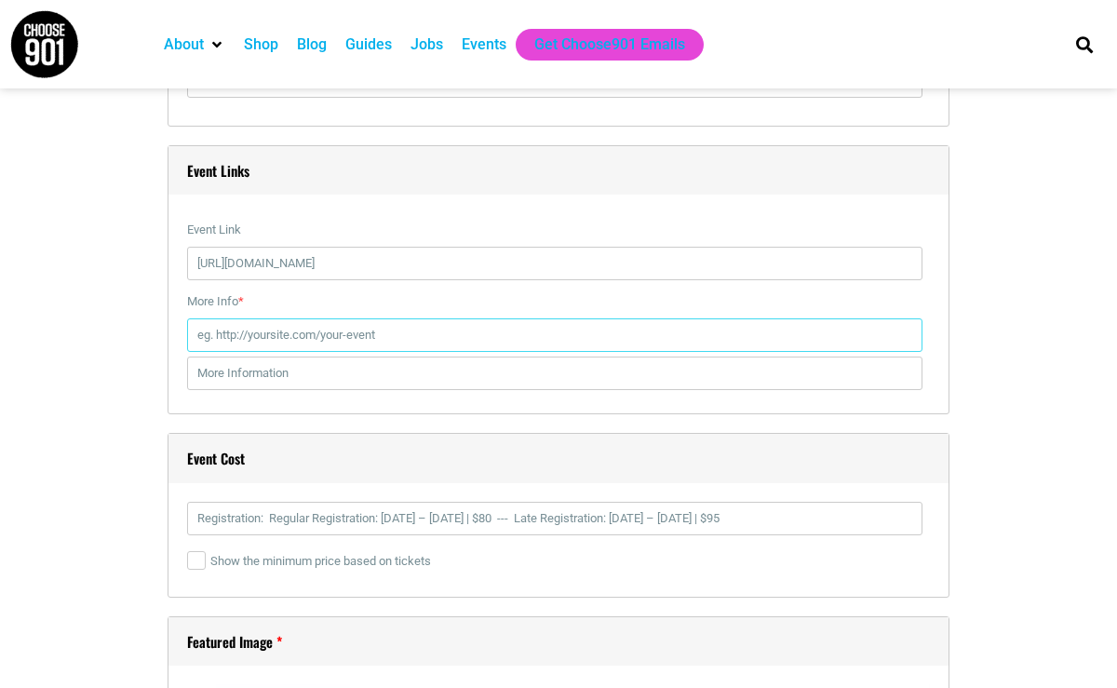
scroll to position [2840, 0]
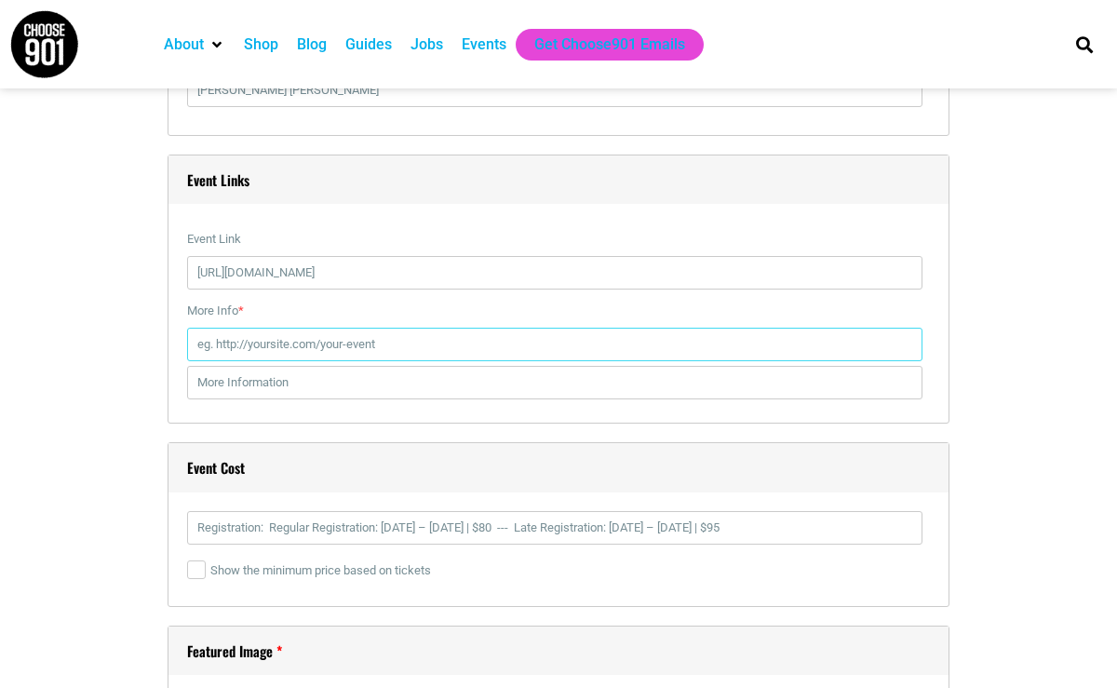
click at [249, 351] on input "More Info *" at bounding box center [554, 345] width 735 height 34
paste input "[URL][DOMAIN_NAME]"
type input "[URL][DOMAIN_NAME]"
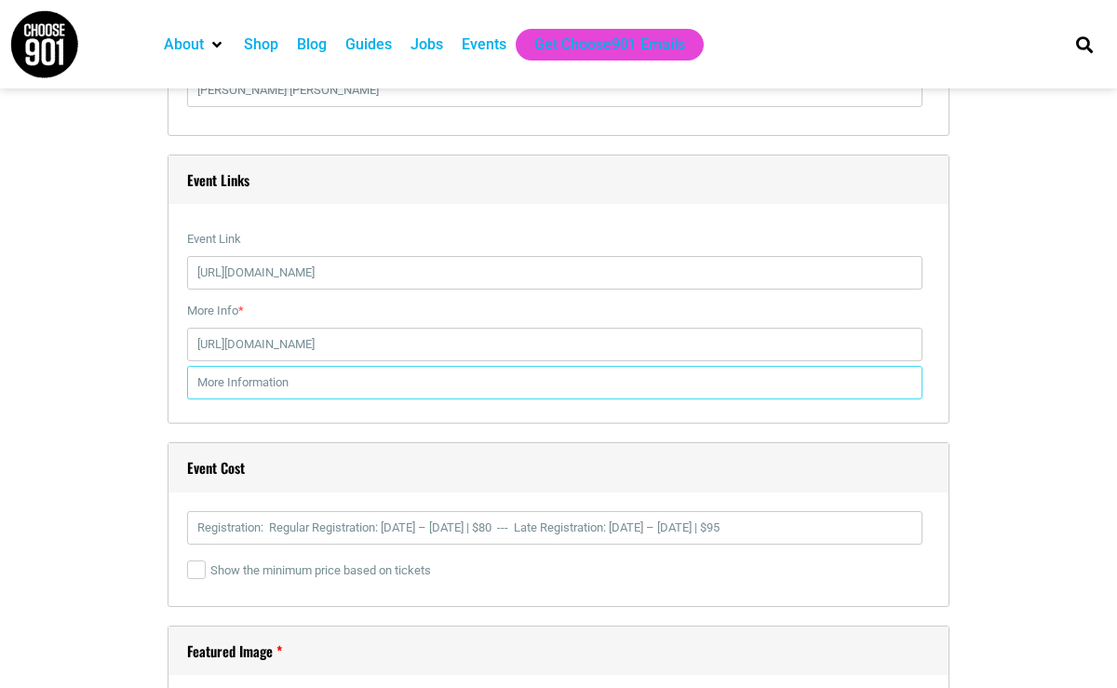
click at [253, 386] on input "text" at bounding box center [554, 383] width 735 height 34
click at [212, 383] on input "REgistration Link" at bounding box center [554, 383] width 735 height 34
click at [299, 379] on input "Registration Link" at bounding box center [554, 383] width 735 height 34
click at [347, 384] on input "Registration Link- Limited spots available" at bounding box center [554, 383] width 735 height 34
click at [509, 381] on input "Registration Link- Limited registration spots available" at bounding box center [554, 383] width 735 height 34
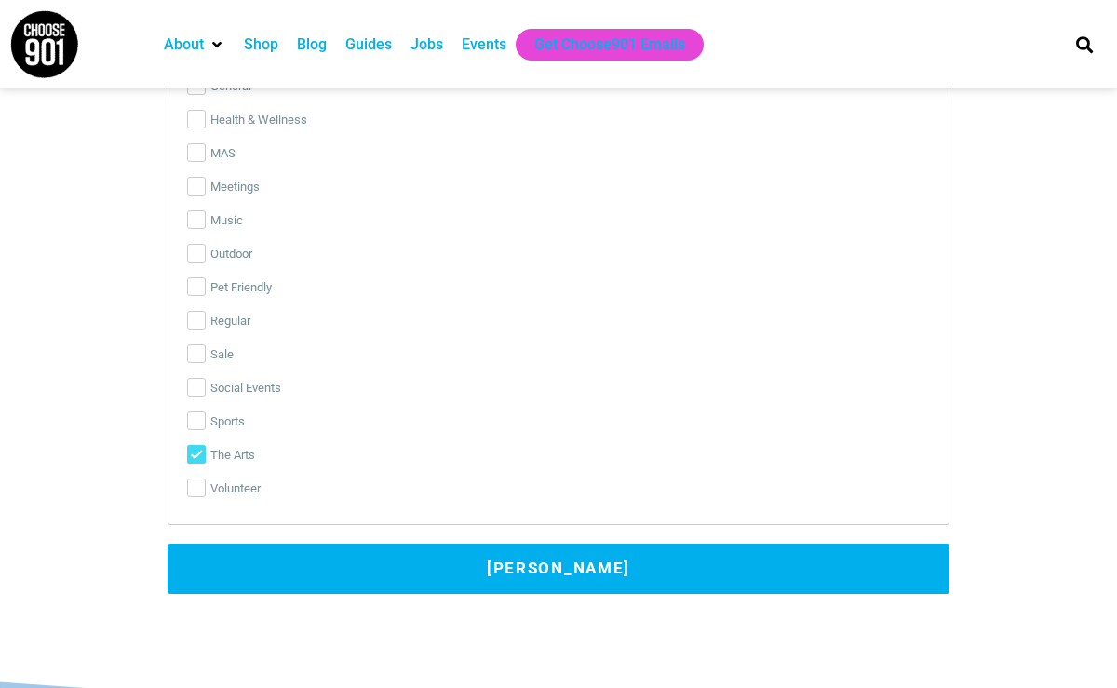
type input "Registration Link- Limited registration spots available."
click at [483, 558] on button "[PERSON_NAME]" at bounding box center [559, 569] width 782 height 50
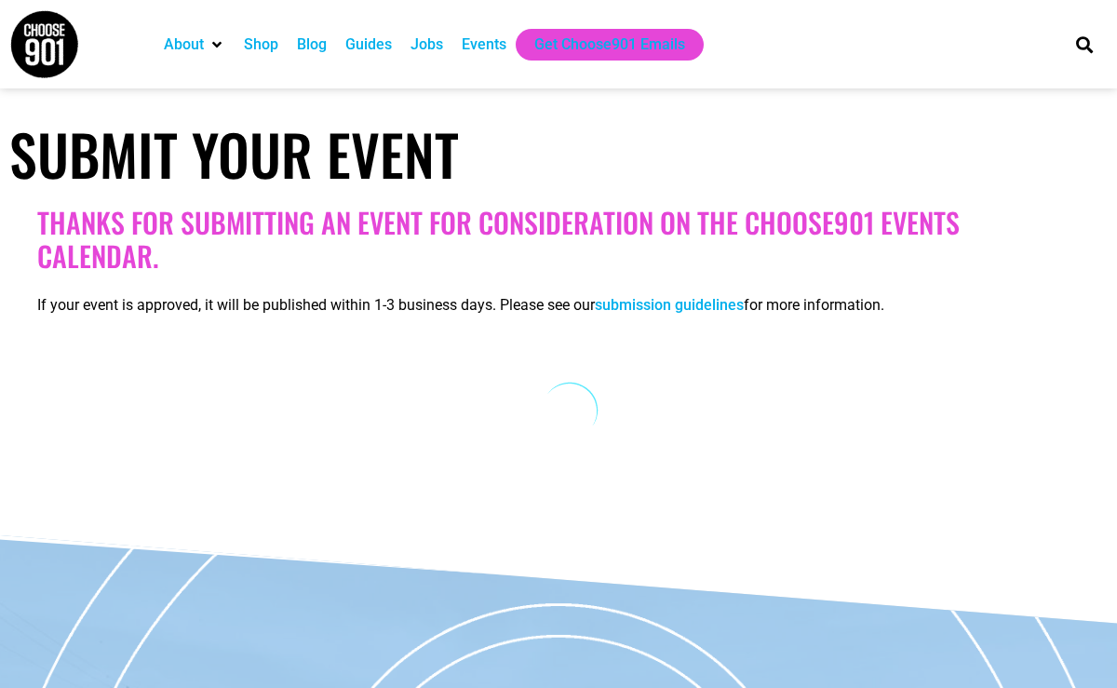
scroll to position [236, 0]
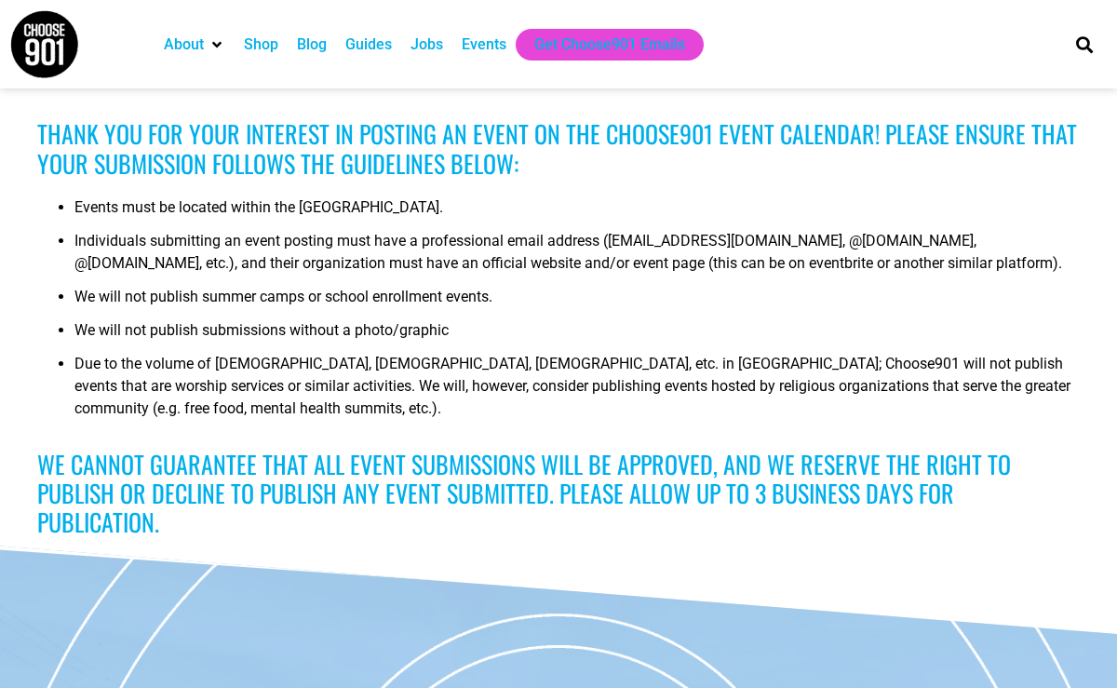
scroll to position [72, 0]
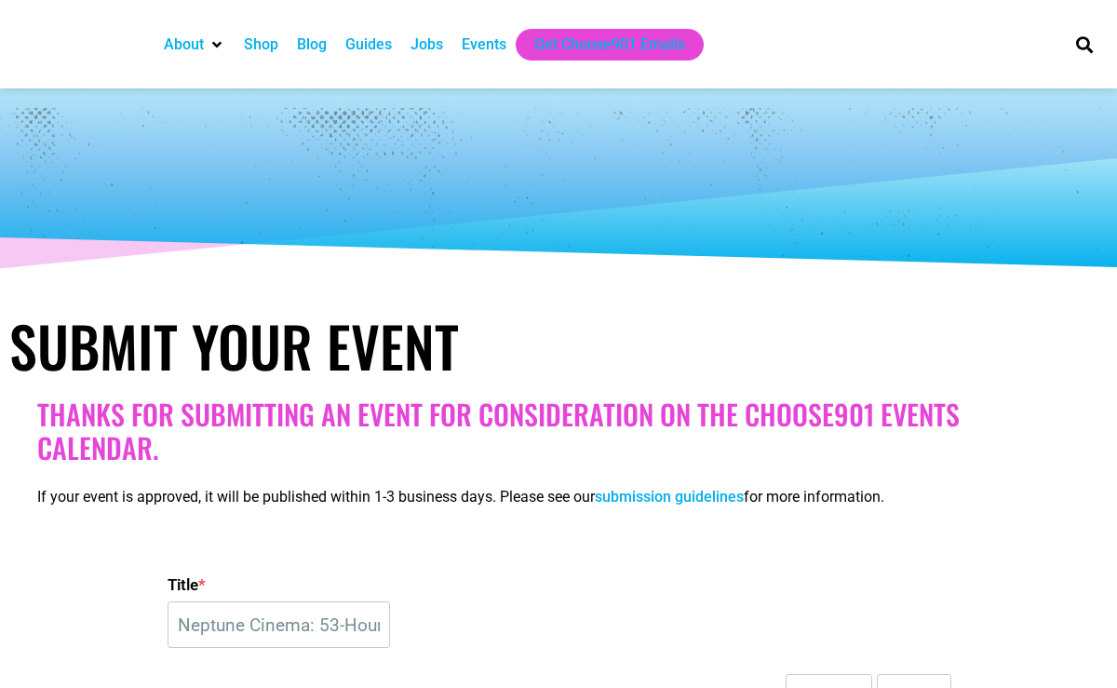
select select "6"
select select "PM"
select select "12"
select select "AM"
select select "4795"
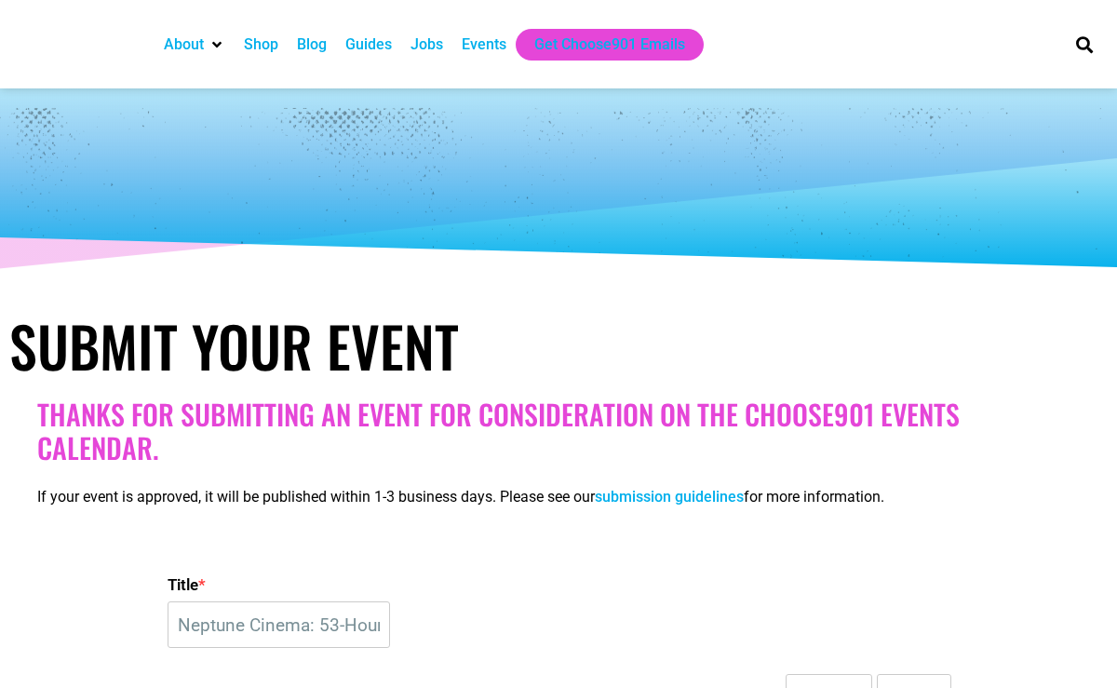
select select
select select "0"
click at [650, 491] on link "submission guidelines" at bounding box center [669, 497] width 149 height 18
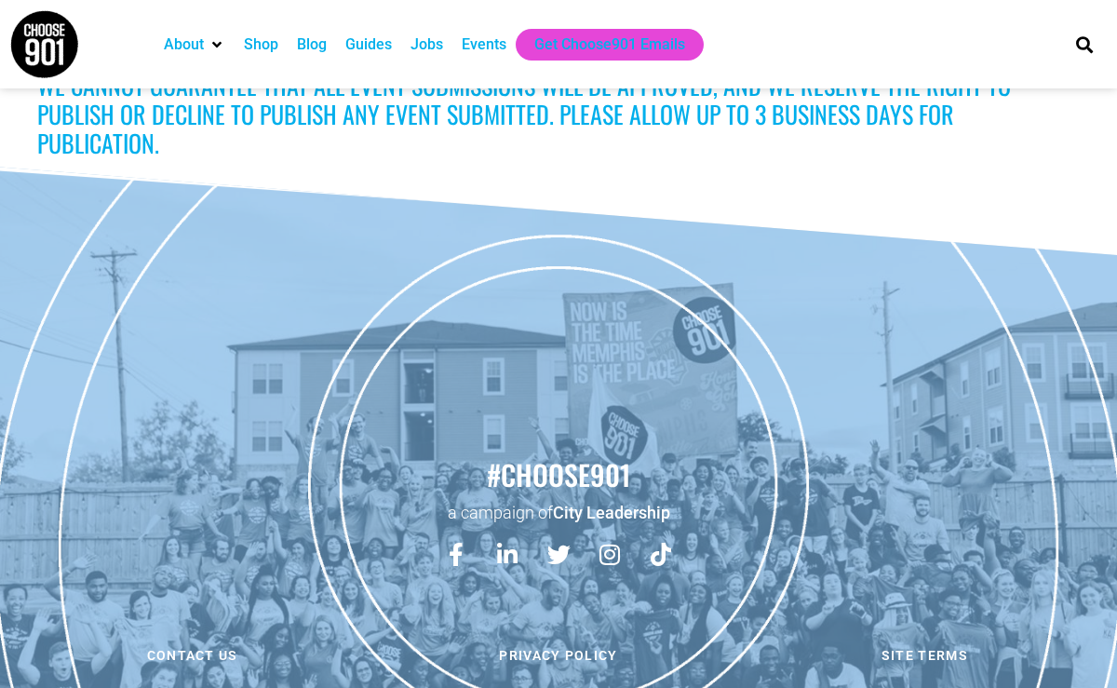
scroll to position [509, 0]
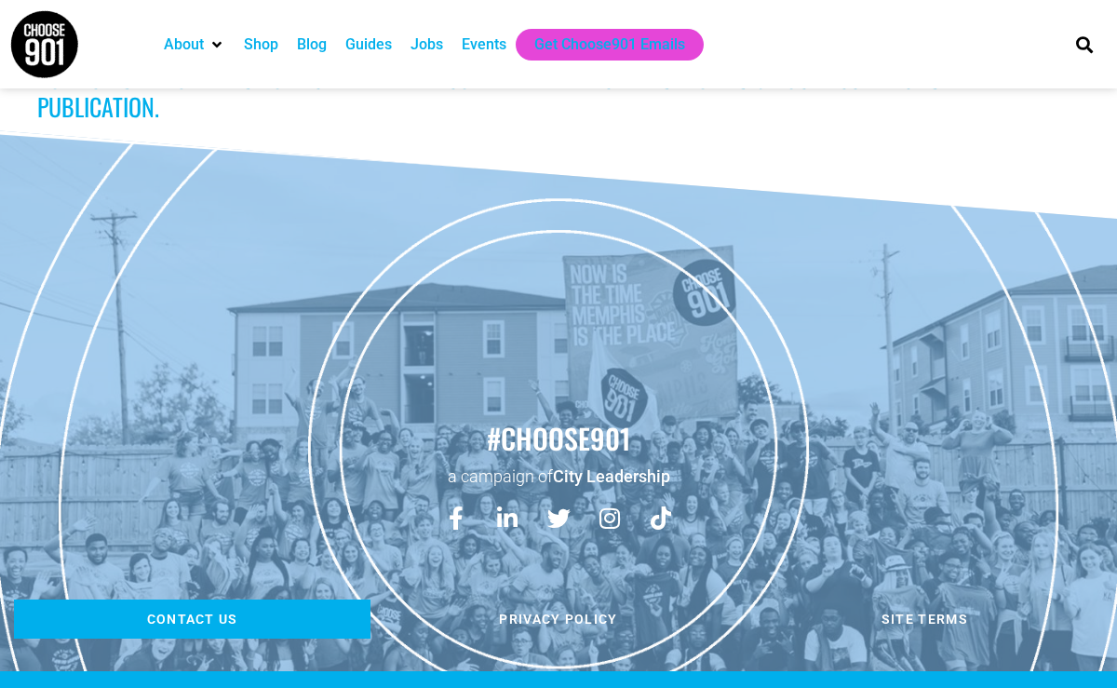
click at [222, 613] on span "Contact us" at bounding box center [192, 619] width 91 height 13
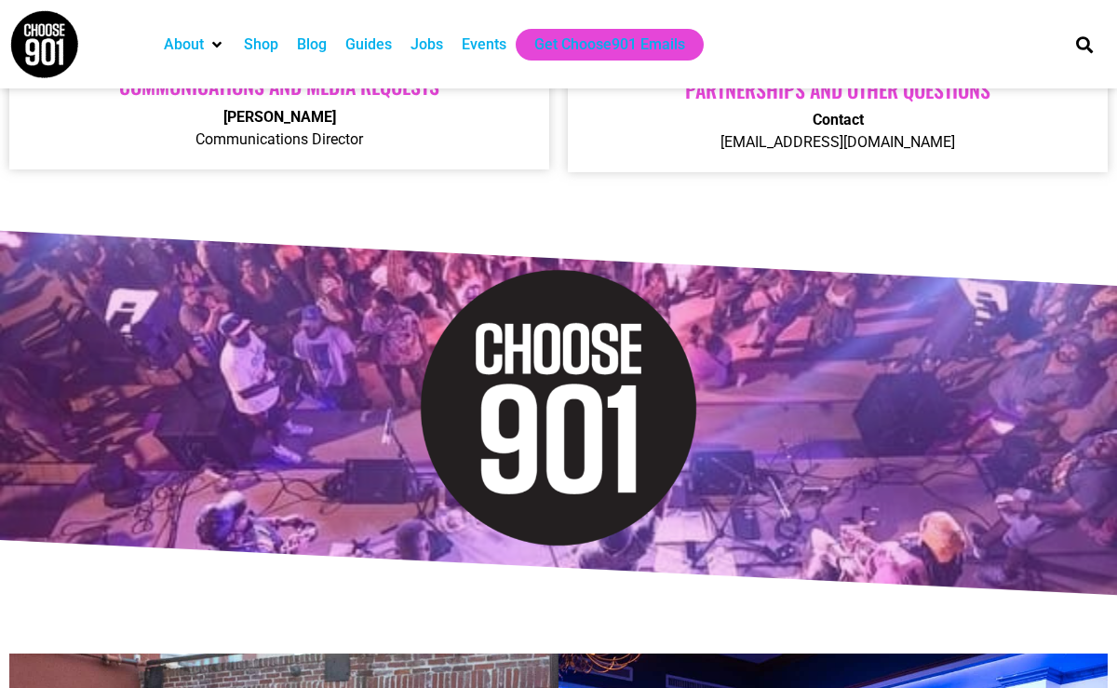
scroll to position [800, 0]
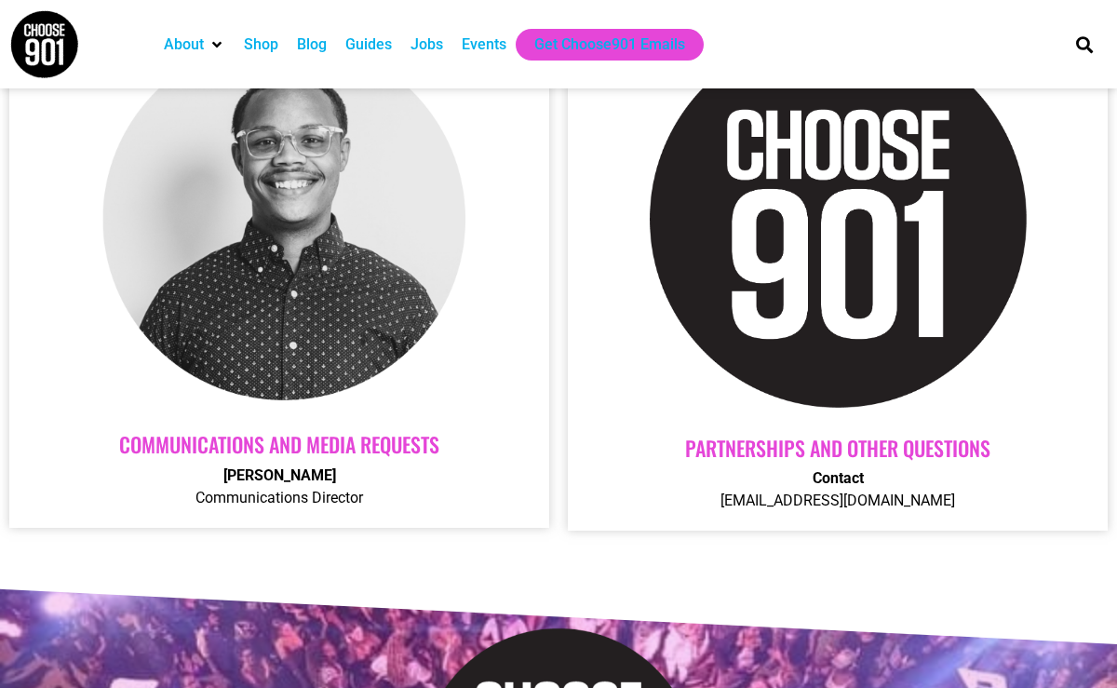
click at [314, 441] on link "Communications and Media Requests" at bounding box center [279, 444] width 320 height 30
